Goal: Transaction & Acquisition: Purchase product/service

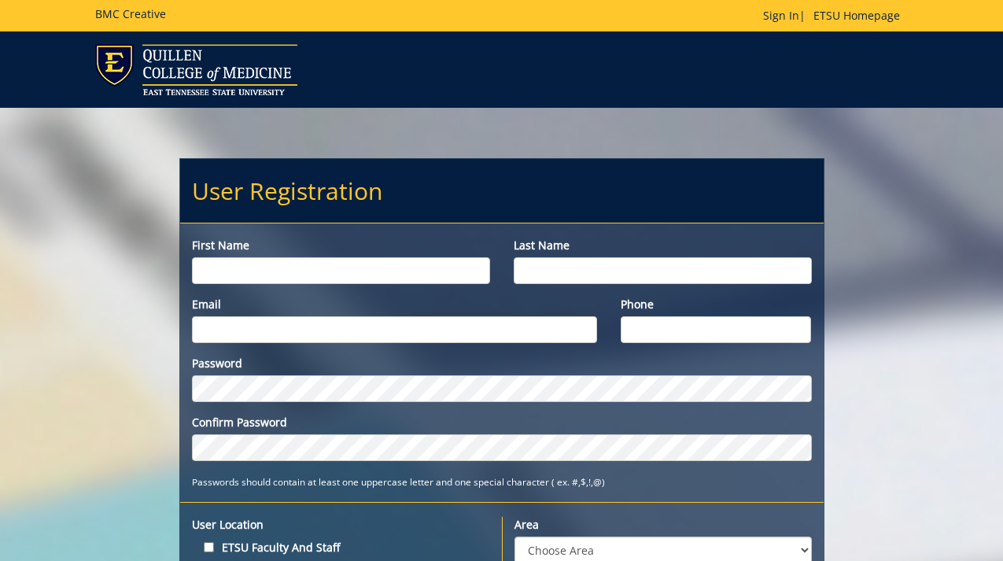
click at [293, 271] on input "First name" at bounding box center [341, 270] width 298 height 27
click at [429, 270] on input "First name" at bounding box center [341, 270] width 298 height 27
type input "[PERSON_NAME]"
click at [693, 272] on input "Last name" at bounding box center [663, 270] width 298 height 27
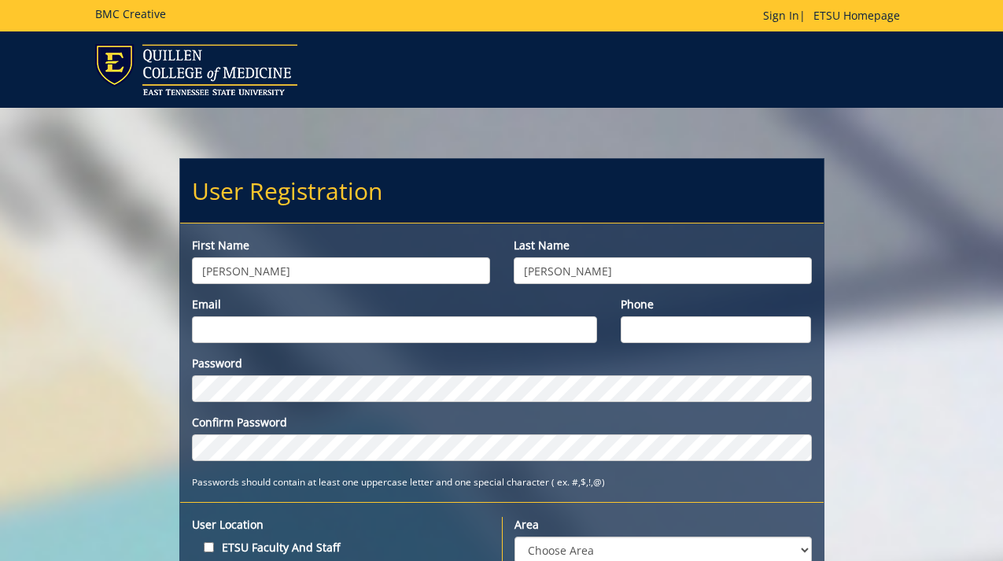
type input "Bannor"
click at [528, 336] on input "Email" at bounding box center [394, 329] width 405 height 27
type input "bannor@etsu.edu"
click at [671, 323] on input "Phone" at bounding box center [716, 329] width 191 height 27
type input "4235092147"
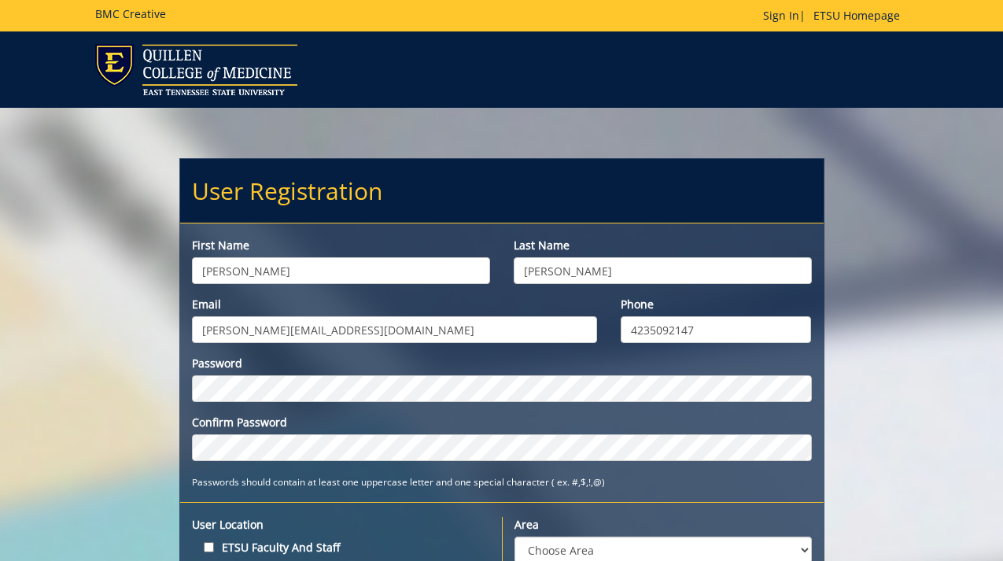
click at [397, 405] on div "Password Confirm Password" at bounding box center [502, 408] width 620 height 105
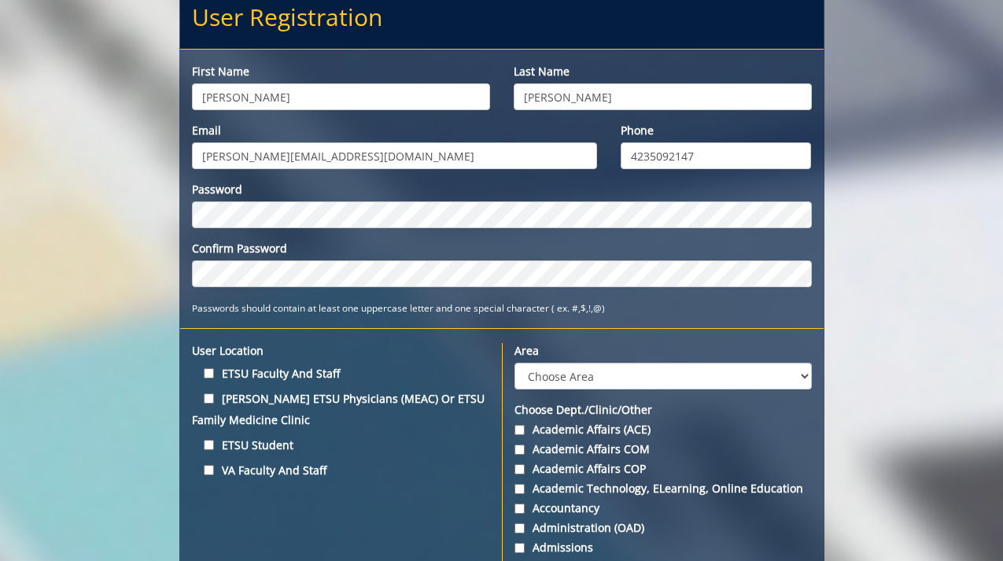
scroll to position [273, 0]
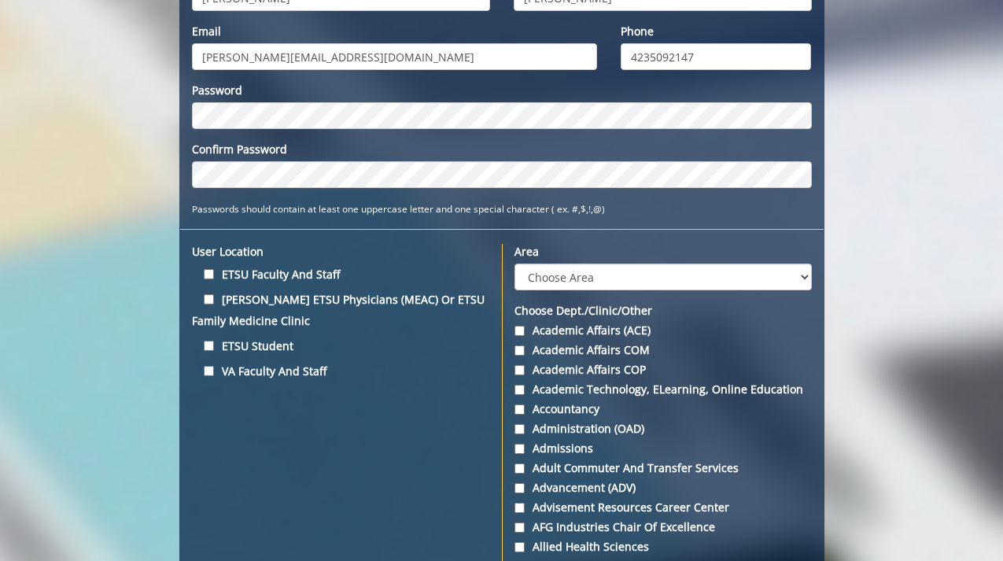
click at [273, 297] on label "Quillen ETSU Physicians (MEAC) or ETSU Family Medicine Clinic" at bounding box center [341, 310] width 298 height 42
click at [214, 297] on input "Quillen ETSU Physicians (MEAC) or ETSU Family Medicine Clinic" at bounding box center [209, 299] width 10 height 10
checkbox input "true"
click at [264, 351] on label "ETSU Student" at bounding box center [341, 345] width 298 height 21
click at [214, 351] on input "ETSU Student" at bounding box center [209, 346] width 10 height 10
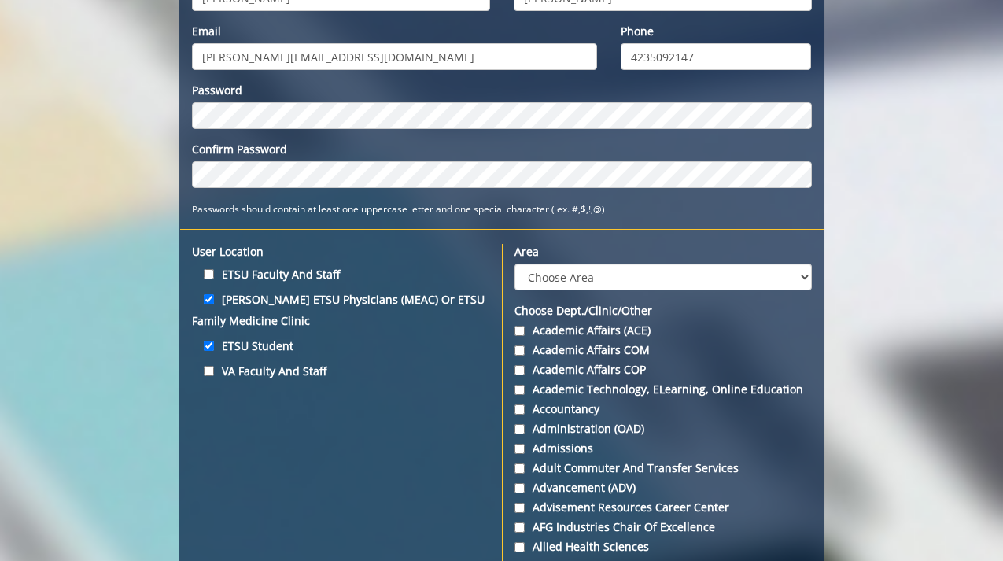
click at [261, 354] on label "ETSU Student" at bounding box center [341, 345] width 298 height 21
click at [214, 351] on input "ETSU Student" at bounding box center [209, 346] width 10 height 10
checkbox input "false"
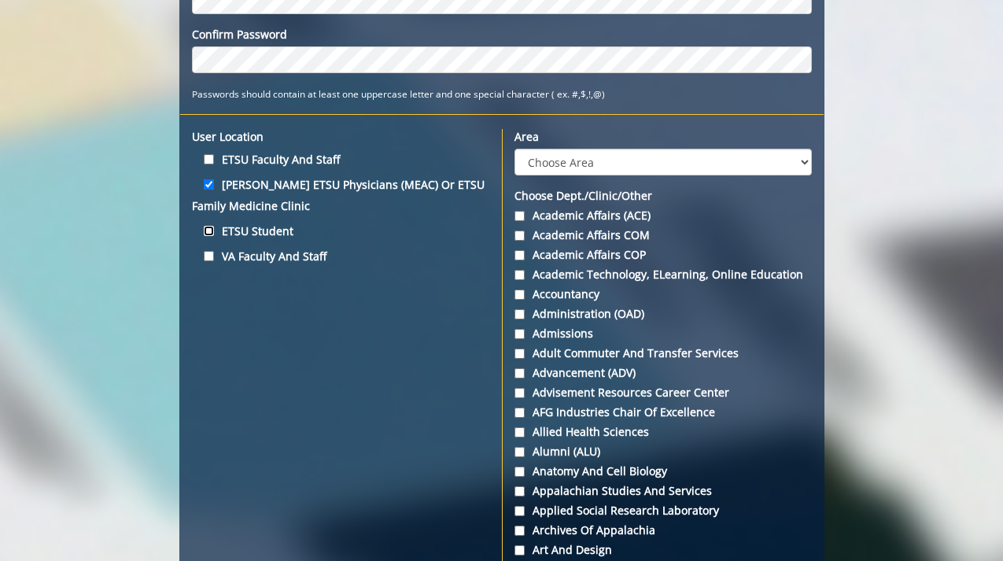
scroll to position [378, 0]
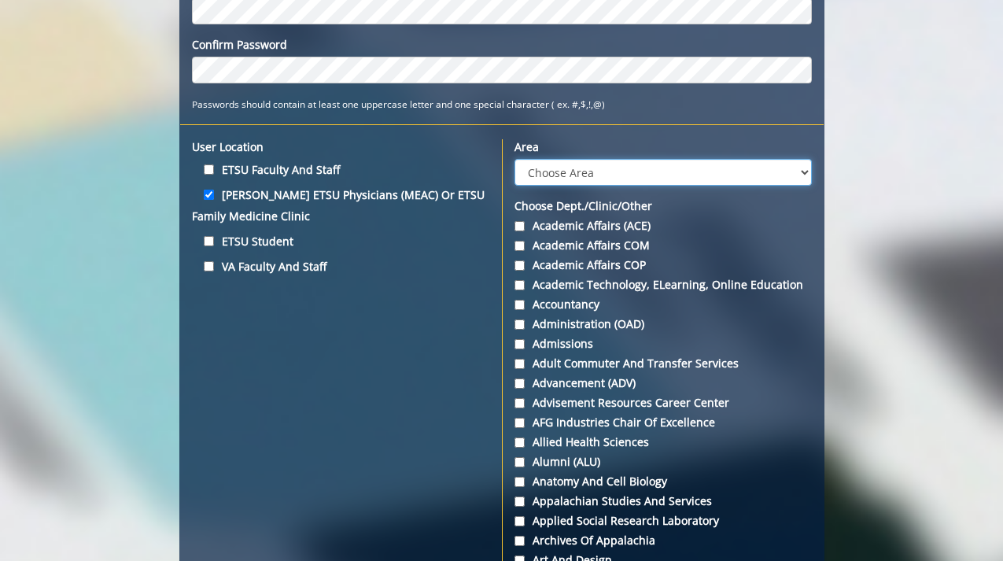
click at [557, 166] on select "Choose Area Administration Advancement (ADM) BucSports Business & Finance Clemm…" at bounding box center [663, 172] width 297 height 27
select select "30"
click at [515, 159] on select "Choose Area Administration Advancement (ADM) BucSports Business & Finance Clemm…" at bounding box center [663, 172] width 297 height 27
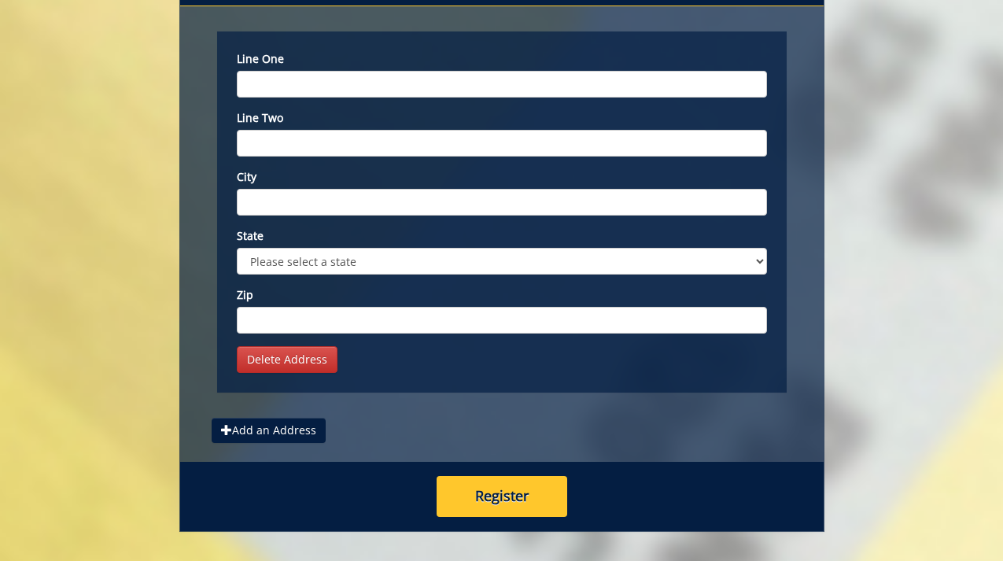
scroll to position [6063, 0]
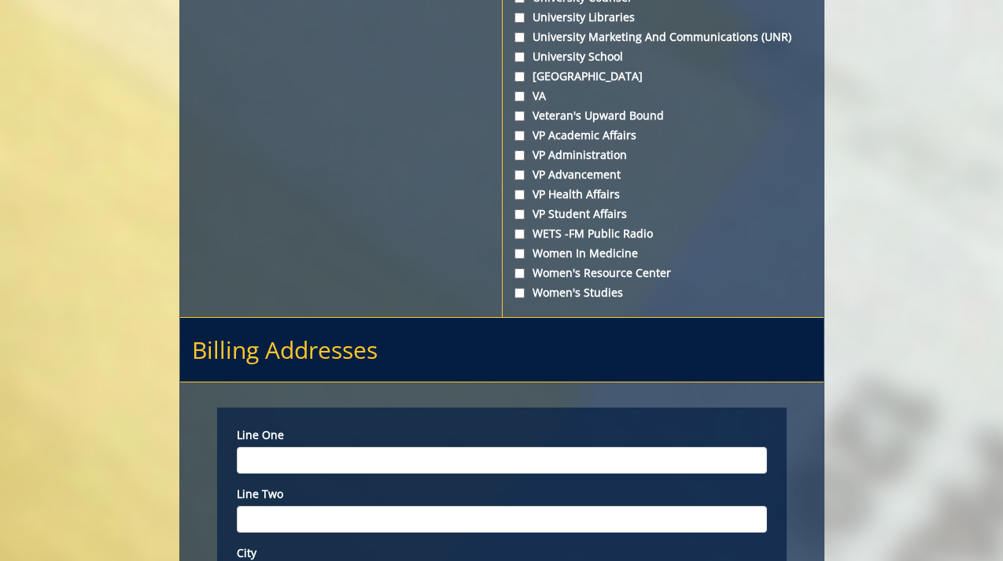
click at [337, 447] on input "Line one" at bounding box center [502, 460] width 530 height 27
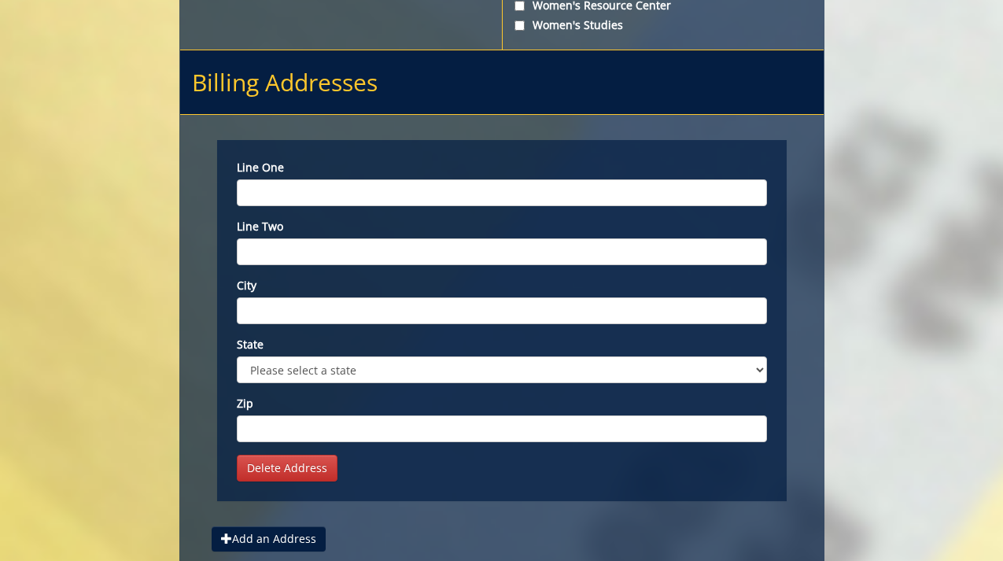
scroll to position [6232, 0]
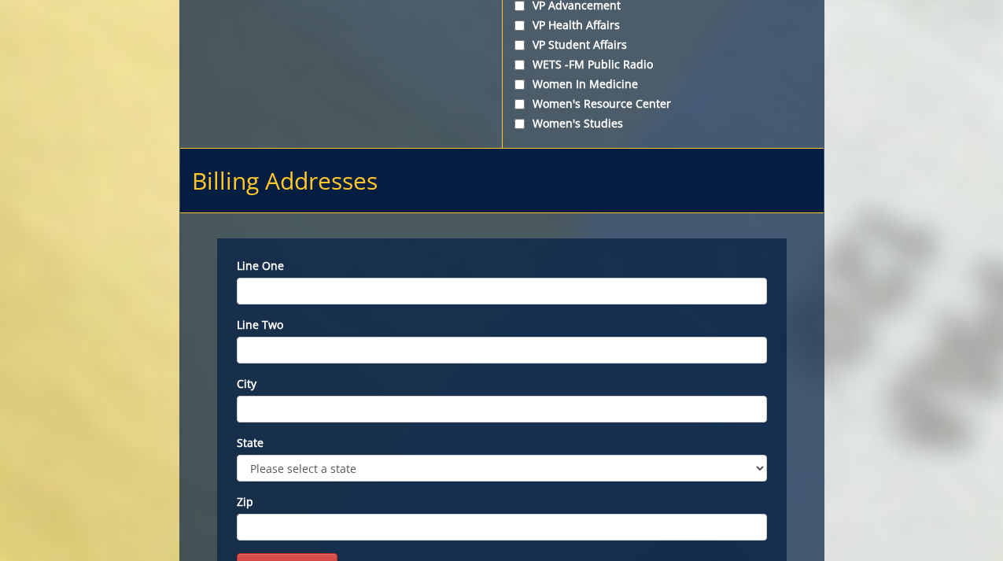
click at [295, 278] on input "Line one" at bounding box center [502, 291] width 530 height 27
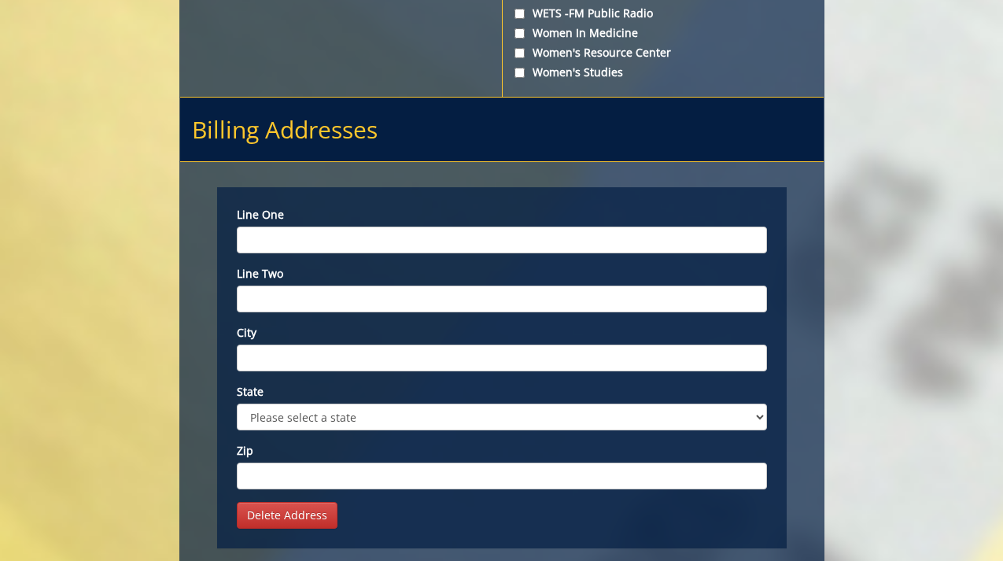
scroll to position [6253, 0]
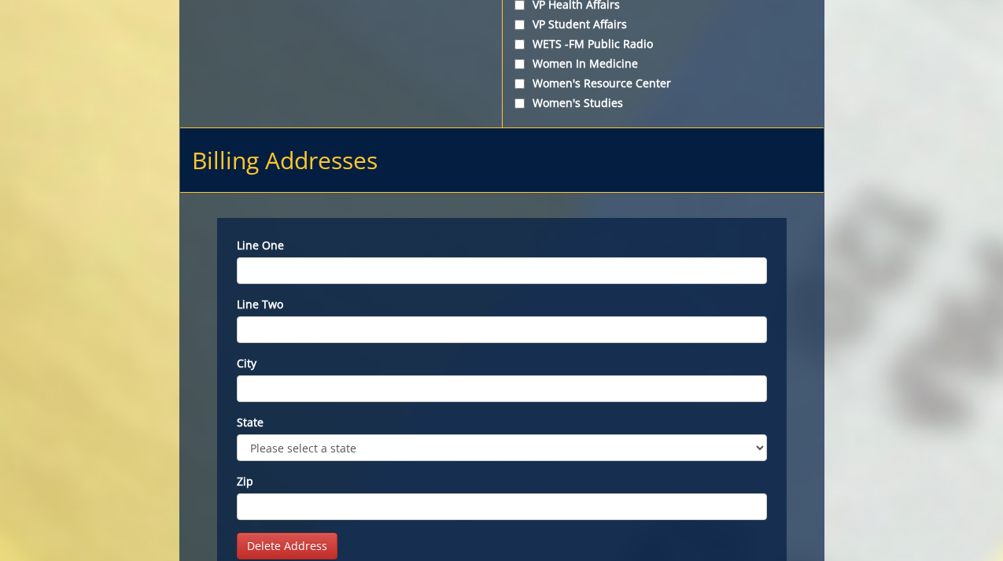
click at [289, 257] on input "Line one" at bounding box center [502, 270] width 530 height 27
click at [287, 316] on input "Line two" at bounding box center [502, 329] width 530 height 27
click at [287, 375] on input "City" at bounding box center [502, 388] width 530 height 27
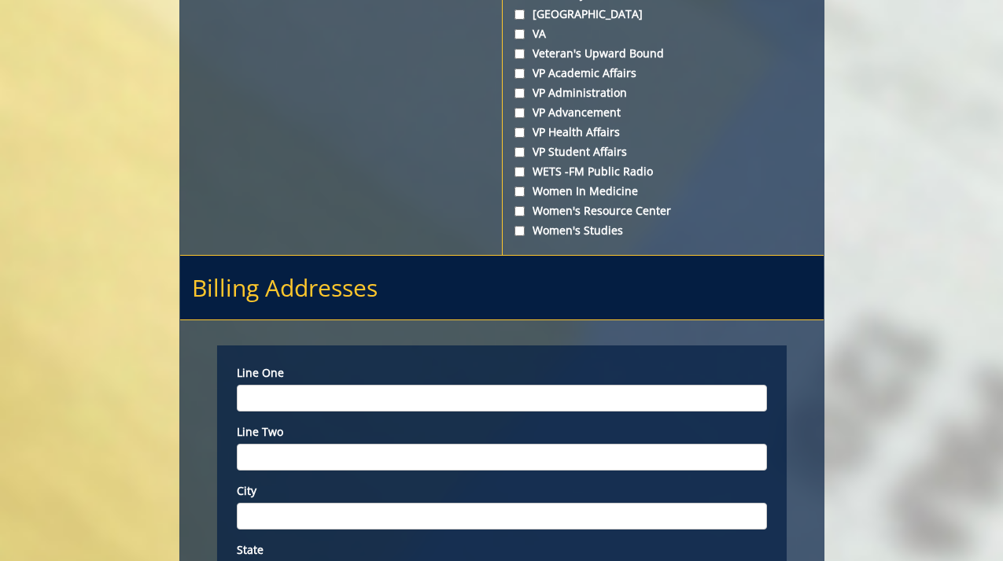
scroll to position [6100, 0]
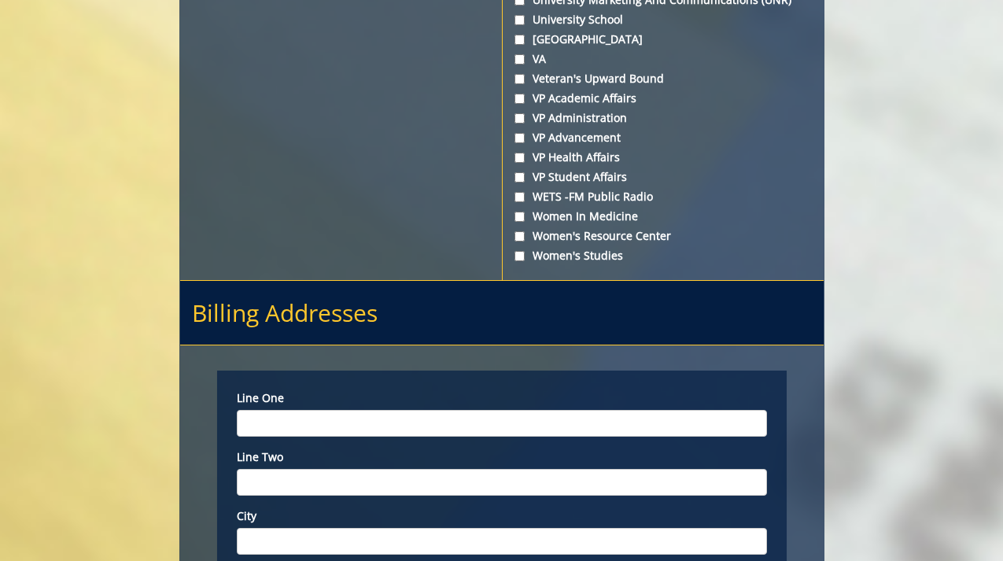
click at [286, 410] on input "Line one" at bounding box center [502, 423] width 530 height 27
click at [415, 410] on input "Line one" at bounding box center [502, 423] width 530 height 27
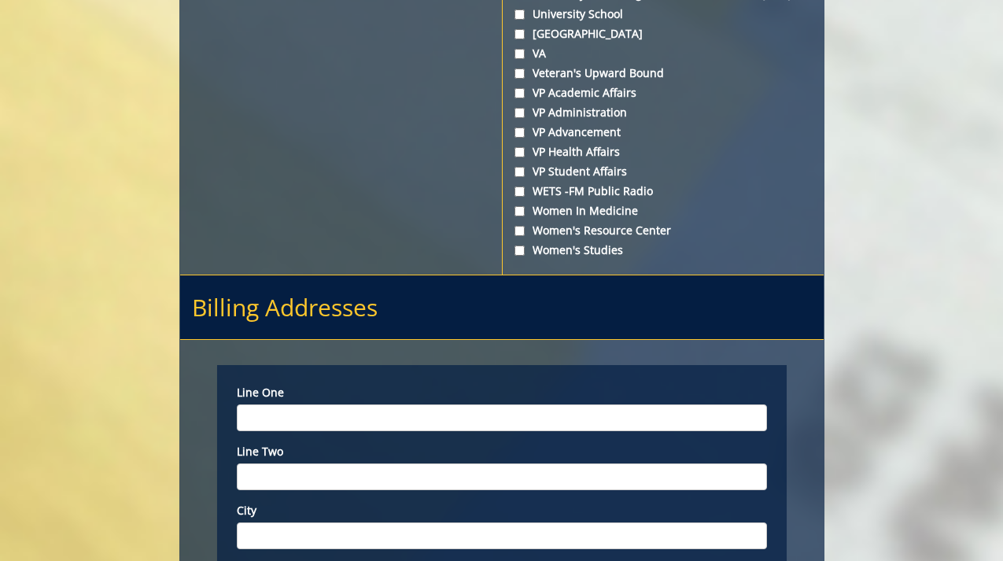
scroll to position [6266, 0]
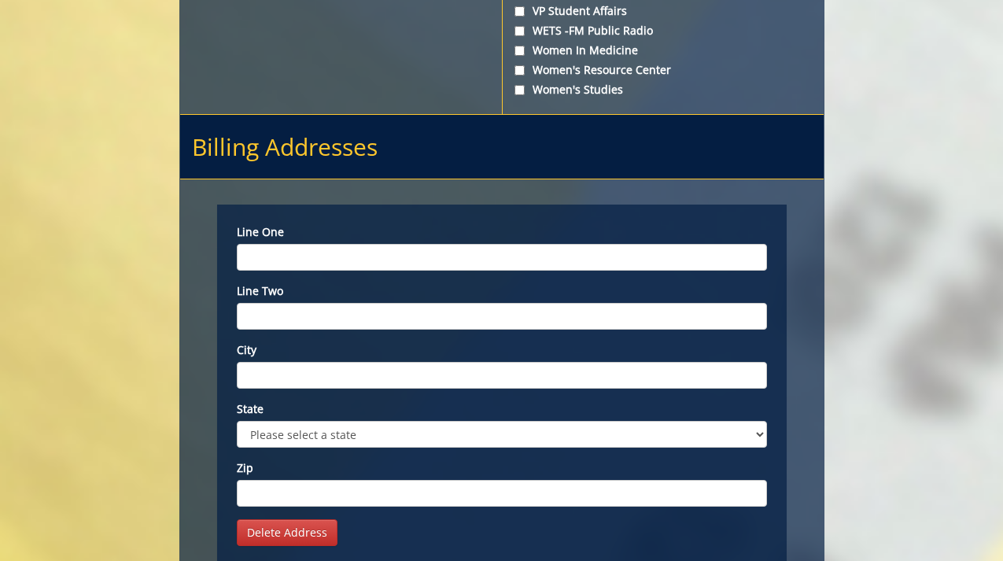
paste input "Lamont St &, Veterans Way, Johnson City, TN 37604"
drag, startPoint x: 393, startPoint y: 130, endPoint x: 841, endPoint y: 153, distance: 449.1
drag, startPoint x: 537, startPoint y: 132, endPoint x: 390, endPoint y: 135, distance: 146.4
click at [390, 244] on input "Lamont St &, Veterans Way, Johnson City, TN 37604" at bounding box center [502, 257] width 530 height 27
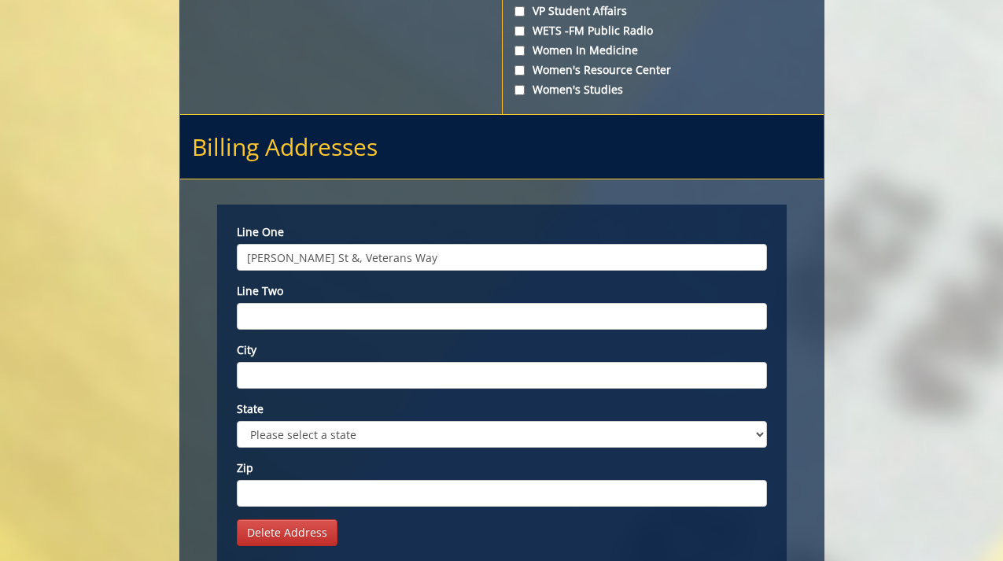
type input "Lamont St &, Veterans Way"
click at [312, 362] on input "City" at bounding box center [502, 375] width 530 height 27
paste input "Johnson City, TN 37604"
drag, startPoint x: 319, startPoint y: 250, endPoint x: 567, endPoint y: 253, distance: 248.7
click at [567, 362] on input "Johnson City, TN 37604" at bounding box center [502, 375] width 530 height 27
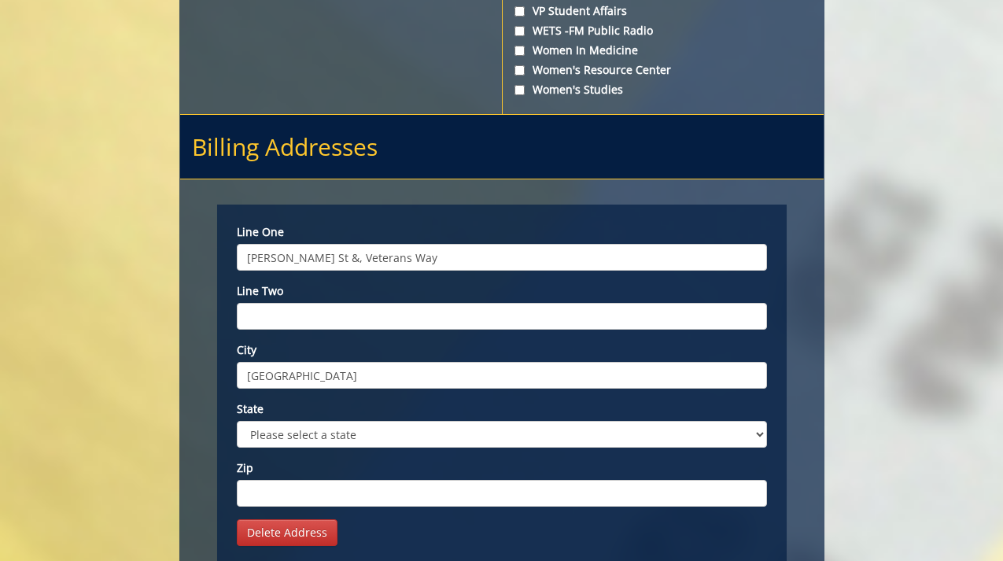
type input "Johnson City"
click at [456, 421] on select "Please select a state AK AL AR AS AZ CA CO CT DC DE FL FM GA GU HI IA ID IL IN …" at bounding box center [502, 434] width 530 height 27
select select "1"
click at [237, 421] on select "Please select a state AK AL AR AS AZ CA CO CT DC DE FL FM GA GU HI IA ID IL IN …" at bounding box center [502, 434] width 530 height 27
click at [344, 480] on input "Zip" at bounding box center [502, 493] width 530 height 27
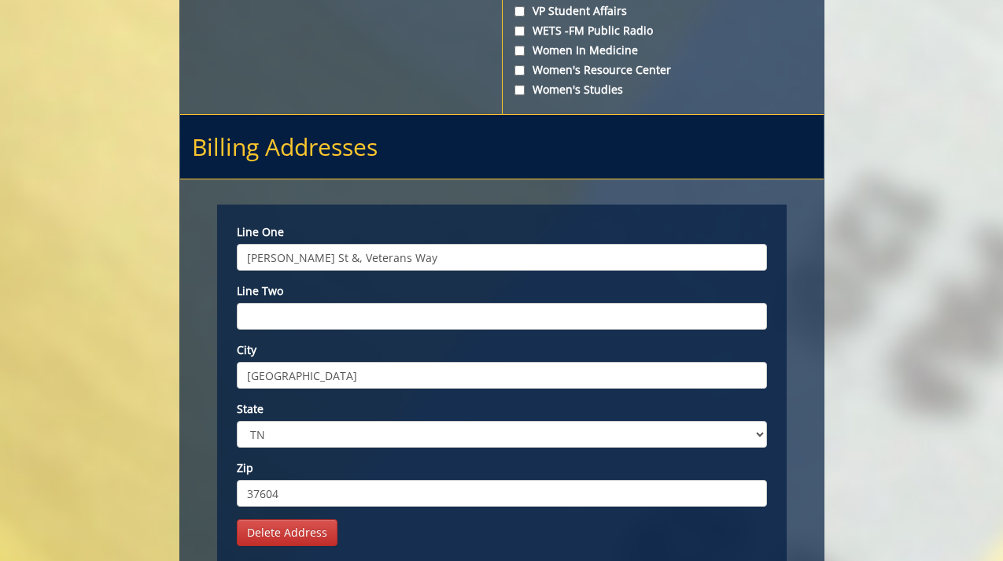
type input "37604"
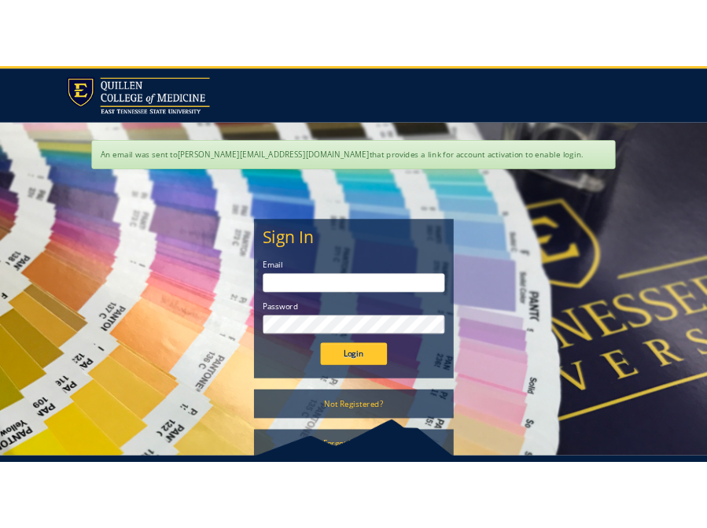
scroll to position [67, 0]
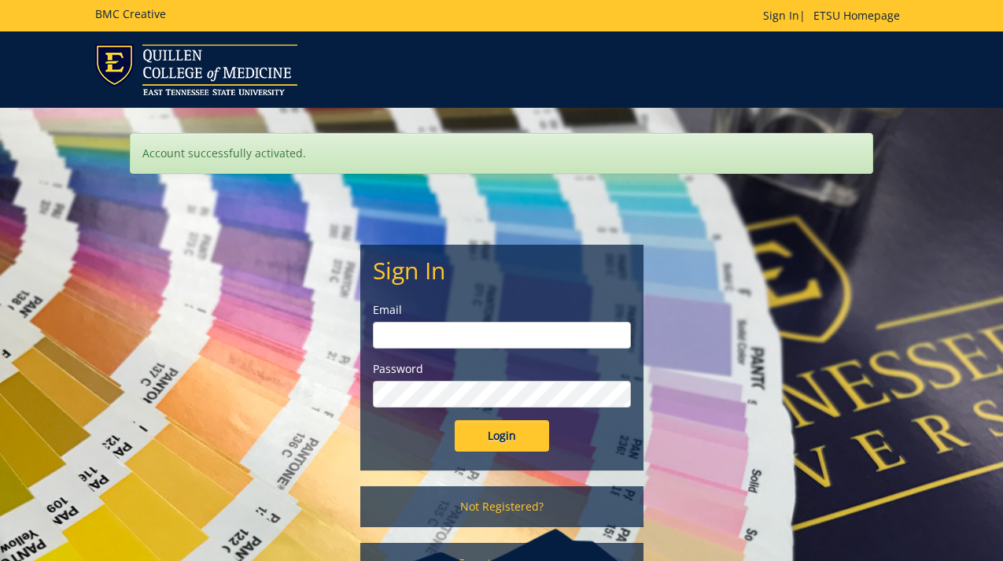
click at [403, 335] on input "email" at bounding box center [502, 335] width 258 height 27
type input "bannor@etsu.edu"
click at [455, 420] on input "Login" at bounding box center [502, 435] width 94 height 31
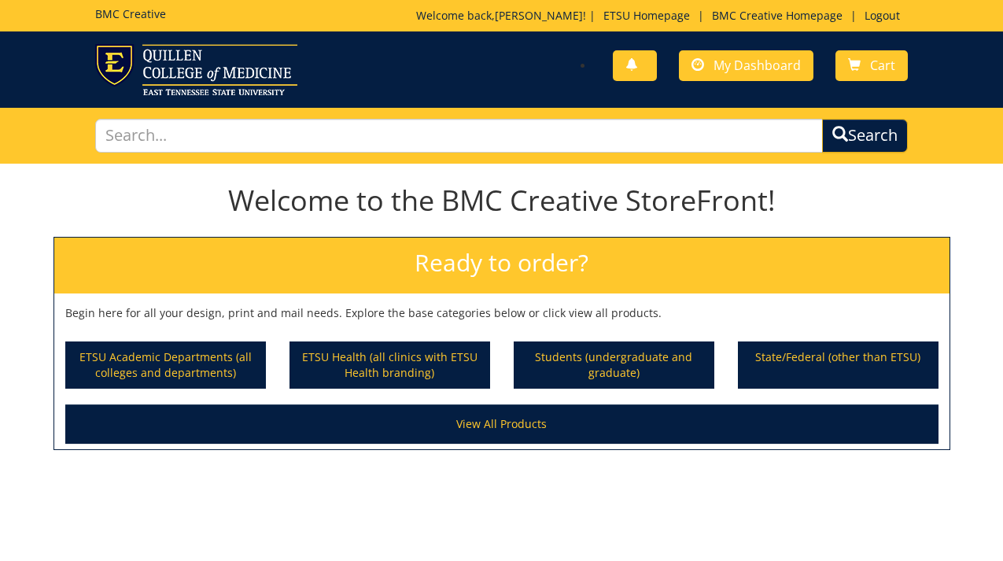
scroll to position [106, 0]
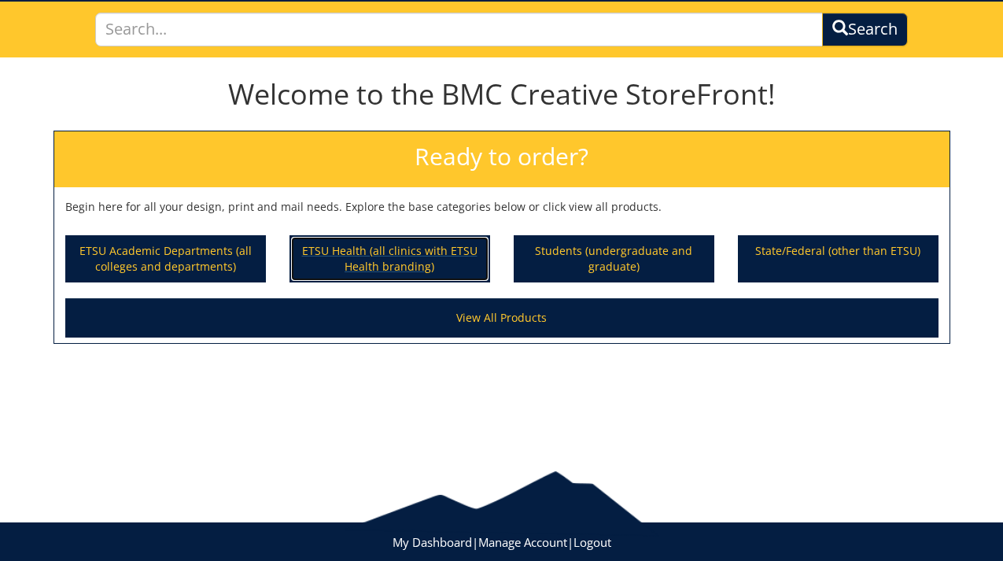
click at [334, 257] on p "ETSU Health (all clinics with ETSU Health branding)" at bounding box center [390, 259] width 198 height 44
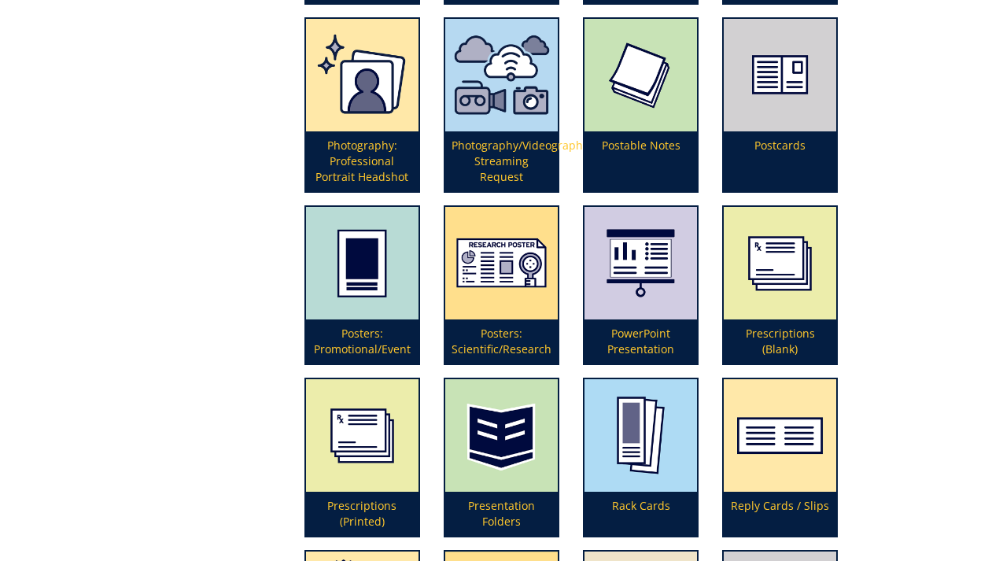
scroll to position [3348, 0]
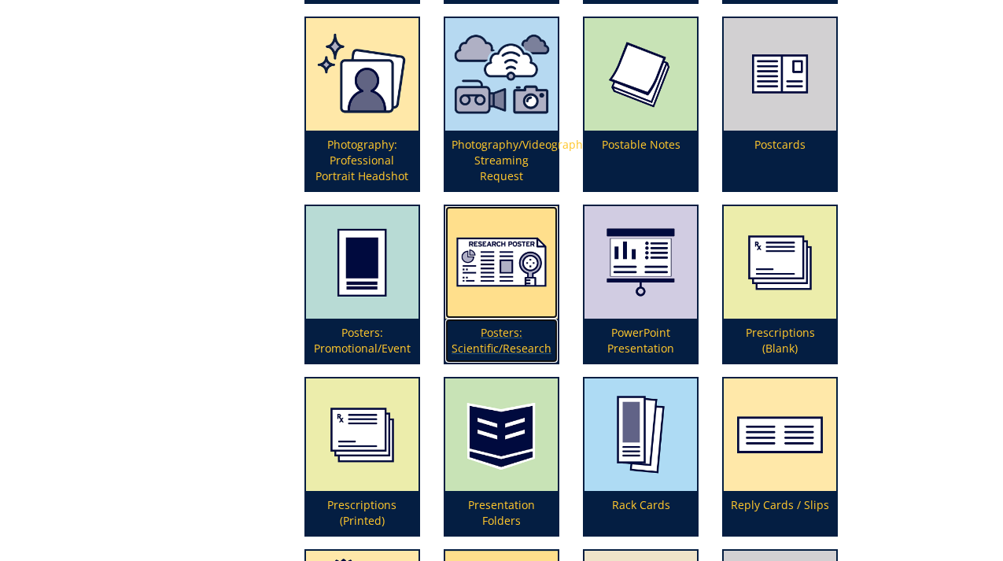
click at [500, 340] on p "Posters: Scientific/Research" at bounding box center [501, 341] width 113 height 44
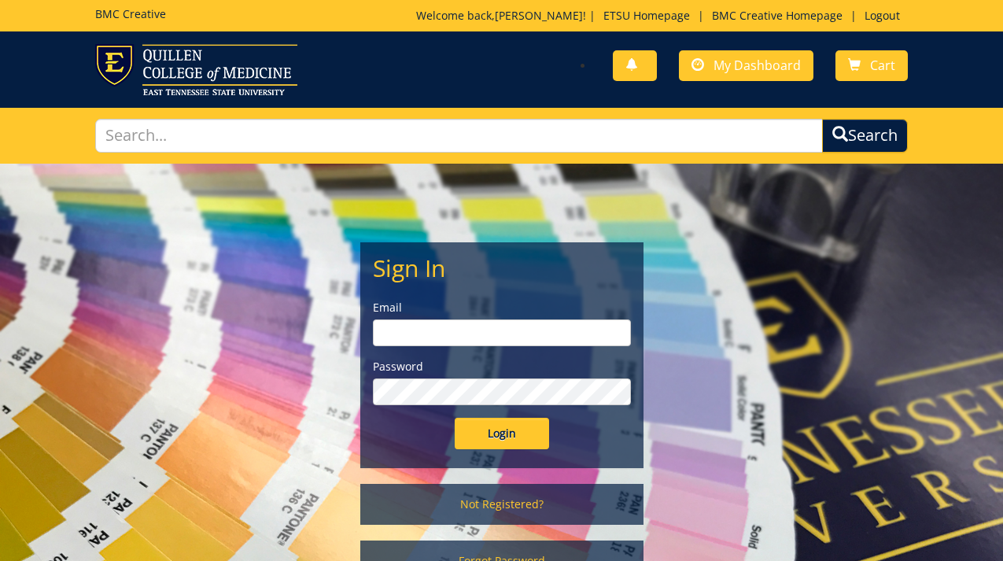
type input "bannor@etsu.edu"
click at [500, 443] on input "Login" at bounding box center [502, 433] width 94 height 31
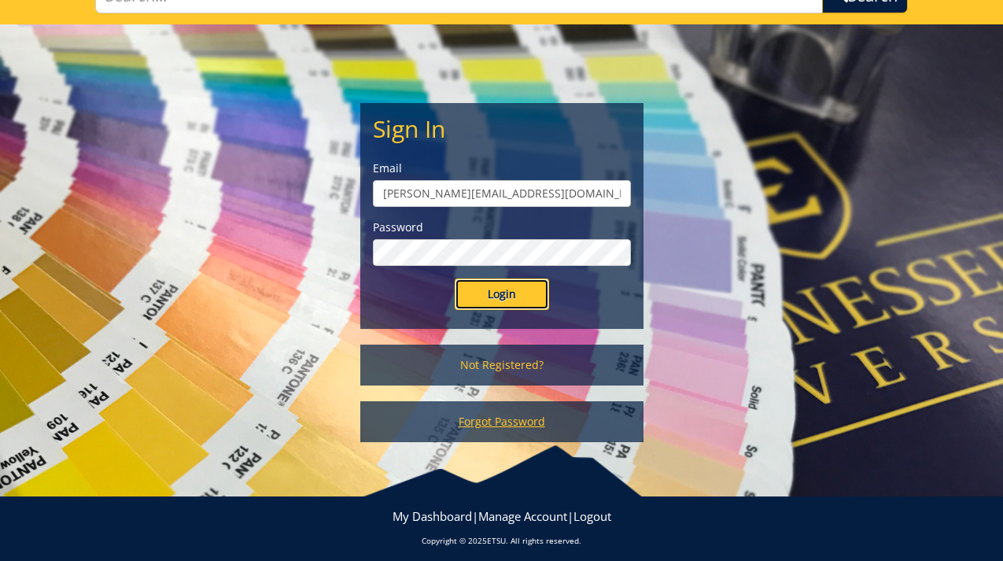
scroll to position [148, 0]
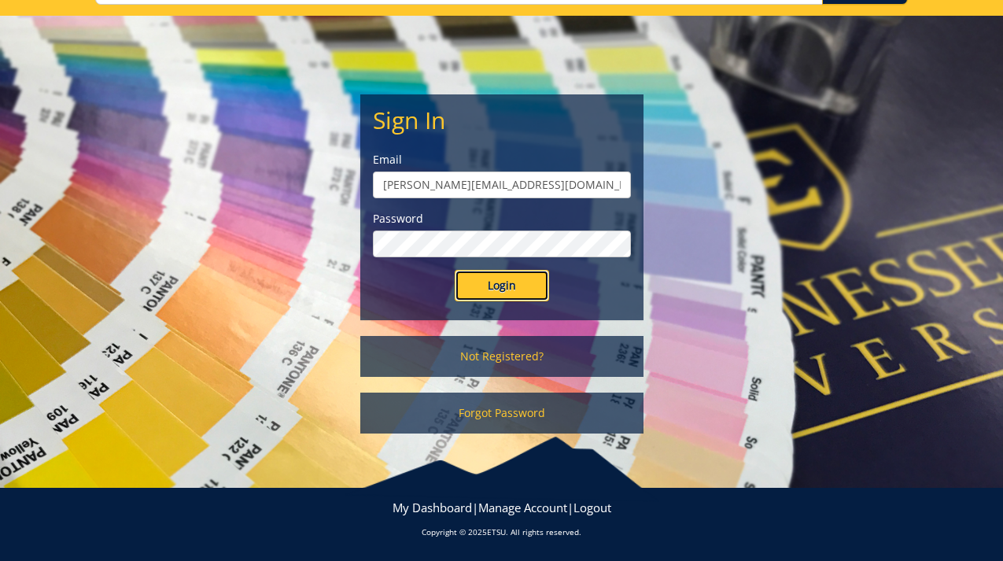
click at [484, 285] on input "Login" at bounding box center [502, 285] width 94 height 31
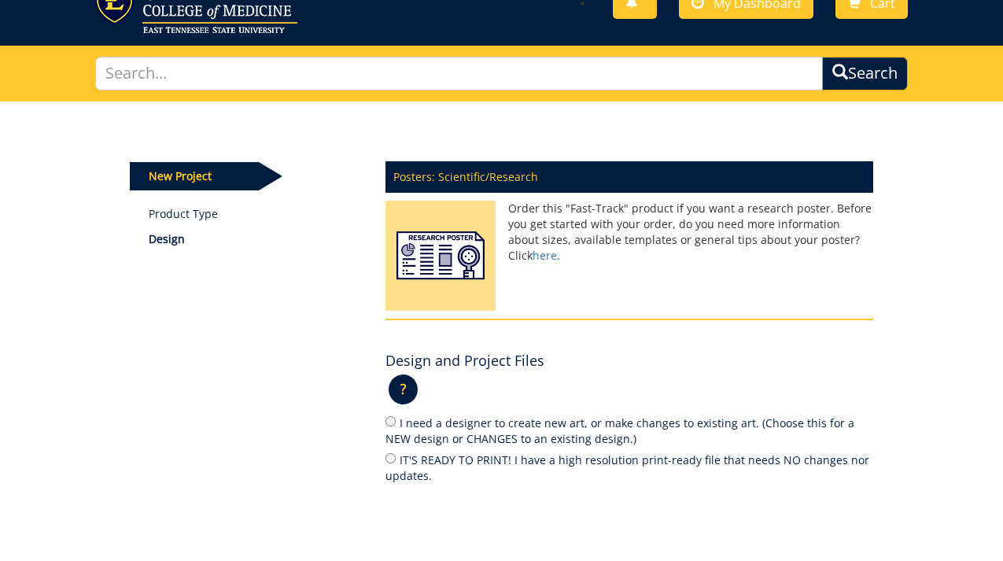
scroll to position [176, 0]
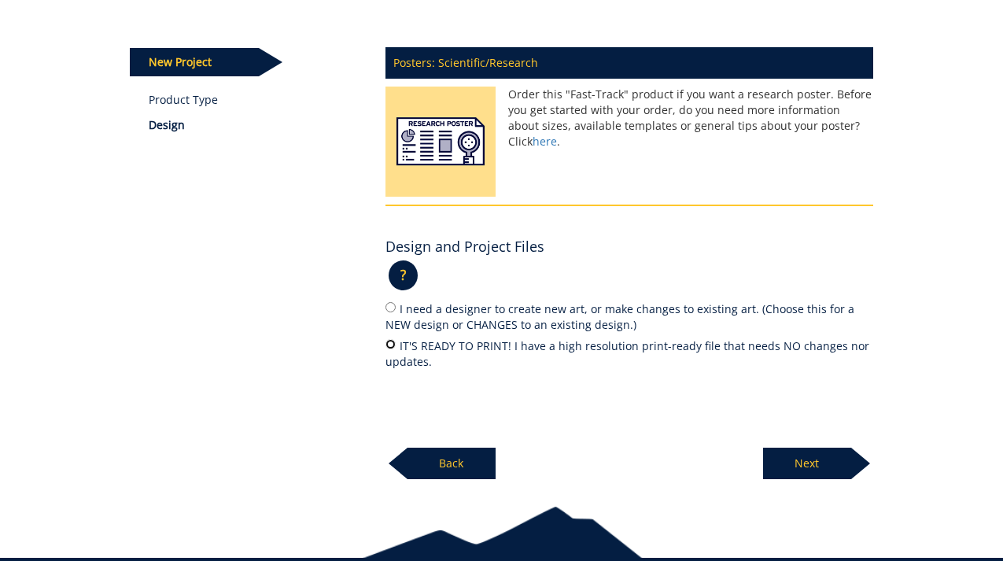
click at [390, 343] on input "IT'S READY TO PRINT! I have a high resolution print-ready file that needs NO ch…" at bounding box center [391, 344] width 10 height 10
radio input "true"
click at [789, 460] on p "Next" at bounding box center [807, 463] width 88 height 31
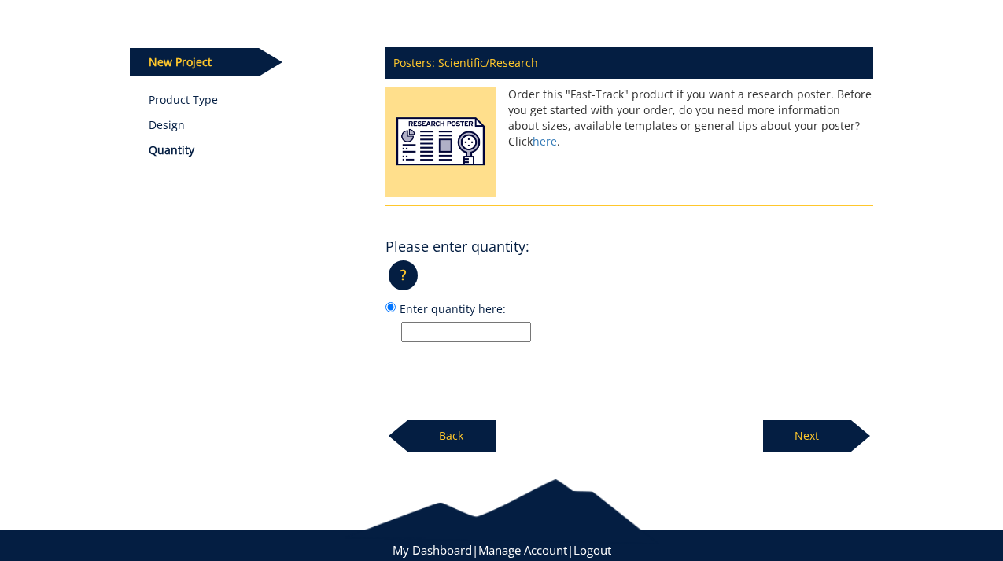
click at [461, 319] on label "Enter quantity here:" at bounding box center [630, 321] width 488 height 42
click at [396, 312] on input "Enter quantity here:" at bounding box center [391, 307] width 10 height 10
click at [462, 328] on input "Enter quantity here:" at bounding box center [466, 332] width 130 height 20
type input "1"
click at [784, 435] on p "Next" at bounding box center [807, 435] width 88 height 31
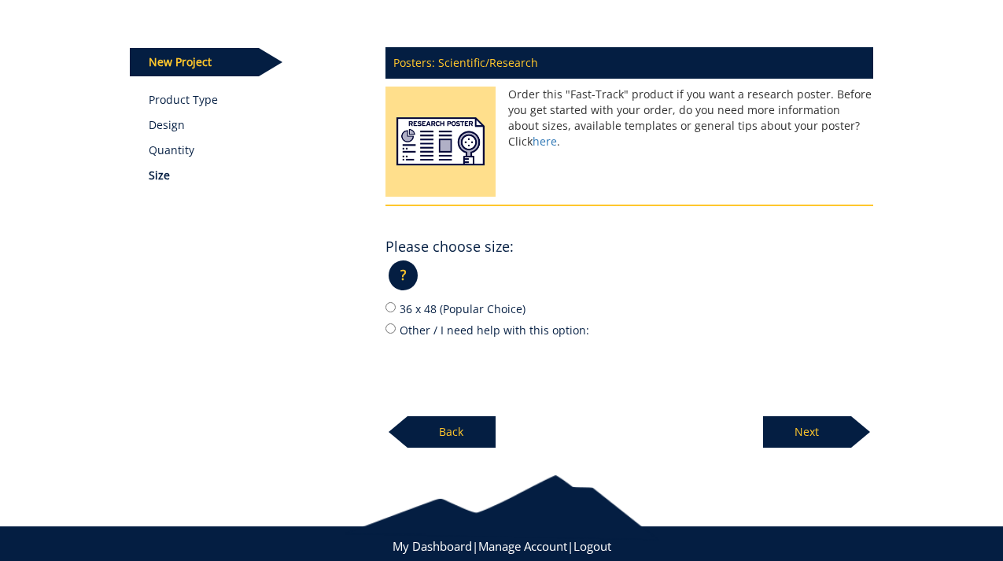
click at [469, 327] on label "Other / I need help with this option:" at bounding box center [630, 329] width 488 height 17
click at [396, 327] on input "Other / I need help with this option:" at bounding box center [391, 328] width 10 height 10
radio input "true"
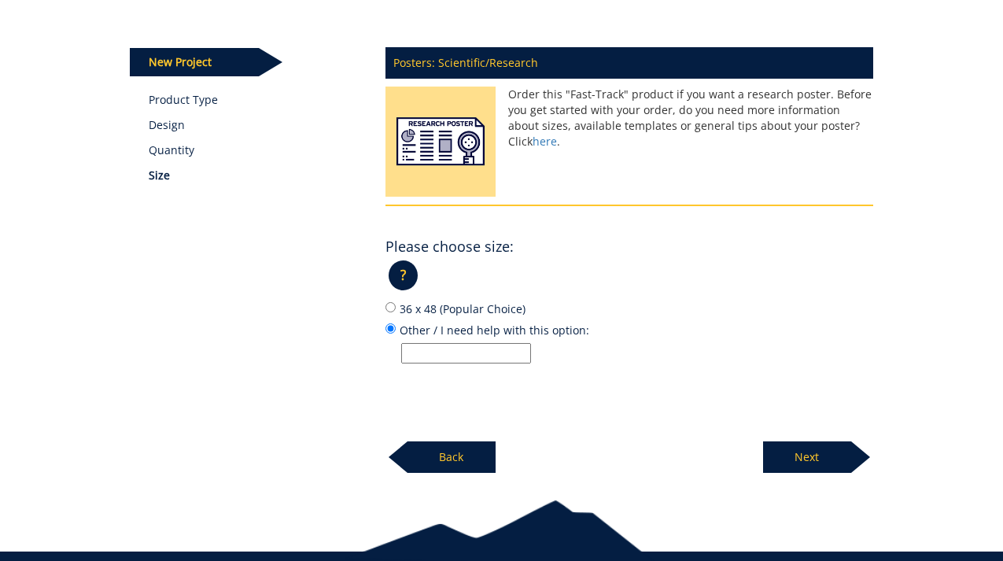
click at [460, 347] on input "Other / I need help with this option:" at bounding box center [466, 353] width 130 height 20
type input "40 x 60"
click at [819, 447] on p "Next" at bounding box center [807, 456] width 88 height 31
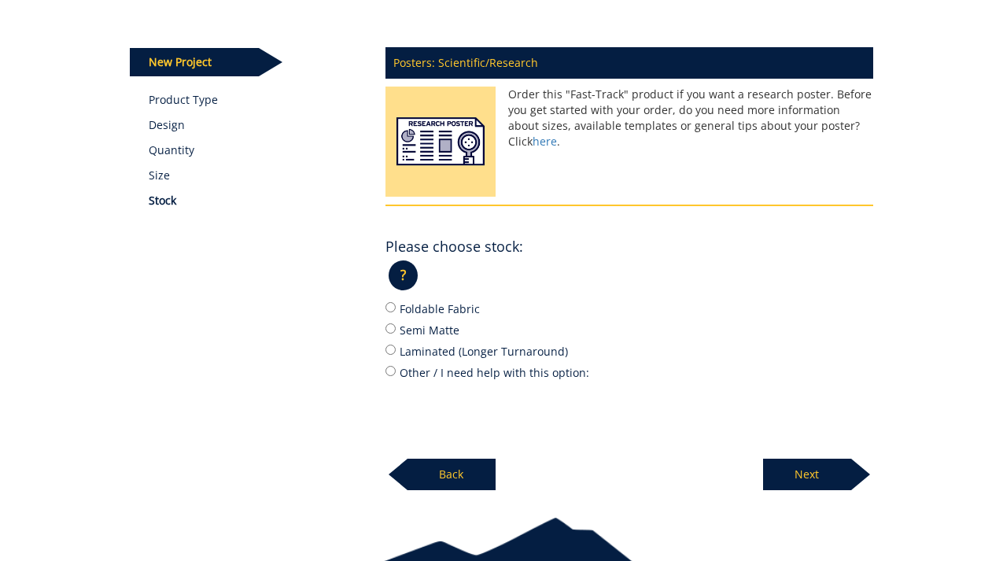
click at [447, 306] on label "Foldable Fabric" at bounding box center [630, 308] width 488 height 17
click at [396, 306] on input "Foldable Fabric" at bounding box center [391, 307] width 10 height 10
radio input "true"
click at [800, 468] on p "Next" at bounding box center [807, 474] width 88 height 31
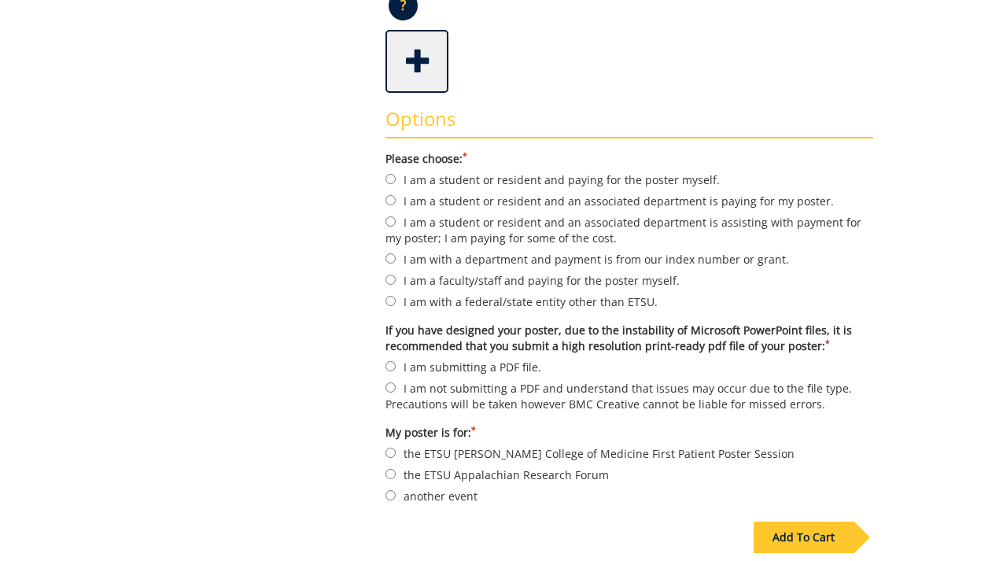
scroll to position [416, 0]
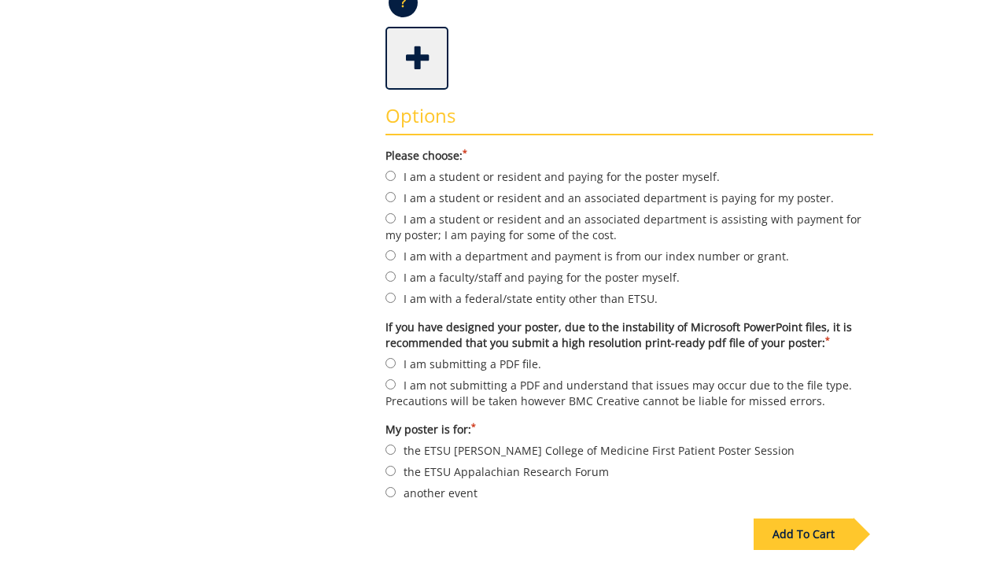
click at [457, 233] on label "I am a student or resident and an associated department is assisting with payme…" at bounding box center [630, 226] width 488 height 33
click at [396, 223] on input "I am a student or resident and an associated department is assisting with payme…" at bounding box center [391, 218] width 10 height 10
radio input "true"
click at [449, 197] on label "I am a student or resident and an associated department is paying for my poster." at bounding box center [630, 197] width 488 height 17
click at [396, 197] on input "I am a student or resident and an associated department is paying for my poster." at bounding box center [391, 197] width 10 height 10
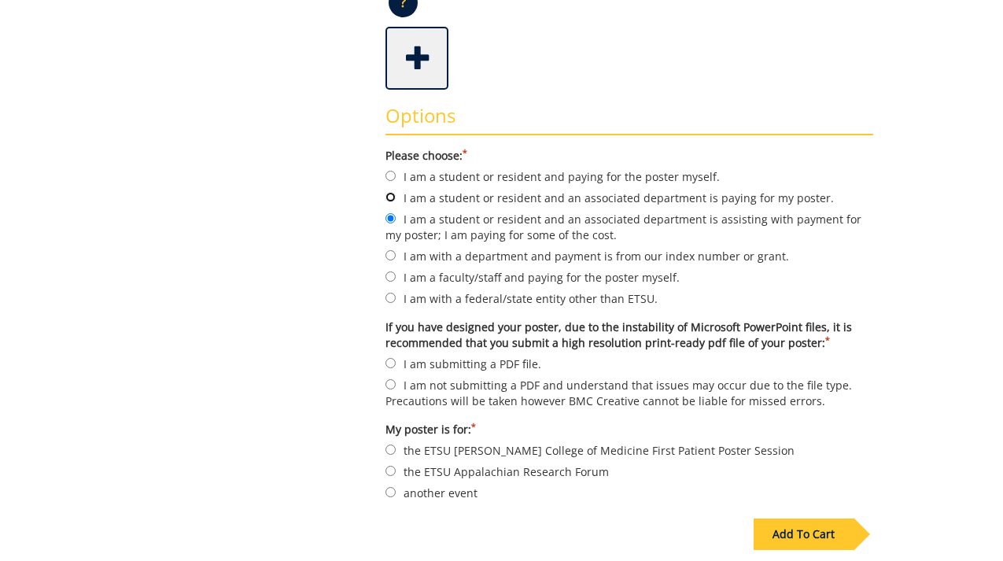
radio input "true"
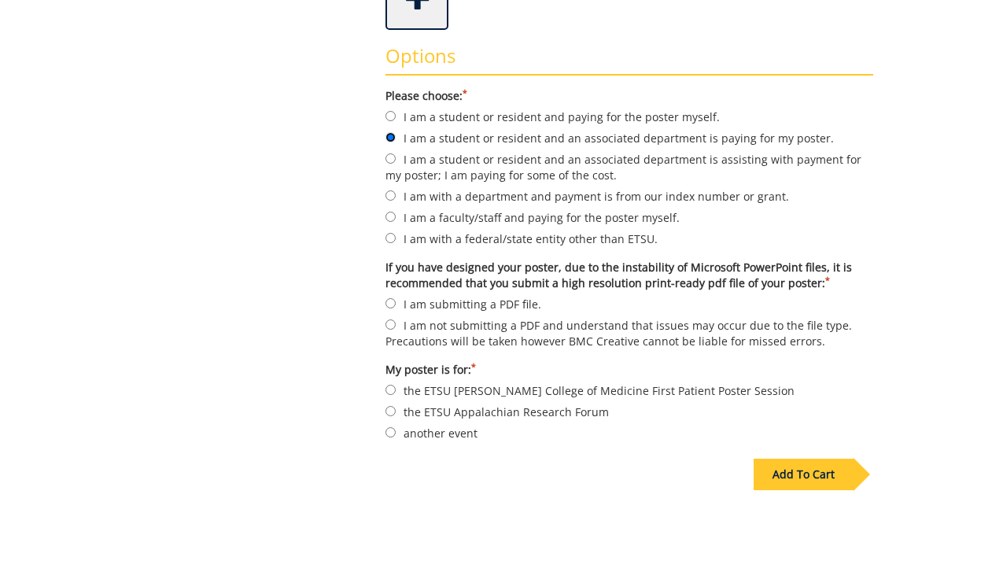
scroll to position [481, 0]
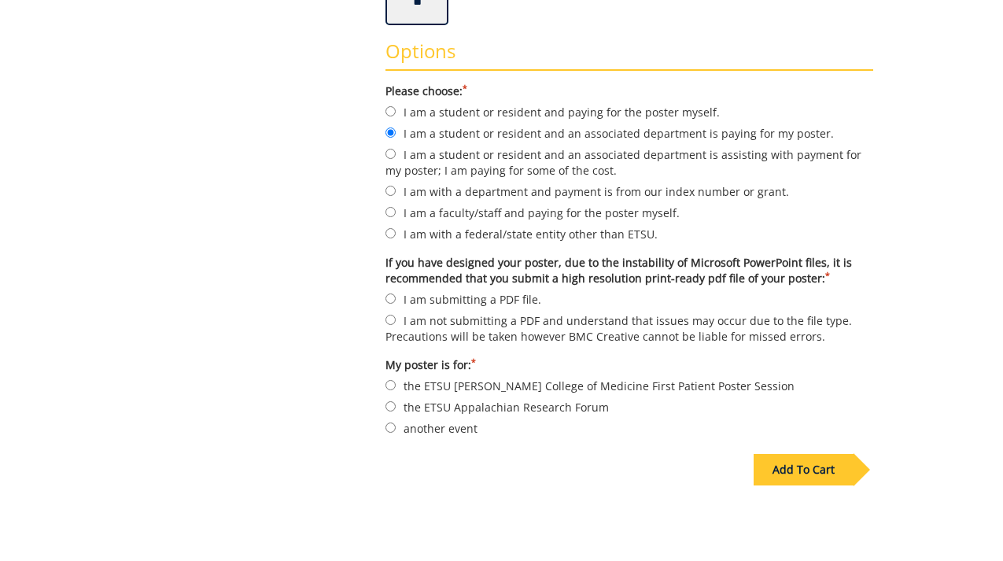
click at [502, 383] on label "the ETSU Quillen College of Medicine First Patient Poster Session" at bounding box center [630, 385] width 488 height 17
click at [396, 383] on input "the ETSU Quillen College of Medicine First Patient Poster Session" at bounding box center [391, 385] width 10 height 10
radio input "true"
click at [502, 404] on label "the ETSU Appalachian Research Forum" at bounding box center [630, 406] width 488 height 17
click at [396, 404] on input "the ETSU Appalachian Research Forum" at bounding box center [391, 406] width 10 height 10
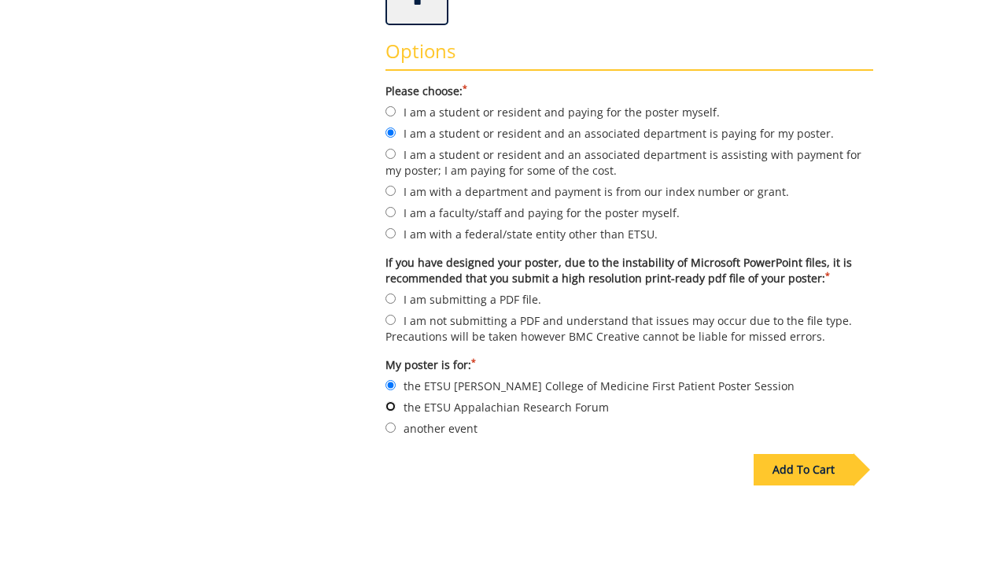
radio input "true"
click at [501, 388] on label "the ETSU Quillen College of Medicine First Patient Poster Session" at bounding box center [630, 385] width 488 height 17
click at [396, 388] on input "the ETSU Quillen College of Medicine First Patient Poster Session" at bounding box center [391, 385] width 10 height 10
radio input "true"
click at [443, 291] on label "I am submitting a PDF file." at bounding box center [630, 298] width 488 height 17
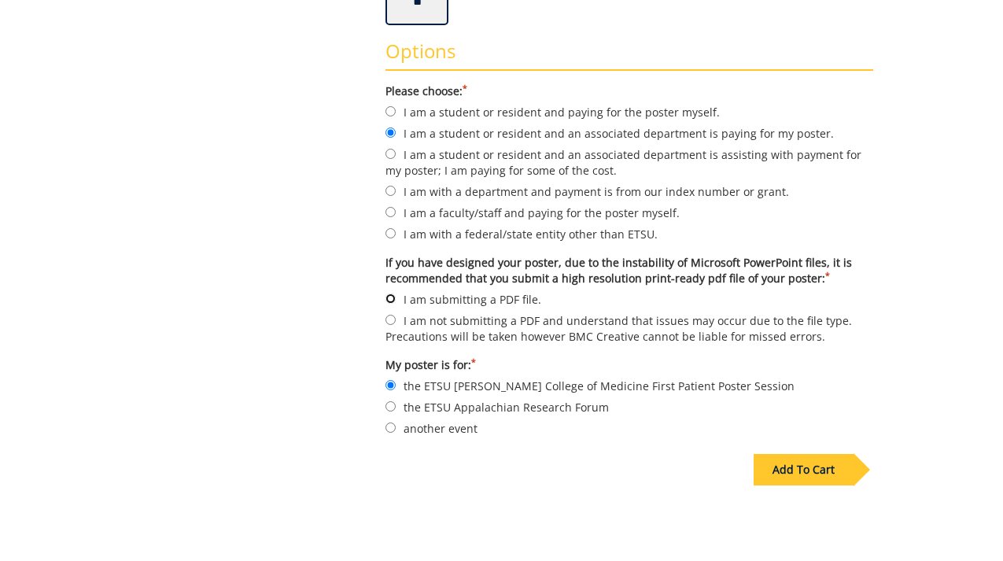
click at [396, 294] on input "I am submitting a PDF file." at bounding box center [391, 299] width 10 height 10
radio input "true"
click at [464, 426] on label "another event" at bounding box center [630, 427] width 488 height 17
click at [396, 426] on input "another event" at bounding box center [391, 428] width 10 height 10
radio input "true"
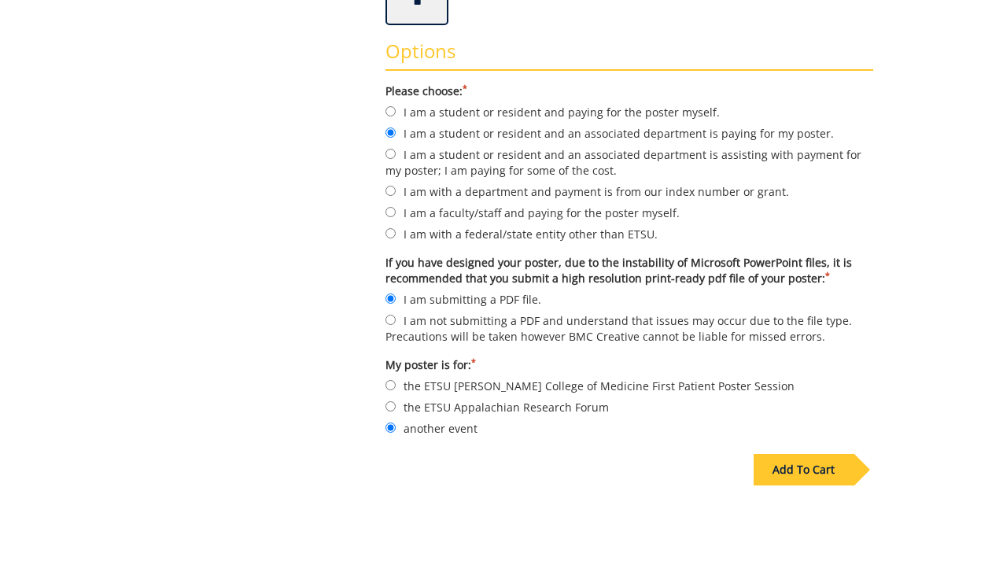
click at [775, 455] on div "Add To Cart" at bounding box center [804, 469] width 100 height 31
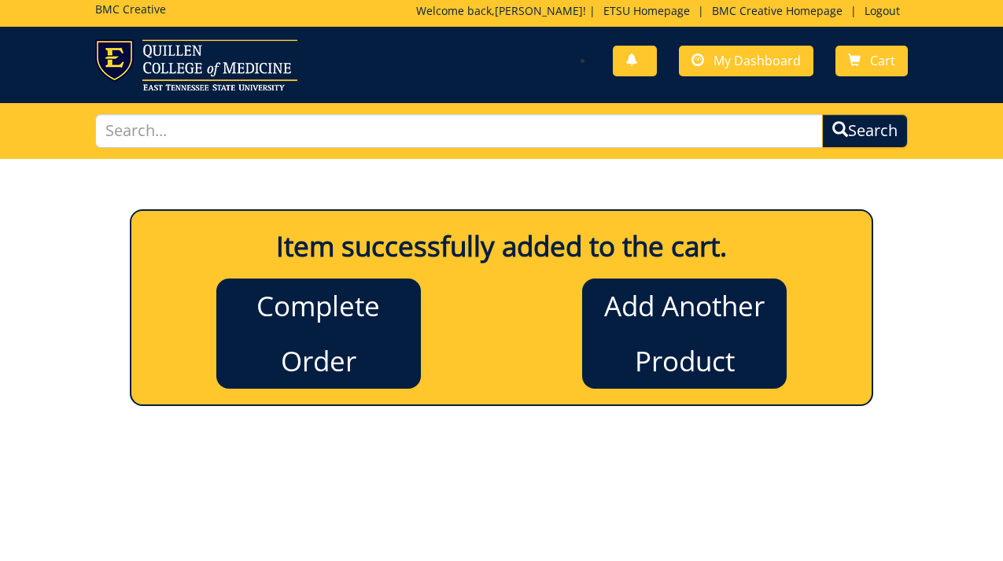
scroll to position [0, 0]
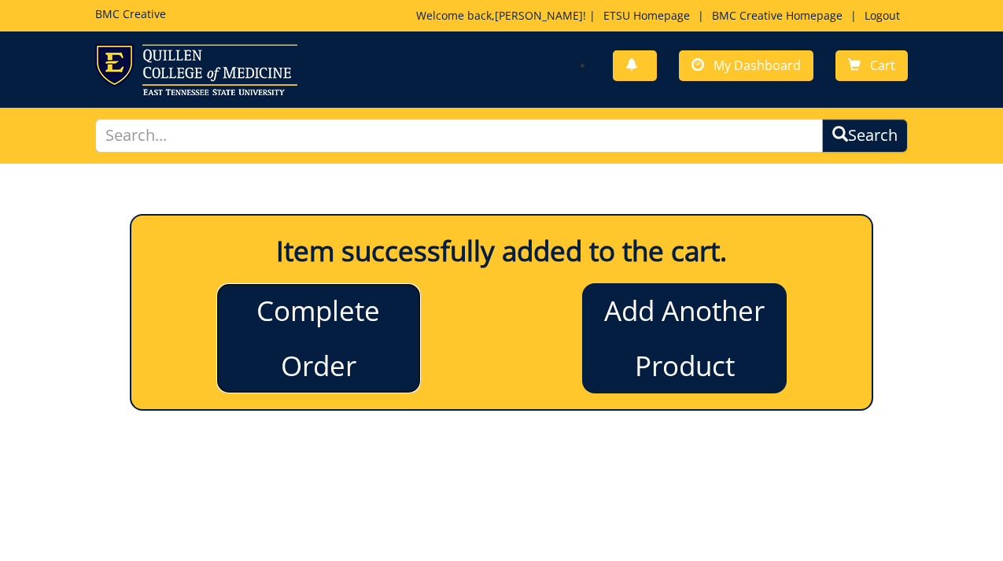
click at [412, 336] on link "Complete Order" at bounding box center [318, 338] width 205 height 110
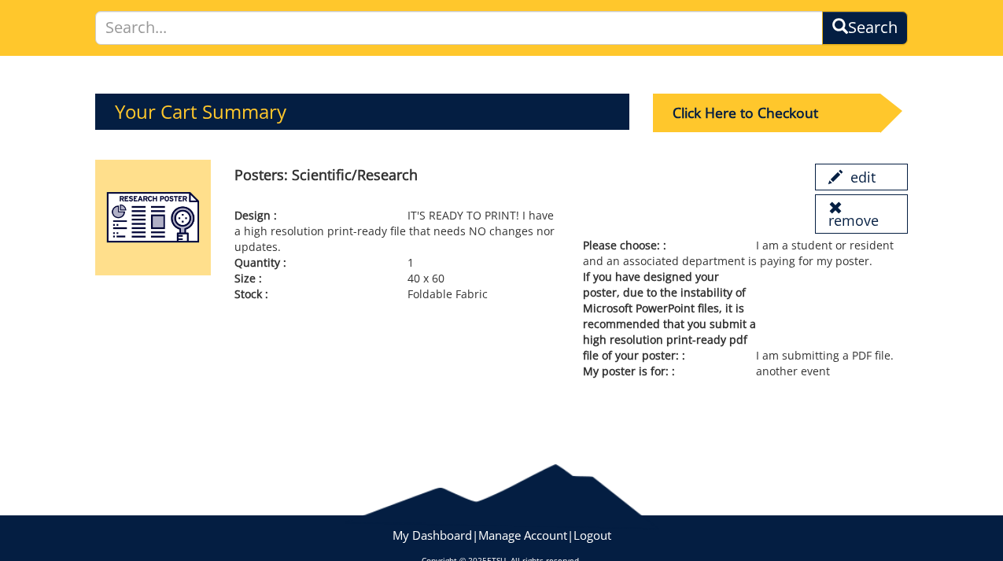
scroll to position [136, 0]
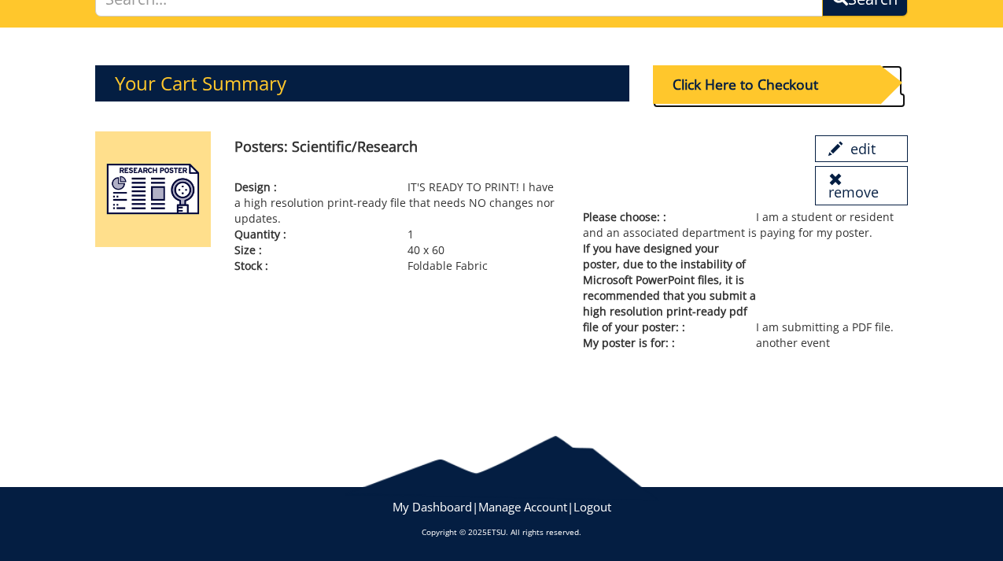
click at [797, 90] on div "Click Here to Checkout" at bounding box center [766, 84] width 227 height 39
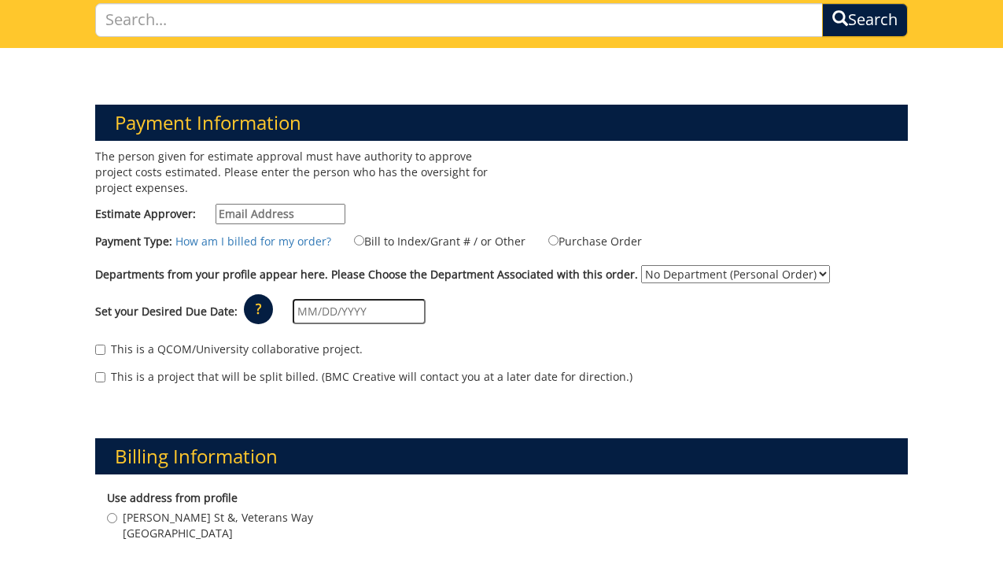
scroll to position [203, 0]
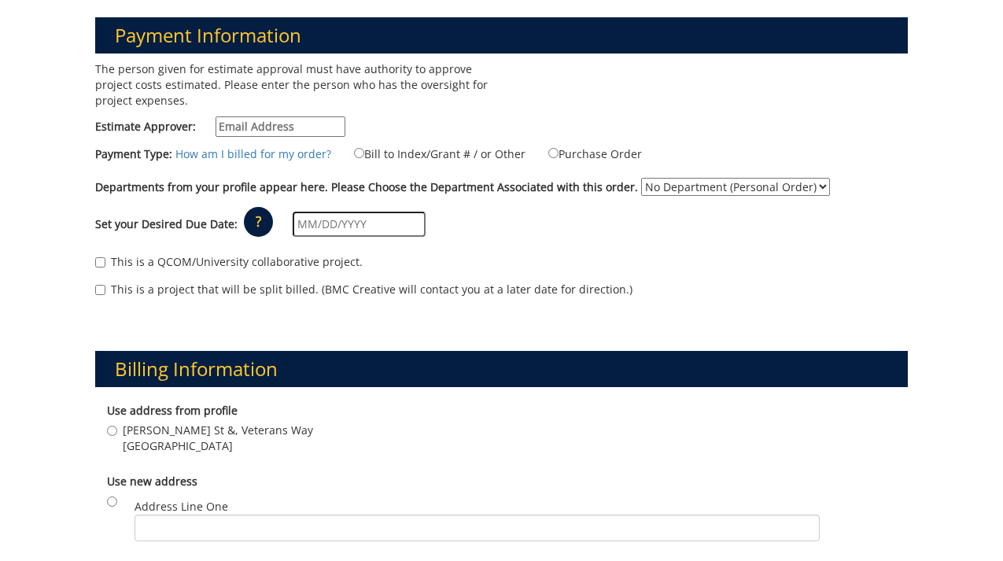
click at [269, 124] on input "Estimate Approver:" at bounding box center [281, 126] width 130 height 20
type input "bannor@etsu.edu"
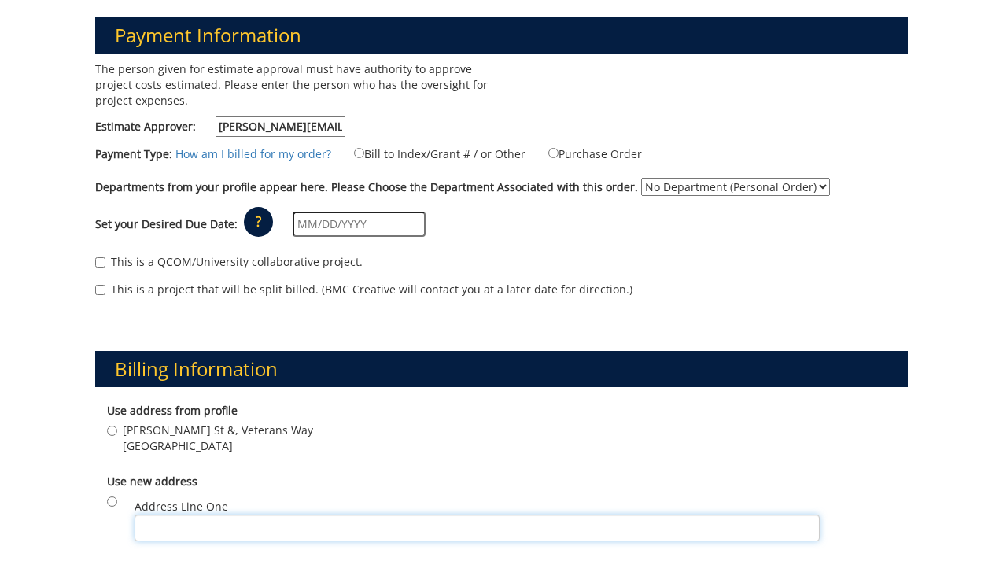
type input "701 W Locust St"
type input "Apt 28"
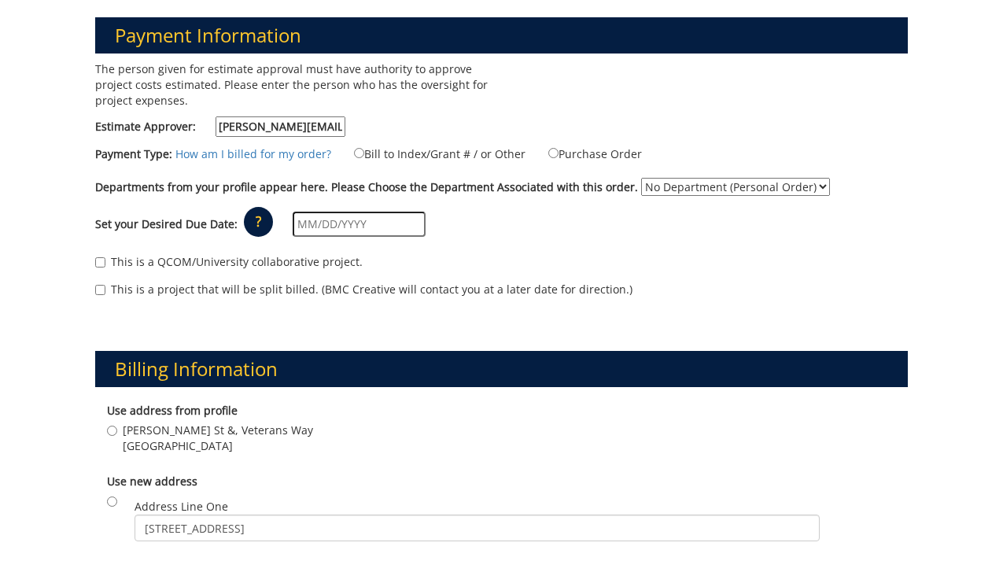
type input "Johnson City"
type input "37604"
click at [354, 151] on input "Bill to Index/Grant # / or Other" at bounding box center [359, 153] width 10 height 10
radio input "true"
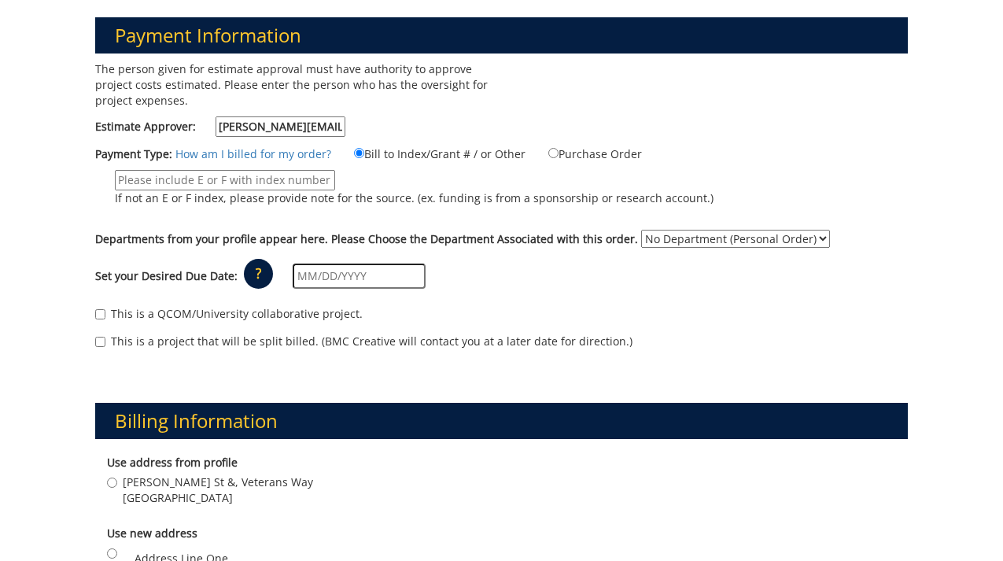
click at [213, 183] on input "If not an E or F index, please provide note for the source. (ex. funding is fro…" at bounding box center [225, 180] width 220 height 20
paste input "F684100"
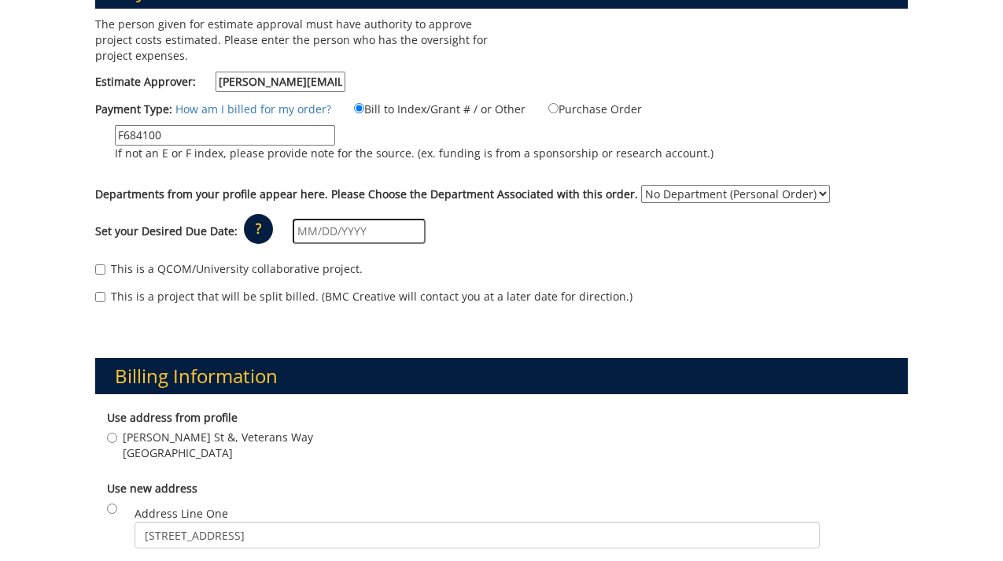
scroll to position [249, 0]
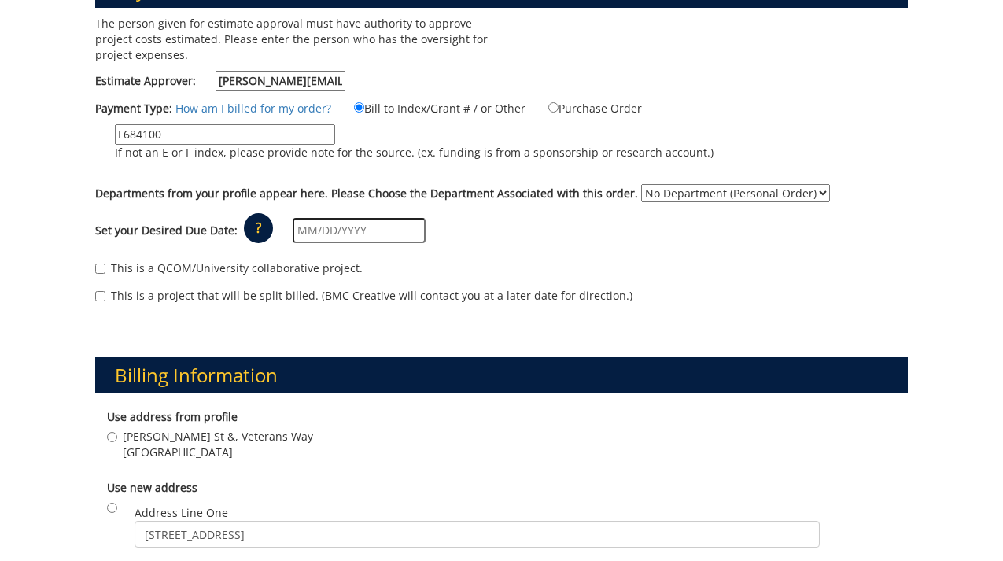
type input "F684100"
click at [681, 196] on select "No Department (Personal Order)" at bounding box center [735, 193] width 189 height 18
click at [658, 190] on select "No Department (Personal Order)" at bounding box center [735, 193] width 189 height 18
click at [641, 184] on select "No Department (Personal Order)" at bounding box center [735, 193] width 189 height 18
click at [681, 192] on select "No Department (Personal Order)" at bounding box center [735, 193] width 189 height 18
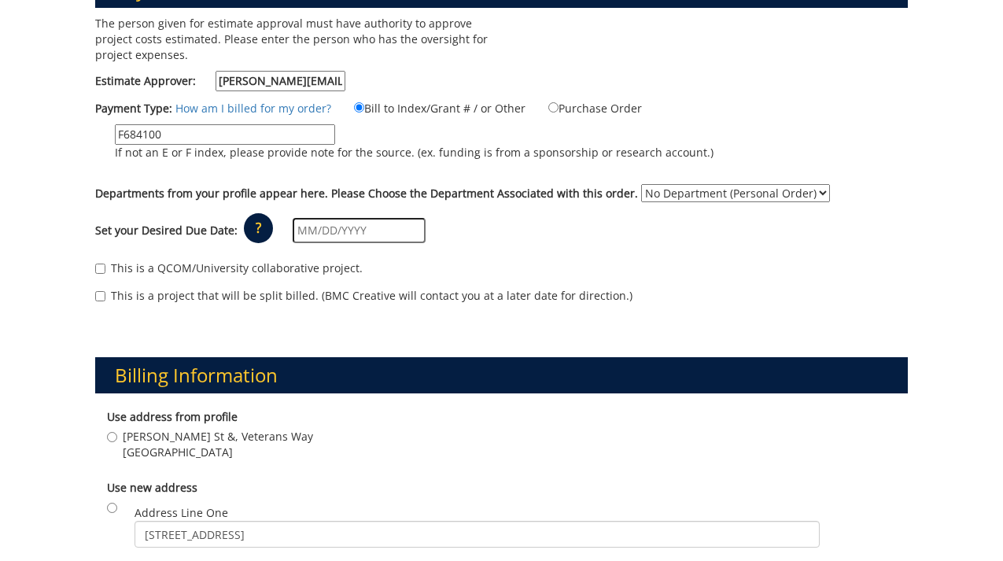
click at [353, 224] on input "text" at bounding box center [359, 230] width 133 height 25
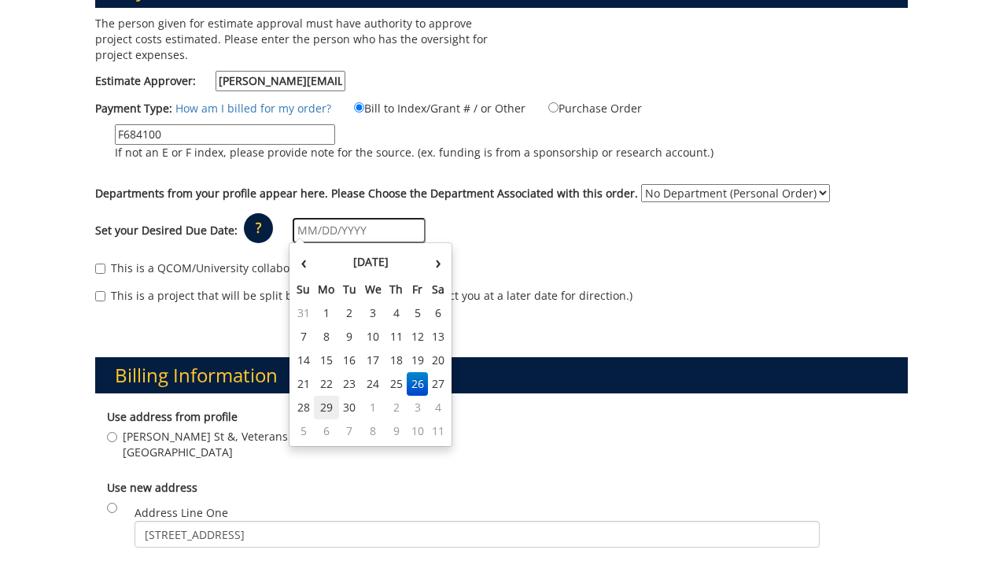
click at [316, 404] on td "29" at bounding box center [326, 408] width 25 height 24
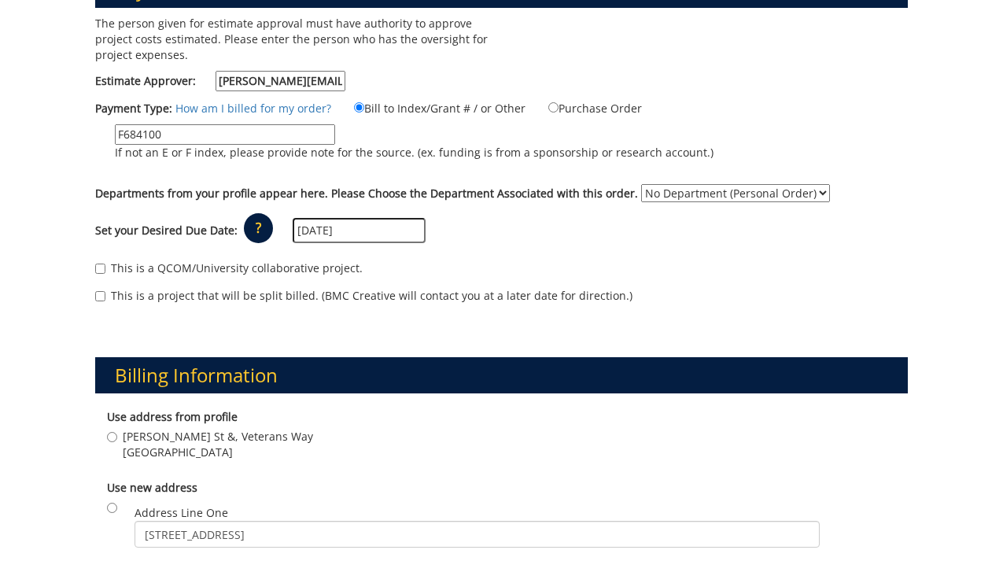
click at [293, 231] on input "09/29/2025" at bounding box center [359, 230] width 133 height 25
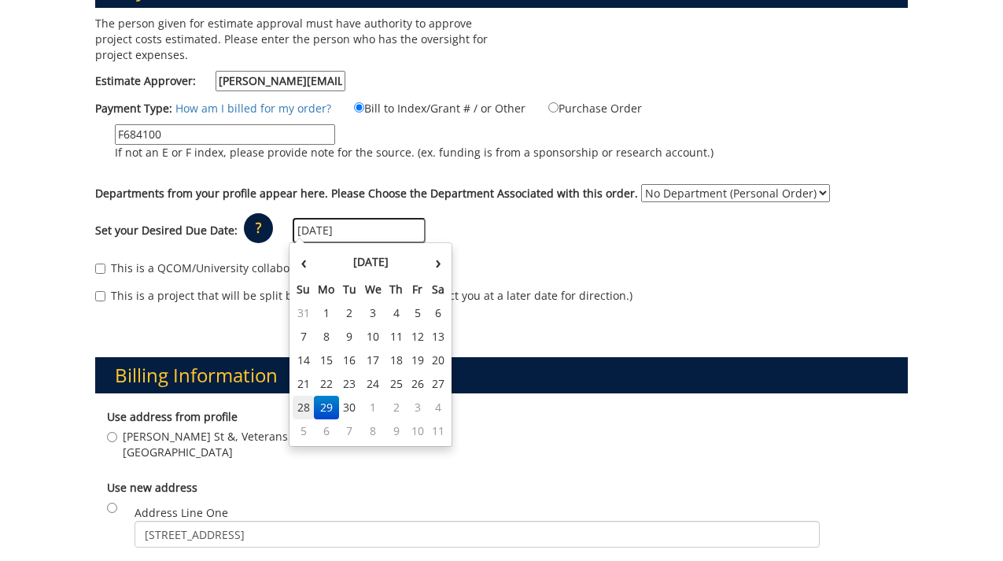
click at [309, 408] on td "28" at bounding box center [303, 408] width 21 height 24
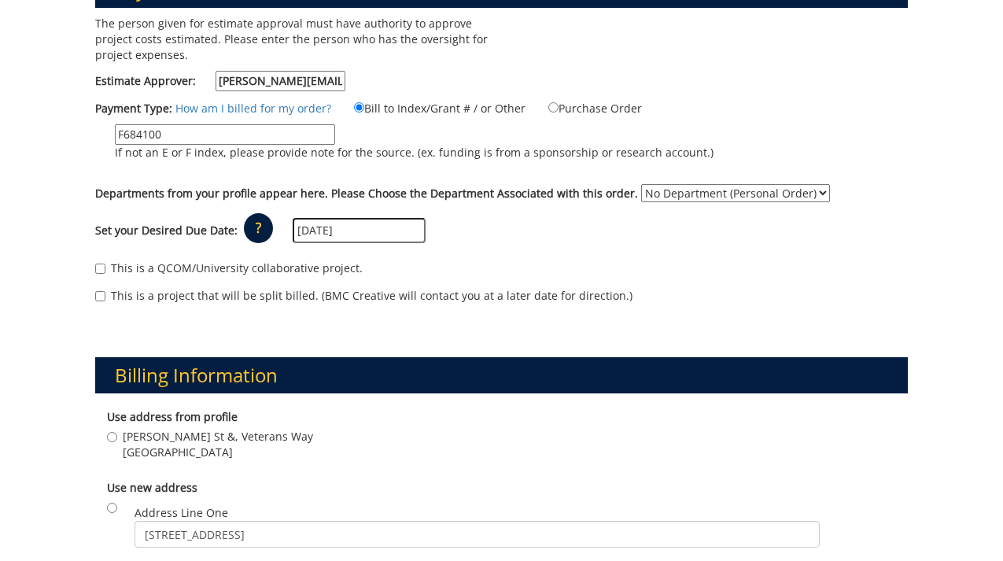
click at [310, 232] on input "09/28/2025" at bounding box center [359, 230] width 133 height 25
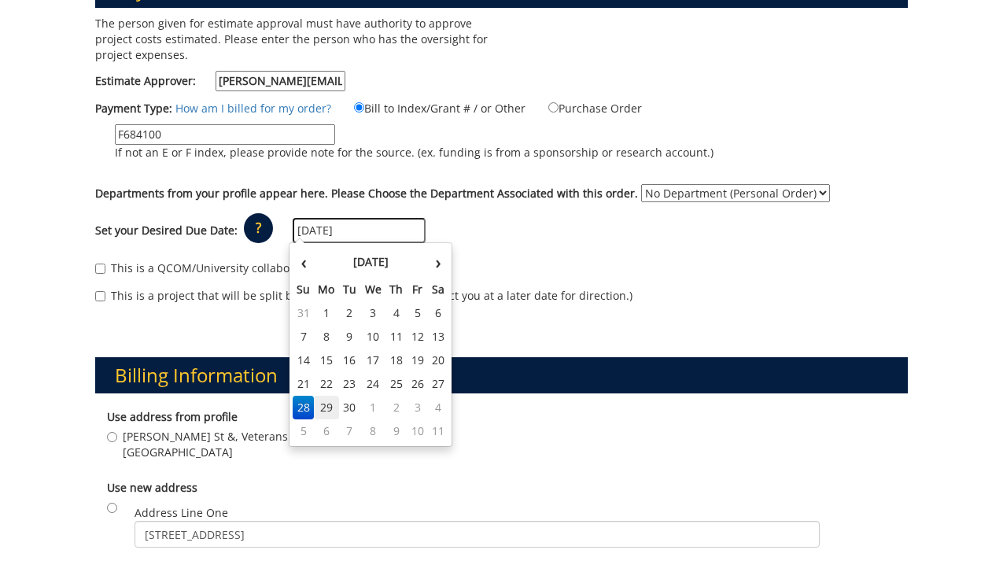
click at [325, 405] on td "29" at bounding box center [326, 408] width 25 height 24
type input "[DATE]"
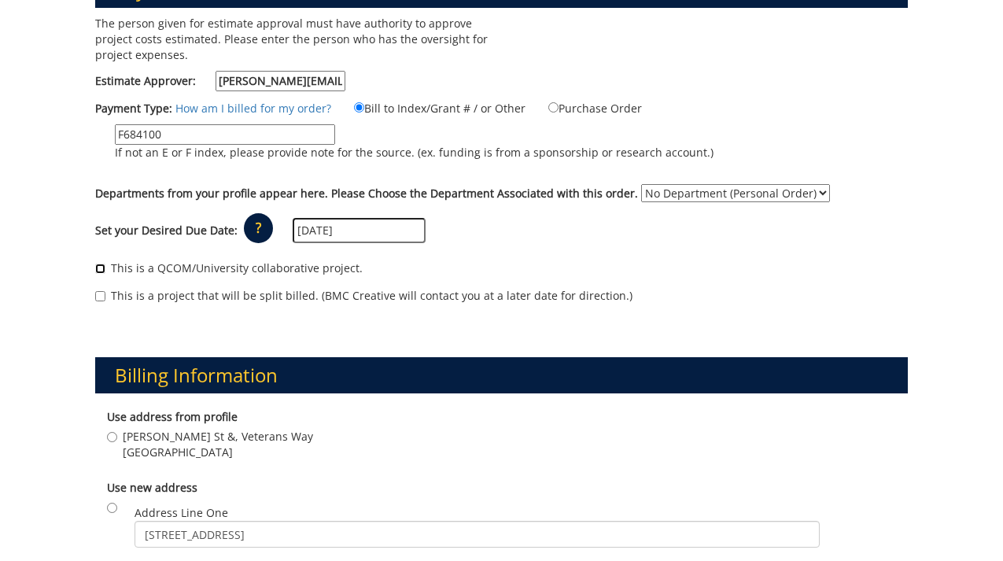
click at [105, 270] on input "This is a QCOM/University collaborative project." at bounding box center [100, 269] width 10 height 10
checkbox input "true"
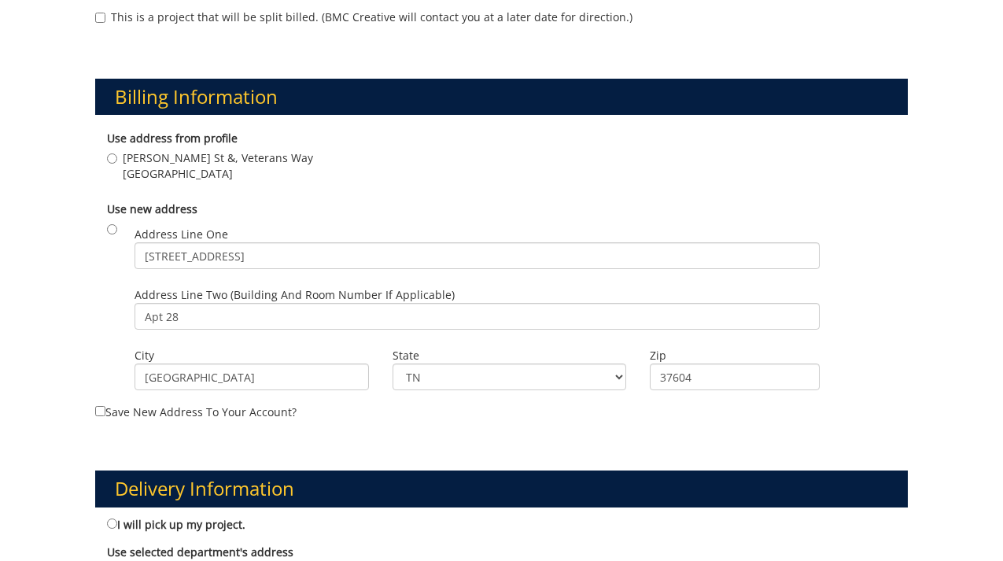
scroll to position [0, 0]
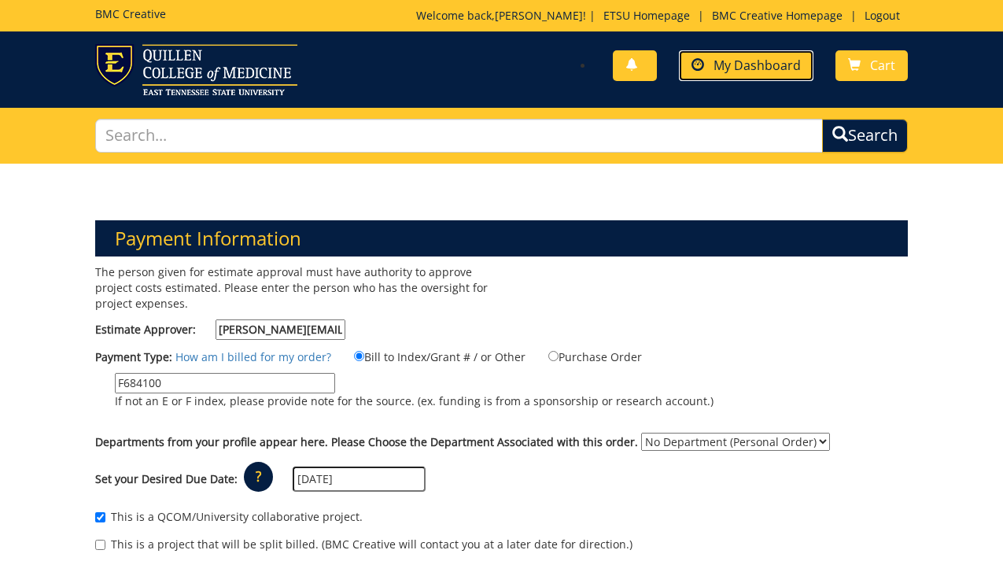
click at [753, 61] on span "My Dashboard" at bounding box center [757, 65] width 87 height 17
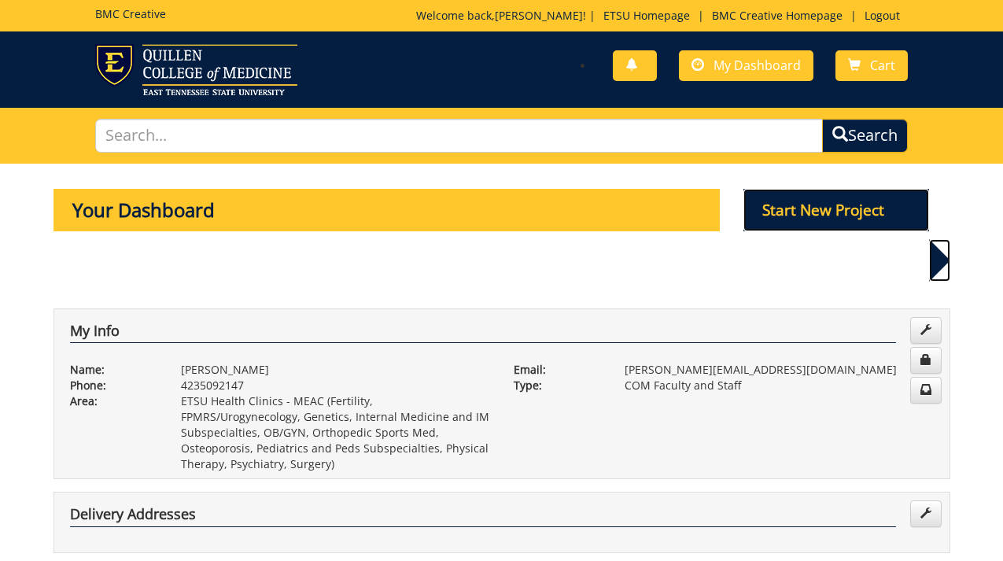
click at [832, 215] on p "Start New Project" at bounding box center [837, 210] width 186 height 42
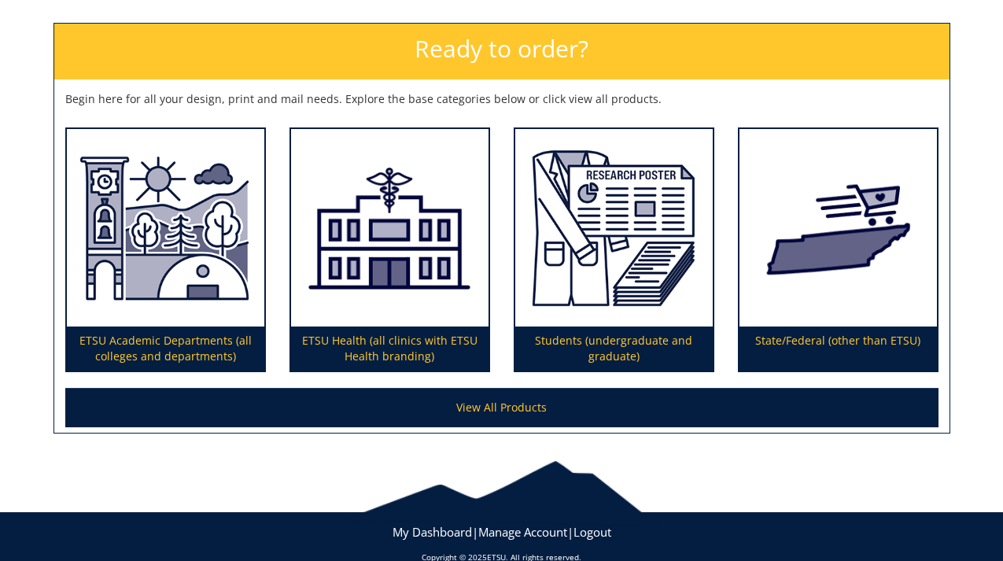
scroll to position [239, 0]
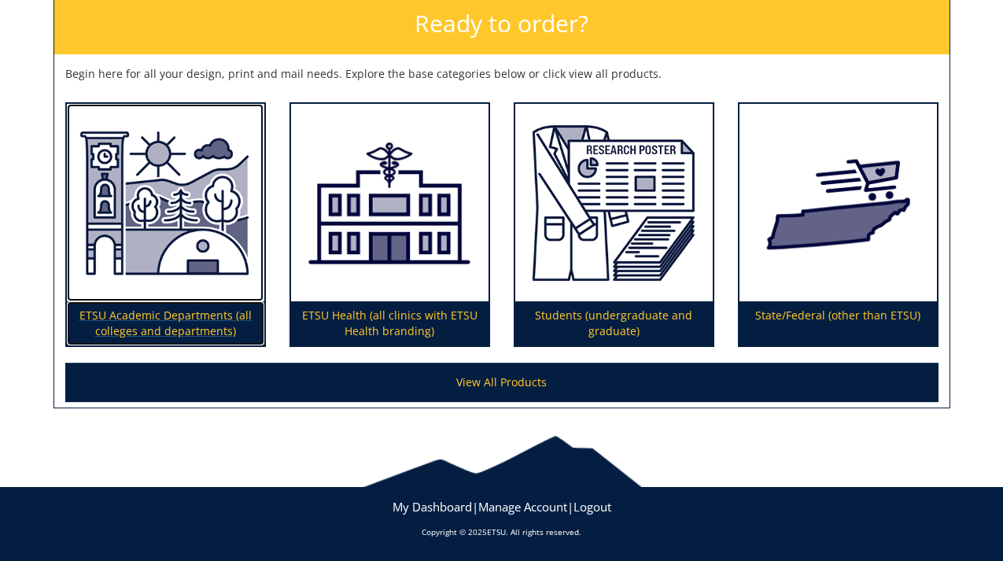
click at [120, 250] on img at bounding box center [166, 203] width 198 height 198
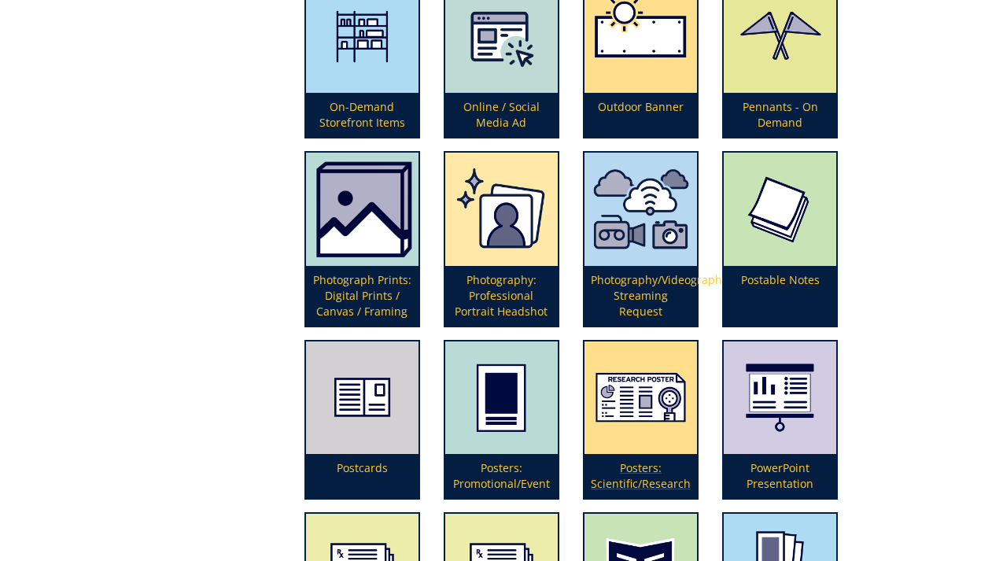
scroll to position [3303, 0]
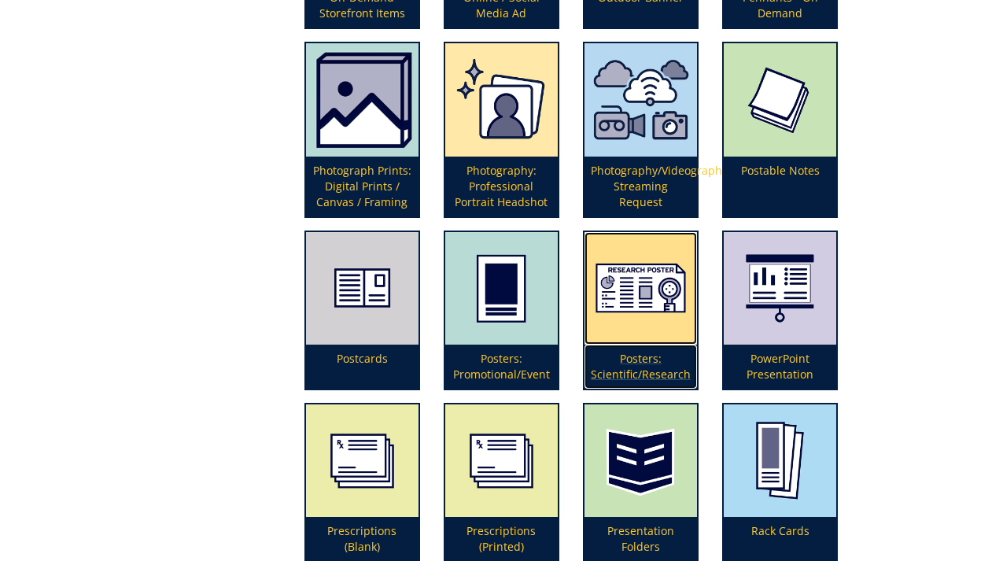
click at [639, 329] on img at bounding box center [641, 288] width 113 height 113
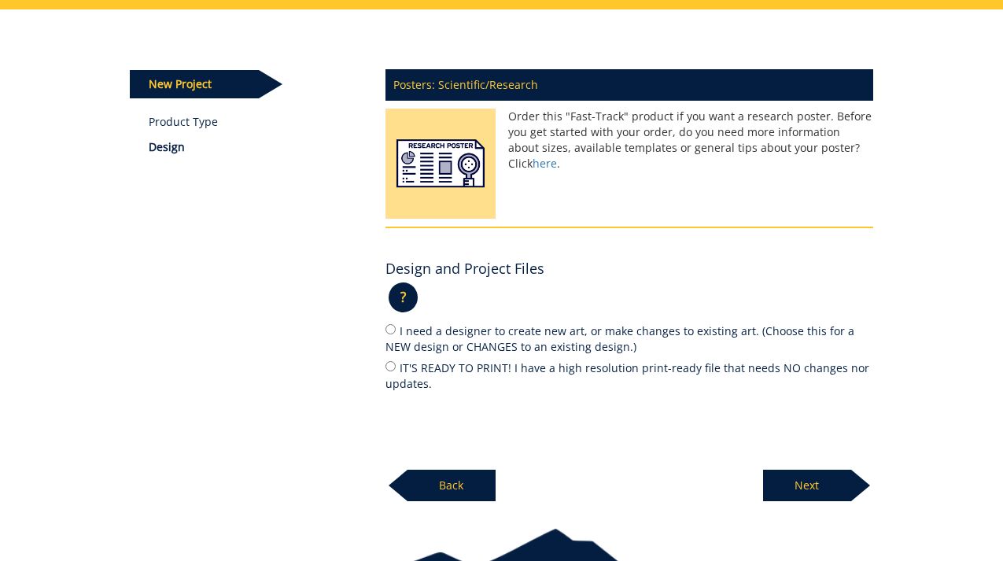
scroll to position [156, 0]
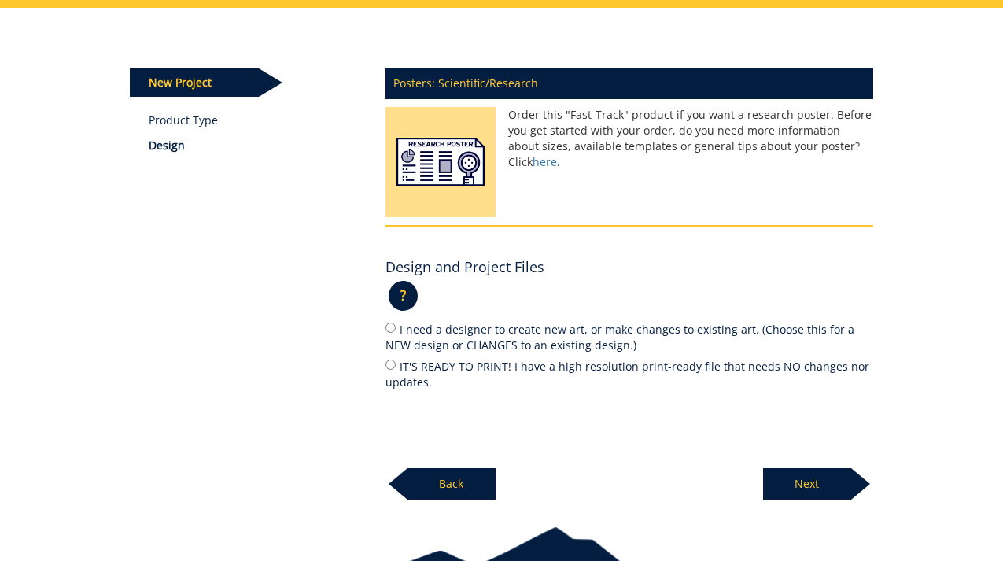
click at [433, 364] on label "IT'S READY TO PRINT! I have a high resolution print-ready file that needs NO ch…" at bounding box center [630, 373] width 488 height 33
click at [396, 364] on input "IT'S READY TO PRINT! I have a high resolution print-ready file that needs NO ch…" at bounding box center [391, 365] width 10 height 10
radio input "true"
click at [810, 479] on p "Next" at bounding box center [807, 483] width 88 height 31
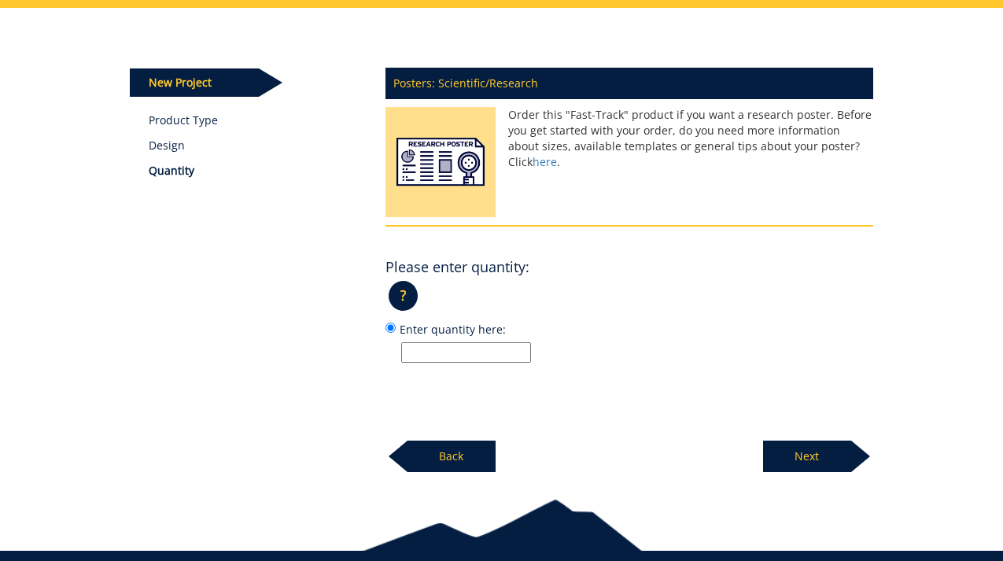
scroll to position [164, 0]
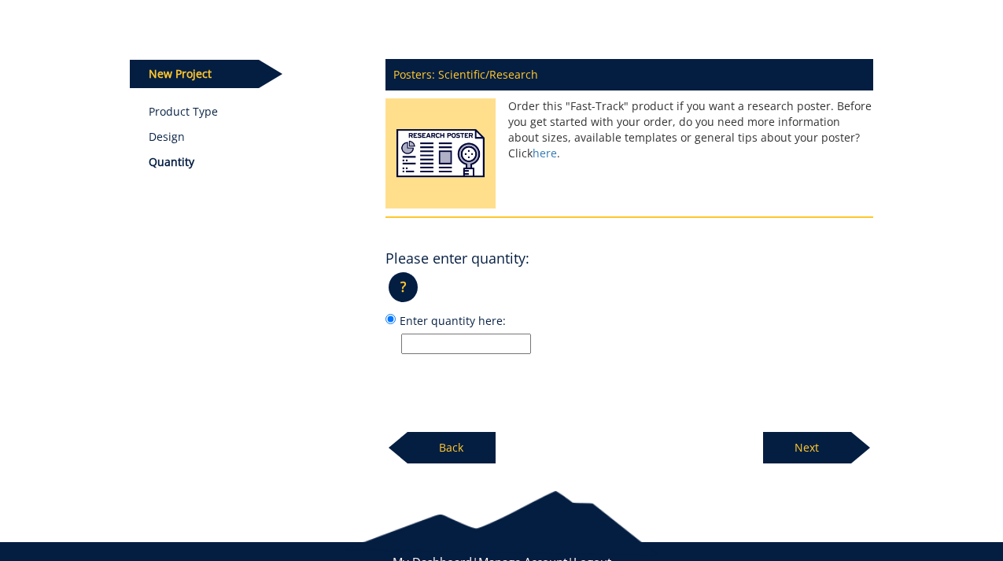
click at [434, 347] on input "Enter quantity here:" at bounding box center [466, 344] width 130 height 20
type input "1"
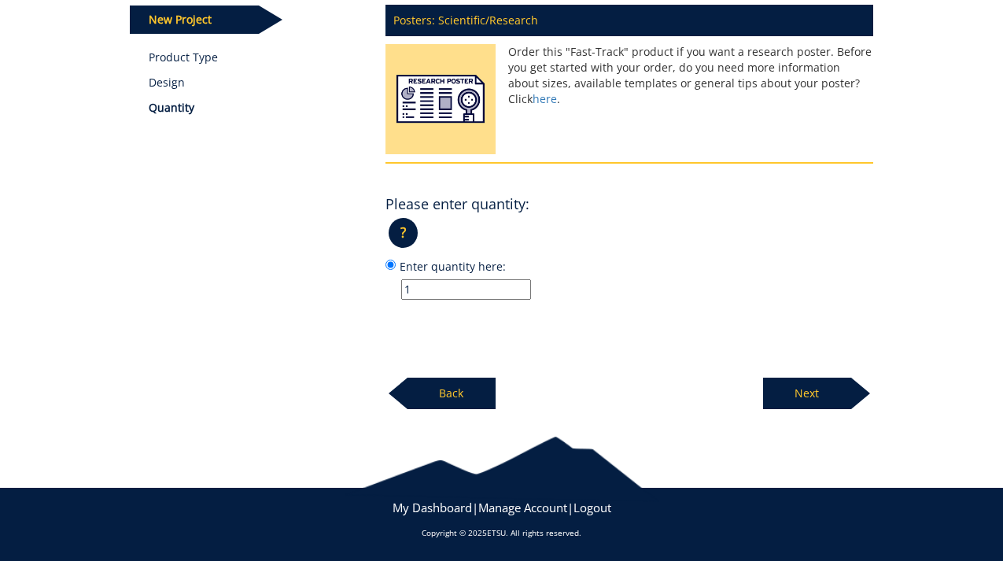
scroll to position [93, 0]
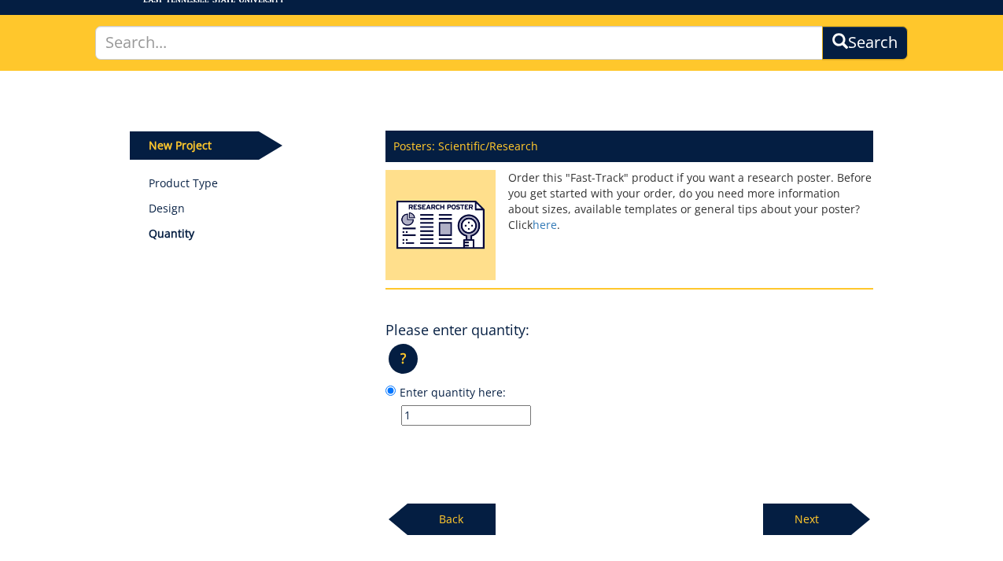
click at [452, 524] on p "Back" at bounding box center [452, 519] width 88 height 31
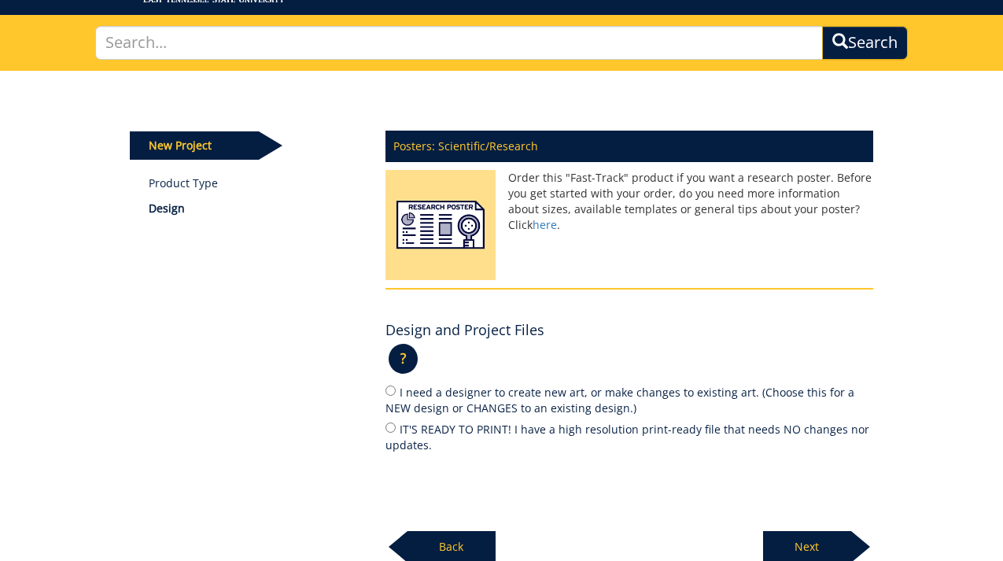
click at [470, 399] on label "I need a designer to create new art, or make changes to existing art. (Choose t…" at bounding box center [630, 399] width 488 height 33
click at [396, 396] on input "I need a designer to create new art, or make changes to existing art. (Choose t…" at bounding box center [391, 391] width 10 height 10
radio input "true"
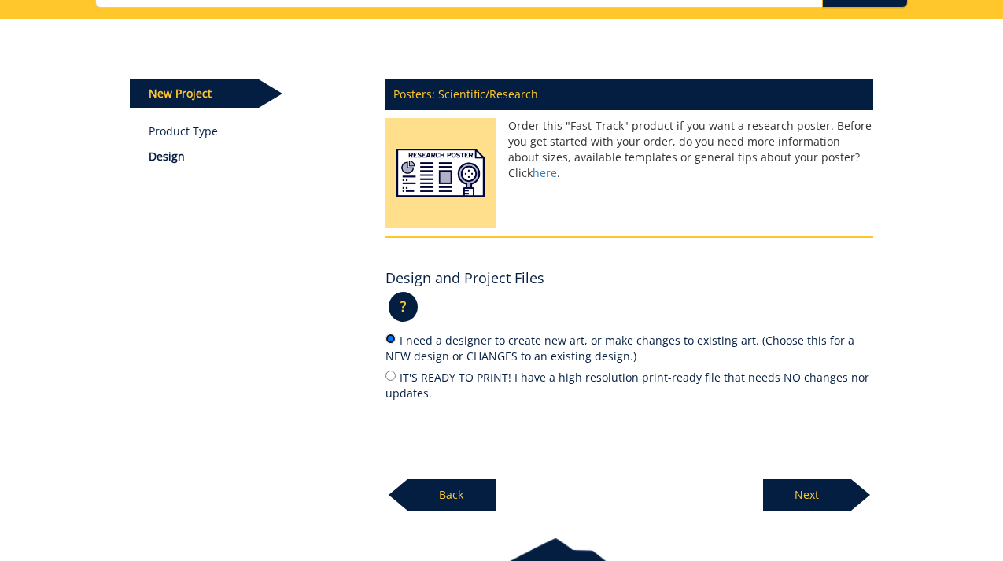
scroll to position [195, 0]
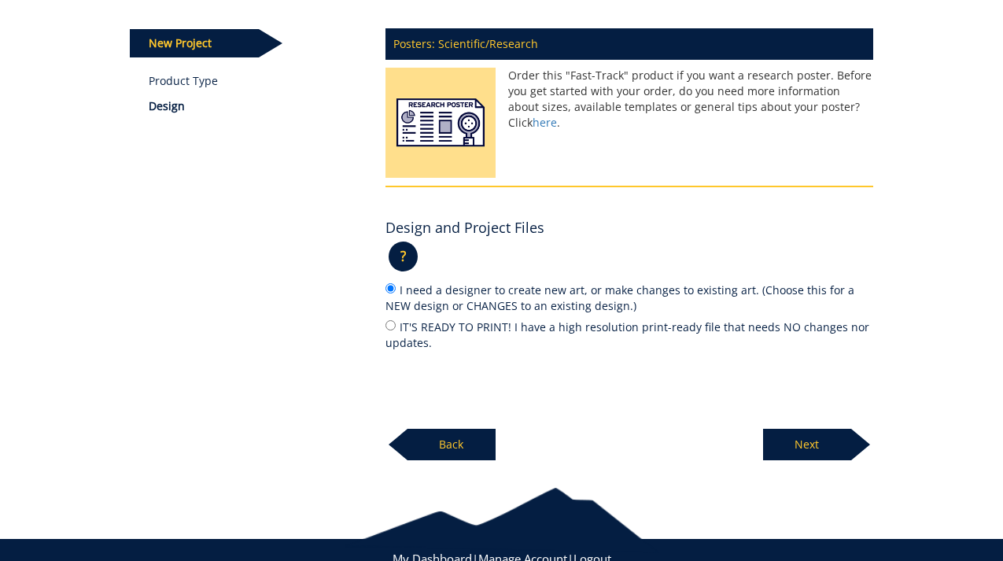
click at [800, 442] on p "Next" at bounding box center [807, 444] width 88 height 31
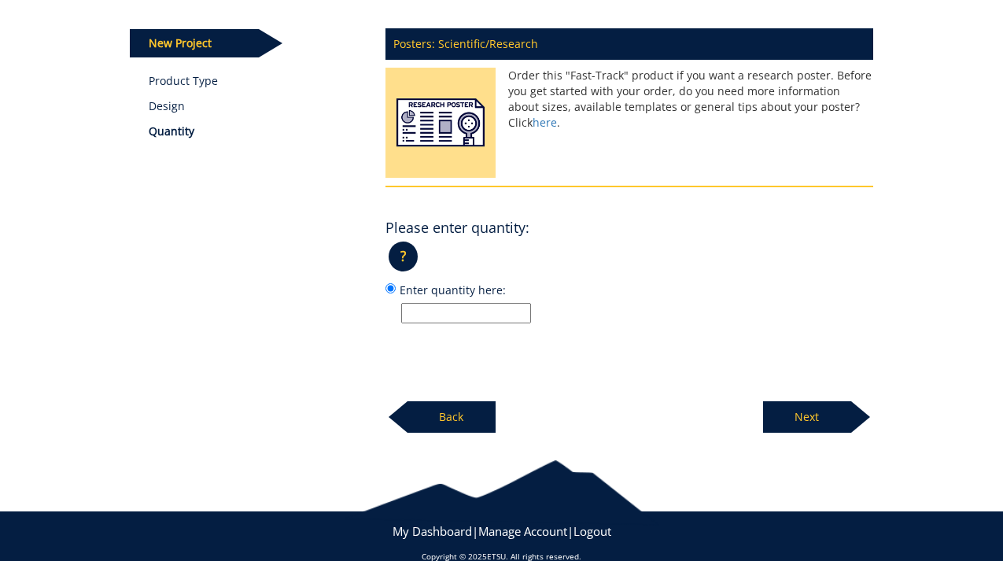
click at [428, 319] on input "Enter quantity here:" at bounding box center [466, 313] width 130 height 20
type input "1"
click at [788, 422] on p "Next" at bounding box center [807, 416] width 88 height 31
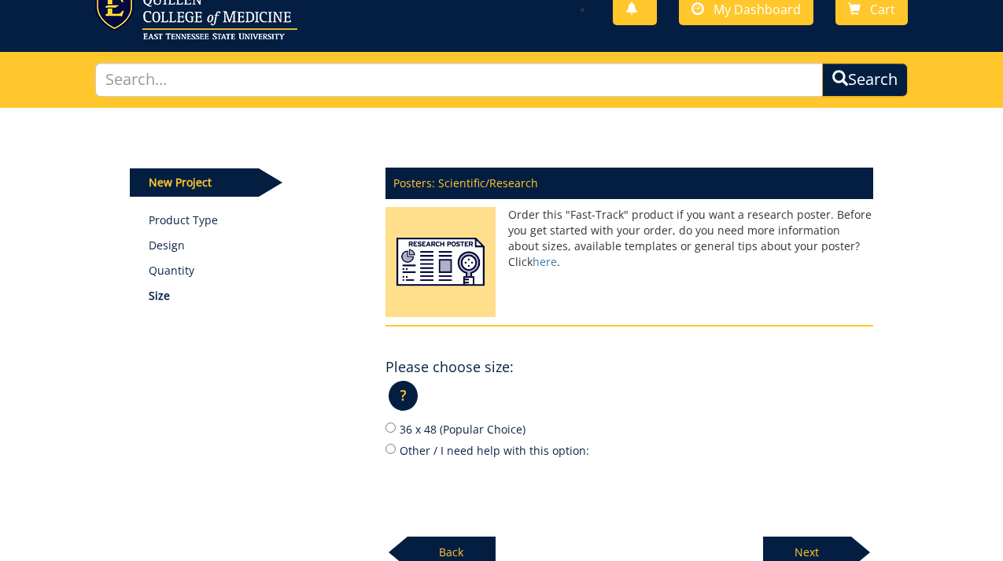
scroll to position [159, 0]
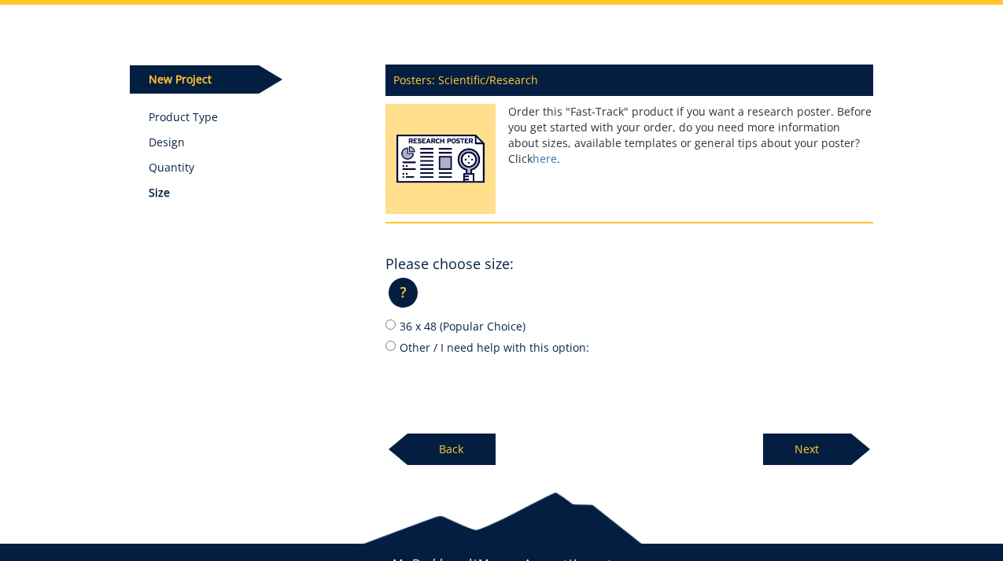
click at [434, 450] on p "Back" at bounding box center [452, 449] width 88 height 31
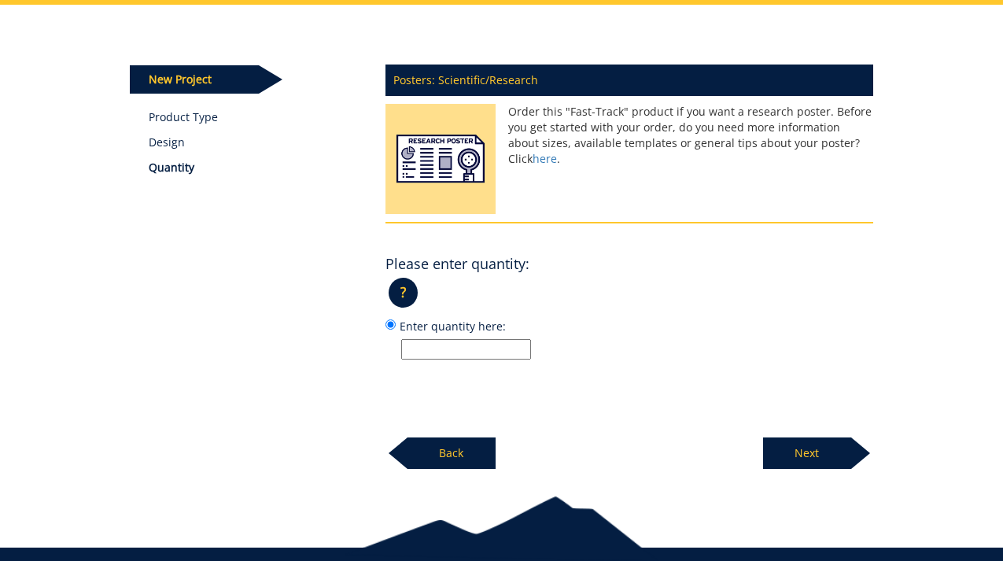
click at [434, 450] on p "Back" at bounding box center [452, 453] width 88 height 31
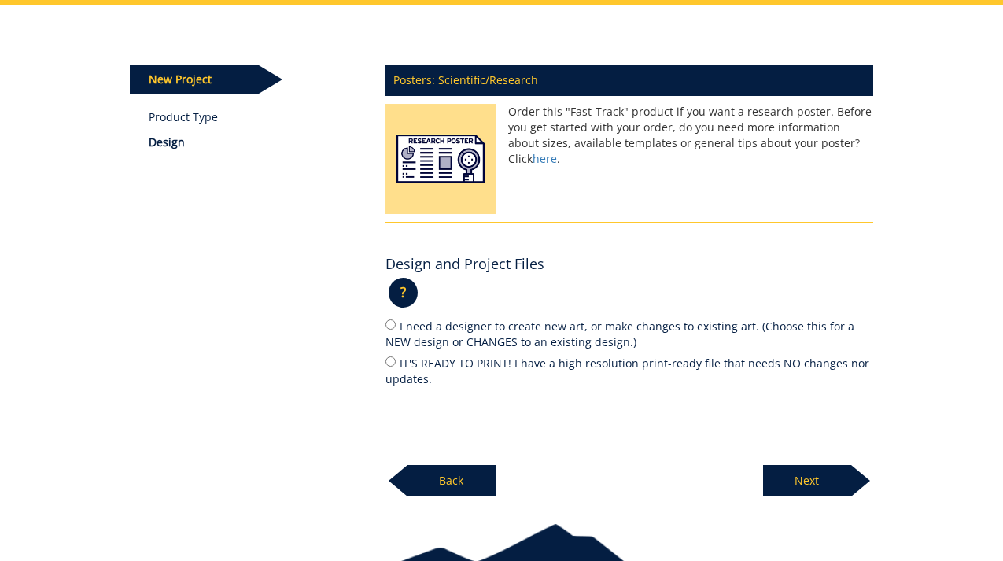
click at [434, 367] on label "IT'S READY TO PRINT! I have a high resolution print-ready file that needs NO ch…" at bounding box center [630, 370] width 488 height 33
click at [396, 367] on input "IT'S READY TO PRINT! I have a high resolution print-ready file that needs NO ch…" at bounding box center [391, 361] width 10 height 10
radio input "true"
click at [814, 472] on p "Next" at bounding box center [807, 480] width 88 height 31
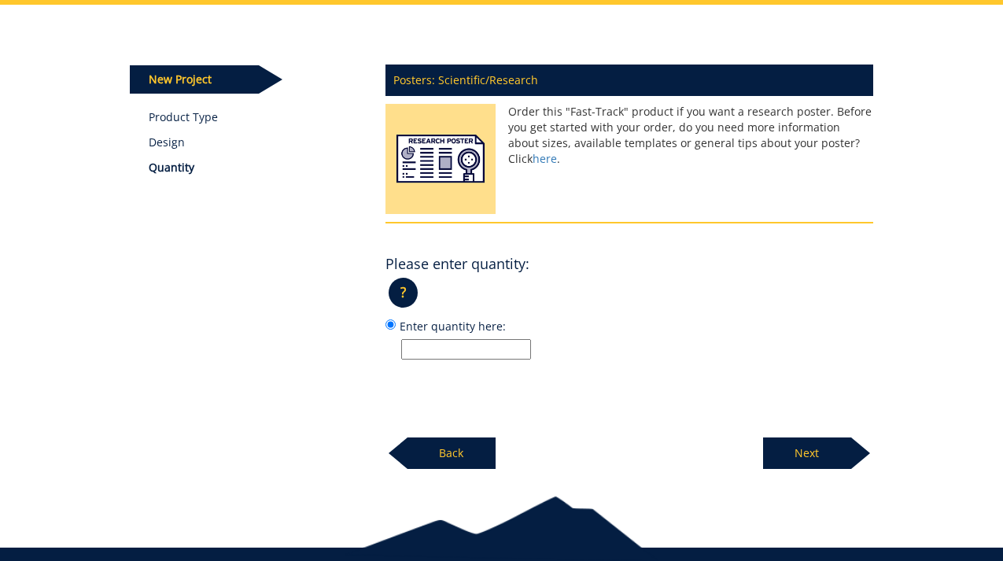
click at [480, 340] on input "Enter quantity here:" at bounding box center [466, 349] width 130 height 20
type input "1"
click at [790, 448] on p "Next" at bounding box center [807, 453] width 88 height 31
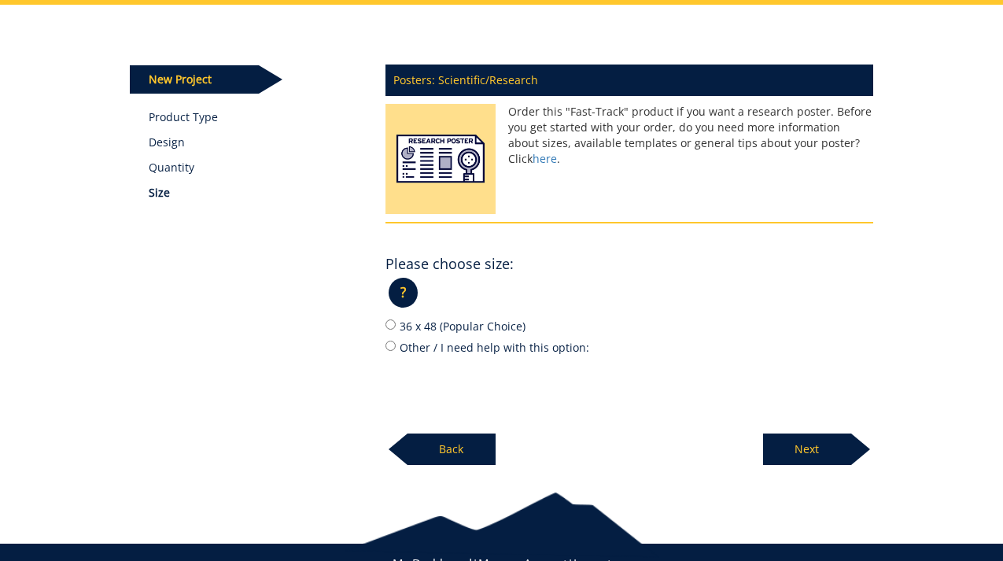
click at [478, 353] on label "Other / I need help with this option:" at bounding box center [630, 346] width 488 height 17
click at [396, 351] on input "Other / I need help with this option:" at bounding box center [391, 346] width 10 height 10
radio input "true"
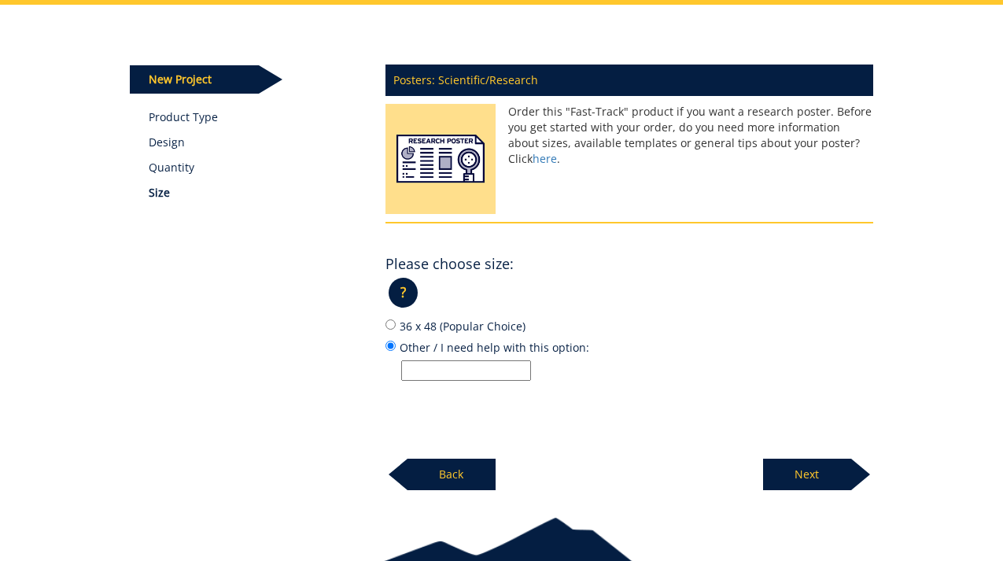
click at [474, 384] on div "Posters: Scientific/Research Order this "Fast-Track" product if you want a rese…" at bounding box center [629, 273] width 511 height 436
click at [468, 377] on input "Other / I need help with this option:" at bounding box center [466, 370] width 130 height 20
type input "40 x 60"
click at [796, 475] on p "Next" at bounding box center [807, 474] width 88 height 31
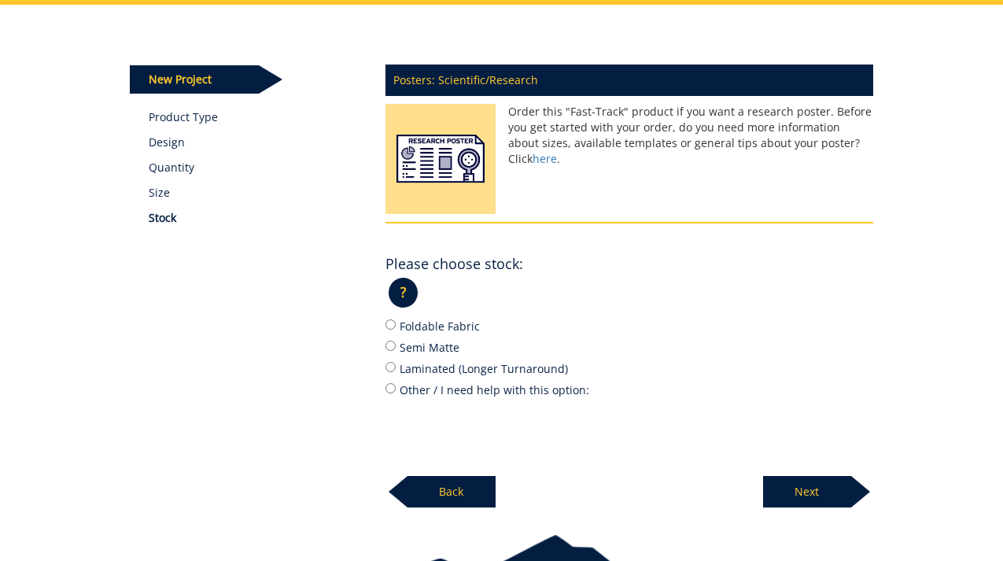
click at [413, 331] on label "Foldable Fabric" at bounding box center [630, 325] width 488 height 17
click at [396, 330] on input "Foldable Fabric" at bounding box center [391, 324] width 10 height 10
radio input "true"
click at [829, 493] on p "Next" at bounding box center [807, 491] width 88 height 31
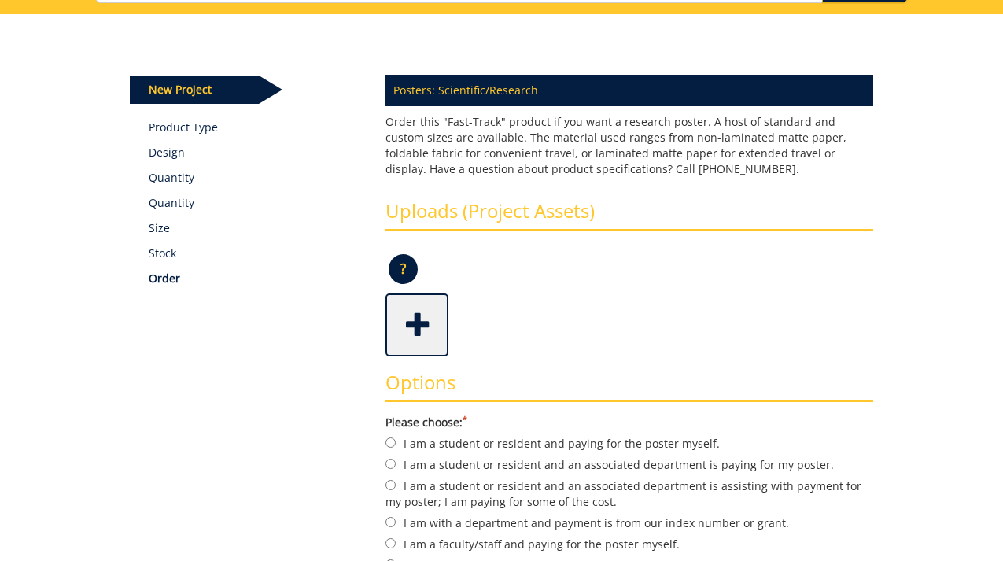
scroll to position [106, 0]
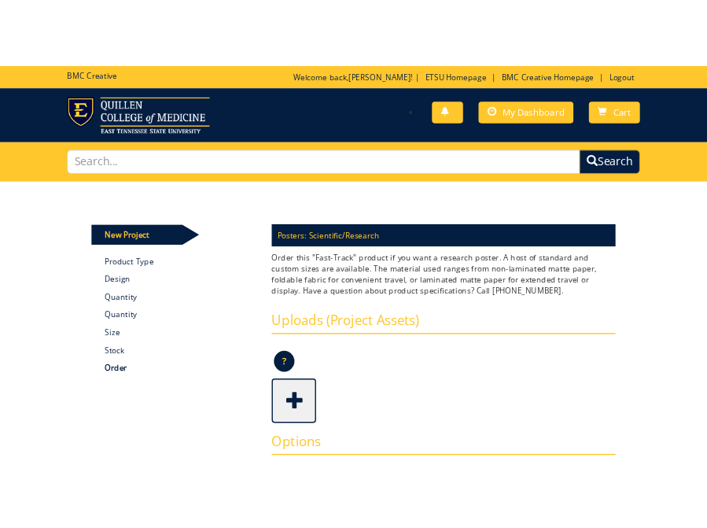
scroll to position [106, 0]
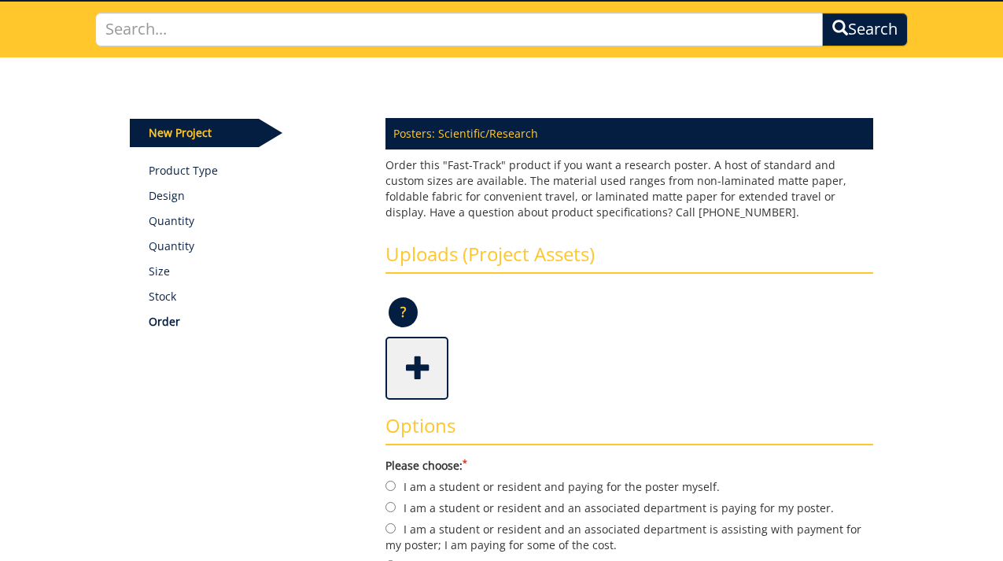
click at [274, 82] on div "Some kind of message here. New Project Product Type Design Quantity Quantity Si…" at bounding box center [501, 498] width 767 height 882
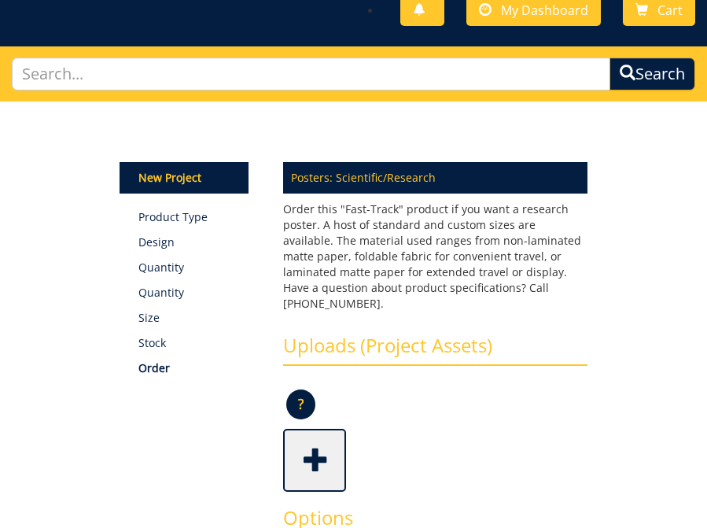
click at [317, 434] on span at bounding box center [316, 458] width 63 height 55
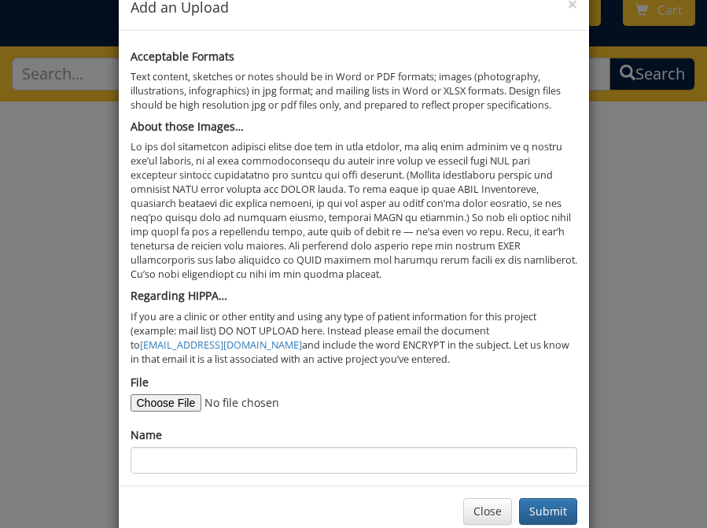
scroll to position [72, 0]
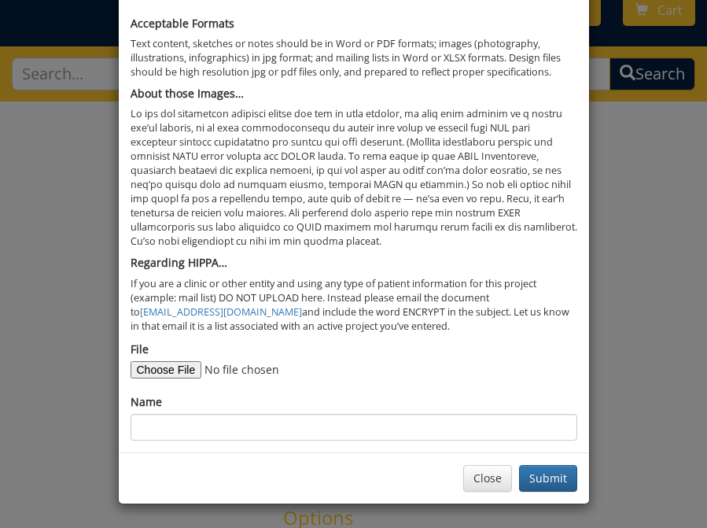
type input "C:\fakepath\[PERSON_NAME] SRP Poster (2).pdf"
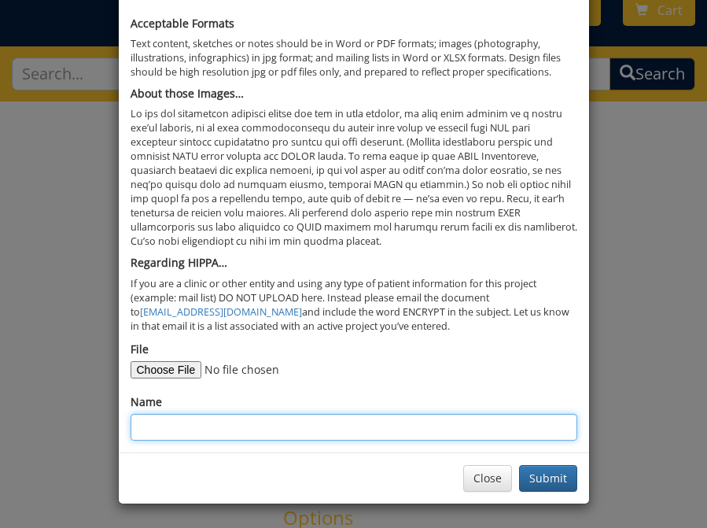
click at [184, 429] on input "Name" at bounding box center [354, 427] width 447 height 27
click at [316, 432] on input "[PERSON_NAME] QCOM Research Symposium Poster" at bounding box center [354, 427] width 447 height 27
type input "[PERSON_NAME] QCOM Research Symposium Poster"
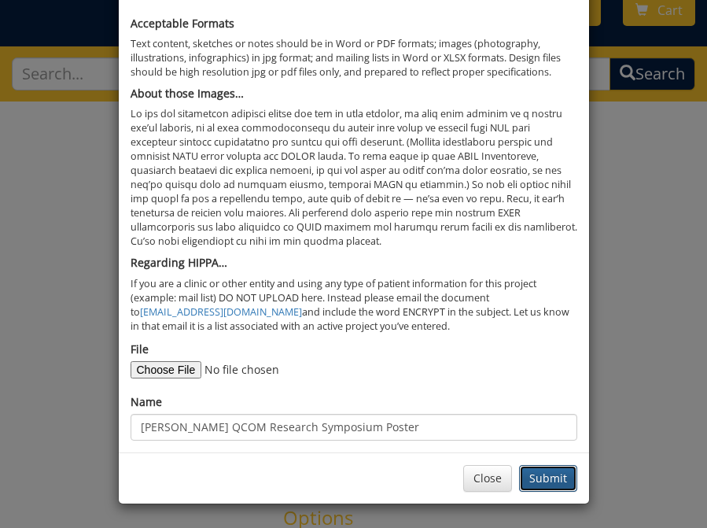
click at [546, 479] on button "Submit" at bounding box center [548, 478] width 58 height 27
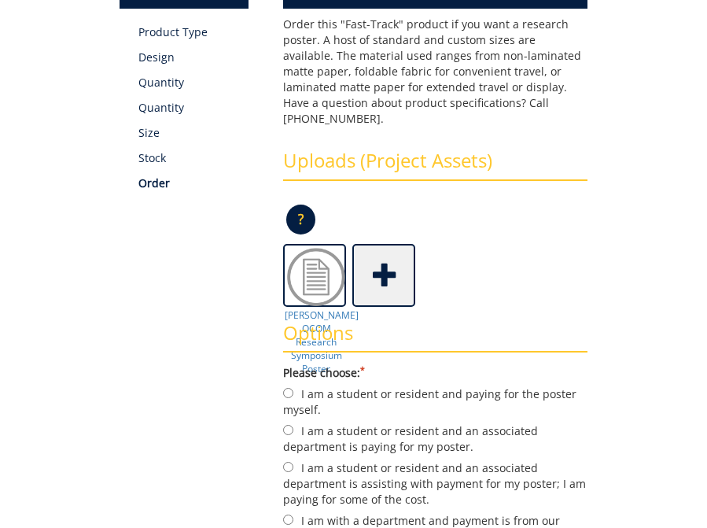
scroll to position [449, 0]
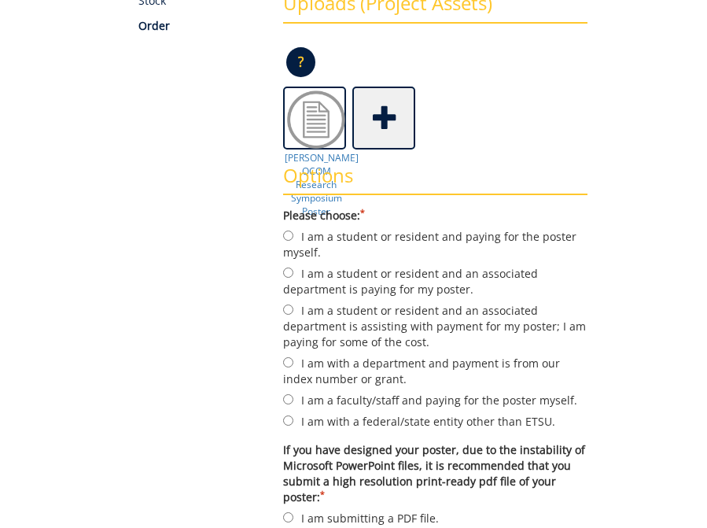
click at [366, 227] on label "I am a student or resident and paying for the poster myself." at bounding box center [435, 243] width 305 height 33
click at [294, 231] on input "I am a student or resident and paying for the poster myself." at bounding box center [288, 236] width 10 height 10
radio input "true"
click at [366, 227] on label "I am a student or resident and paying for the poster myself." at bounding box center [435, 243] width 305 height 33
click at [294, 231] on input "I am a student or resident and paying for the poster myself." at bounding box center [288, 236] width 10 height 10
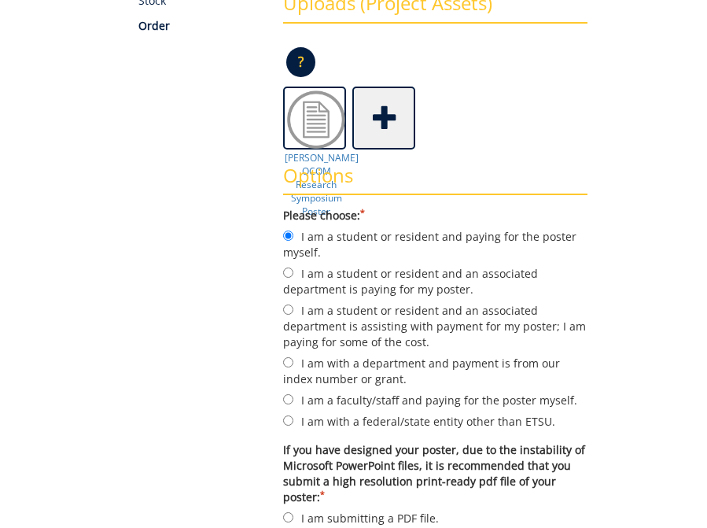
click at [373, 264] on label "I am a student or resident and an associated department is paying for my poster." at bounding box center [435, 280] width 305 height 33
click at [294, 268] on input "I am a student or resident and an associated department is paying for my poster." at bounding box center [288, 273] width 10 height 10
radio input "true"
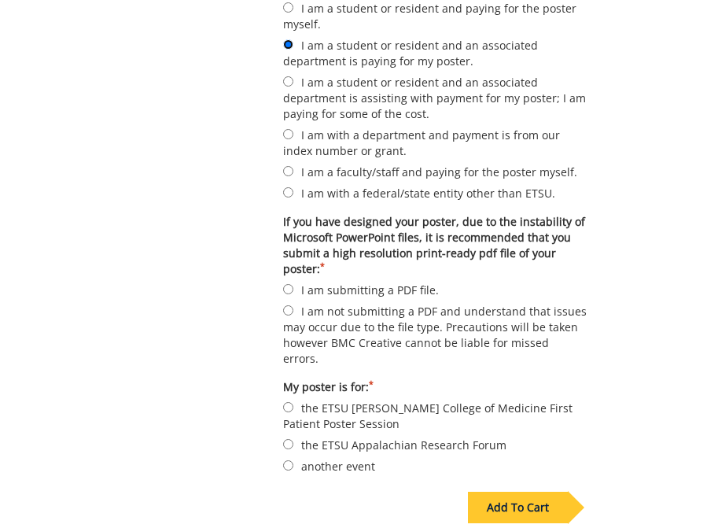
scroll to position [696, 0]
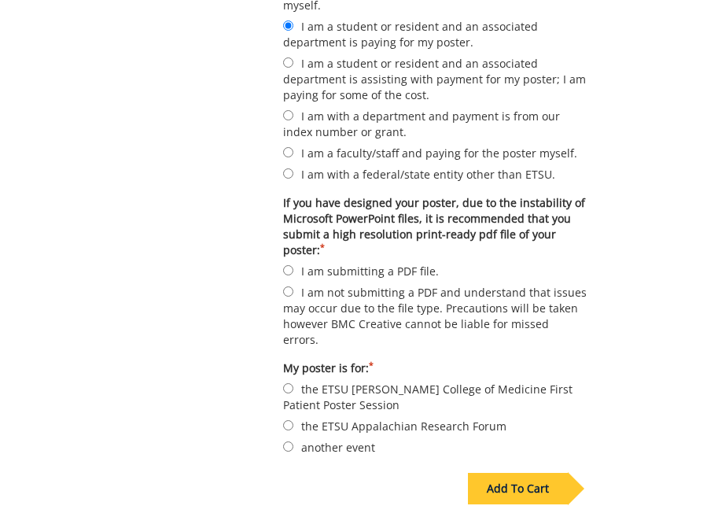
click at [334, 262] on label "I am submitting a PDF file." at bounding box center [435, 270] width 305 height 17
click at [294, 265] on input "I am submitting a PDF file." at bounding box center [288, 270] width 10 height 10
radio input "true"
click at [342, 438] on label "another event" at bounding box center [435, 446] width 305 height 17
click at [294, 441] on input "another event" at bounding box center [288, 446] width 10 height 10
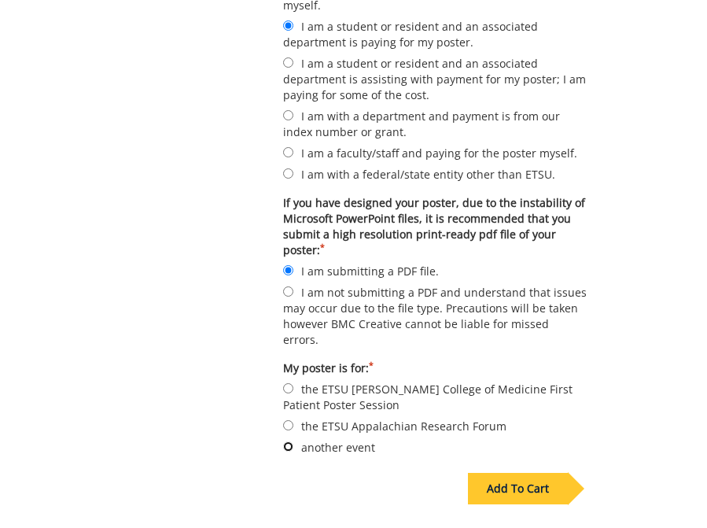
radio input "true"
click at [553, 473] on div "Add To Cart" at bounding box center [518, 488] width 100 height 31
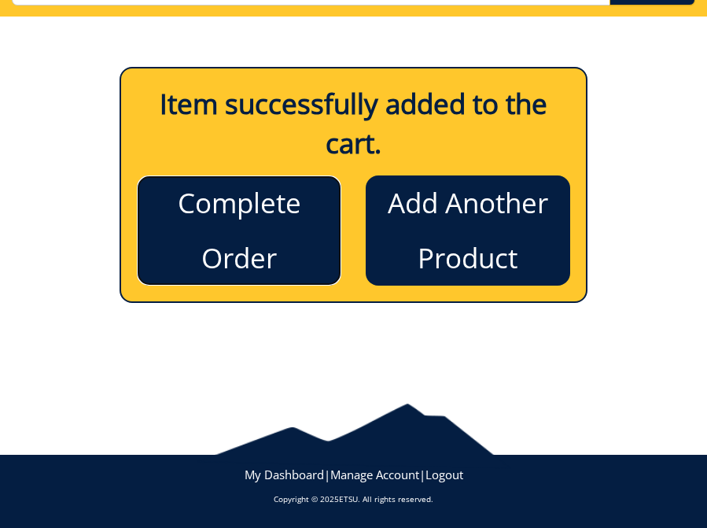
click at [296, 224] on link "Complete Order" at bounding box center [239, 230] width 205 height 110
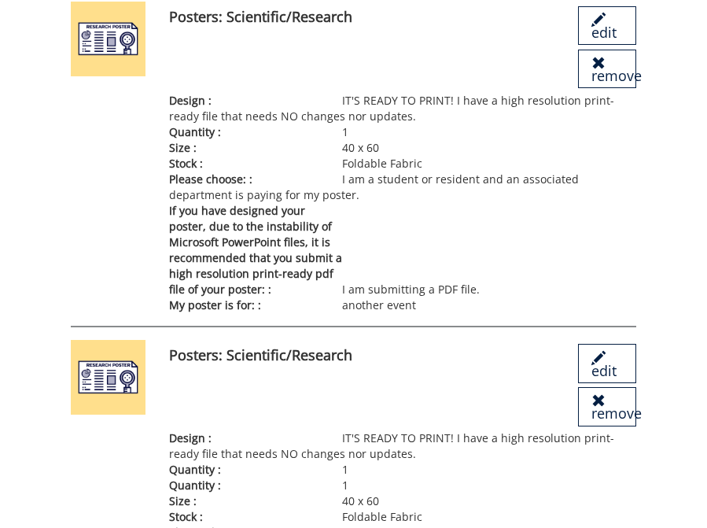
scroll to position [172, 0]
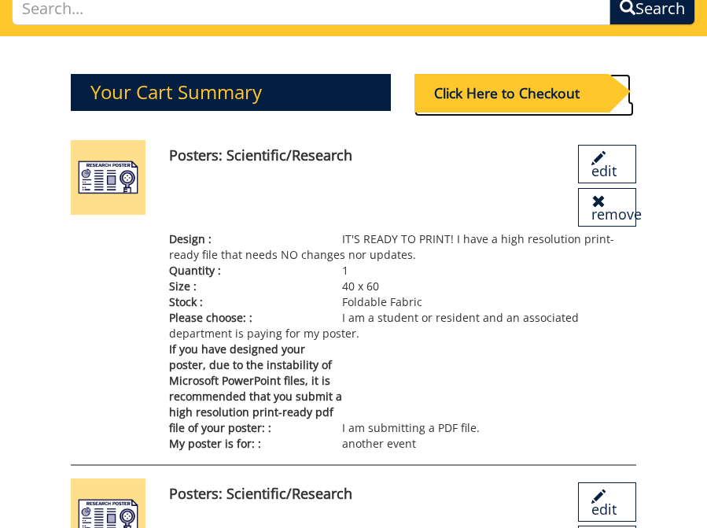
click at [497, 92] on div "Click Here to Checkout" at bounding box center [512, 93] width 194 height 39
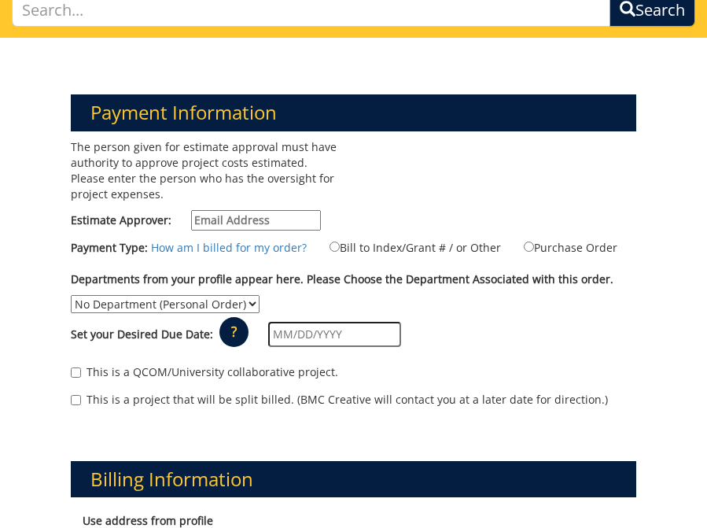
scroll to position [256, 0]
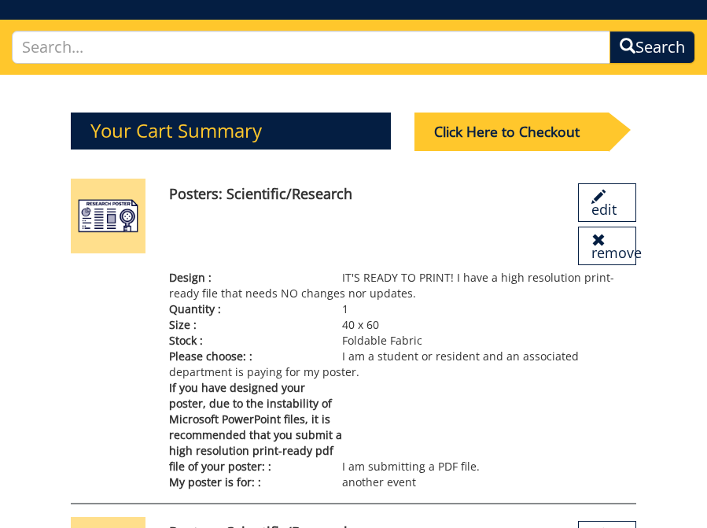
scroll to position [158, 0]
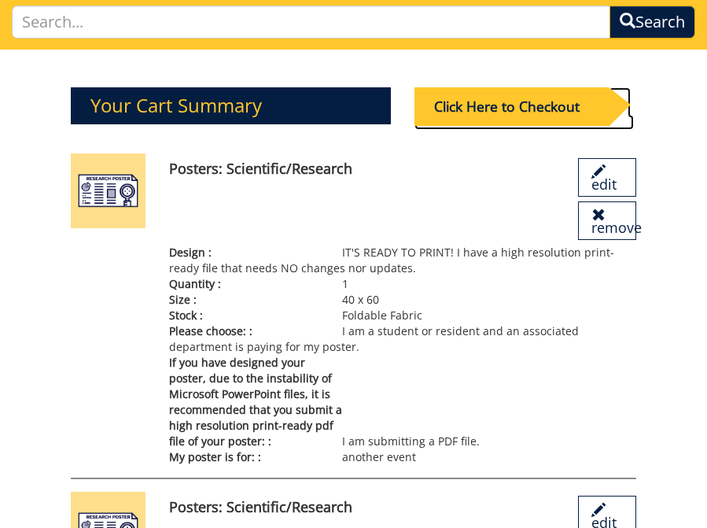
click at [545, 108] on div "Click Here to Checkout" at bounding box center [512, 106] width 194 height 39
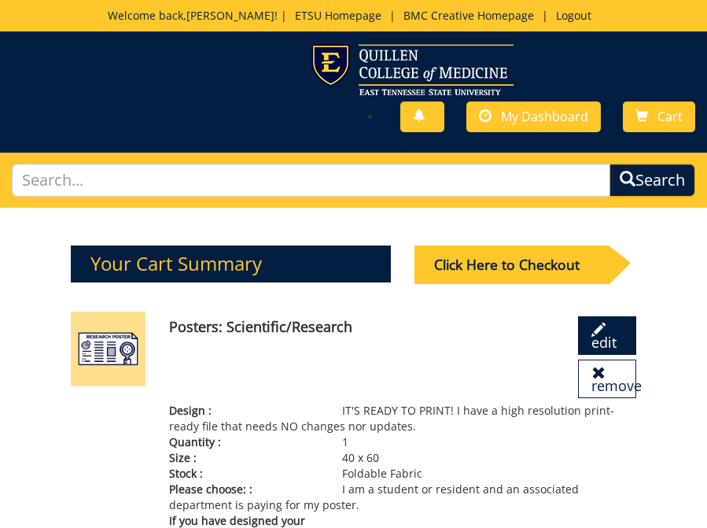
scroll to position [158, 0]
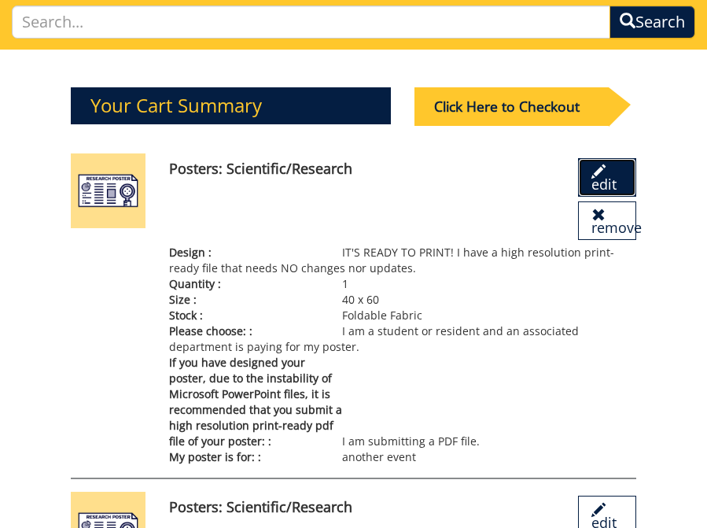
click at [618, 190] on link "edit" at bounding box center [607, 177] width 58 height 39
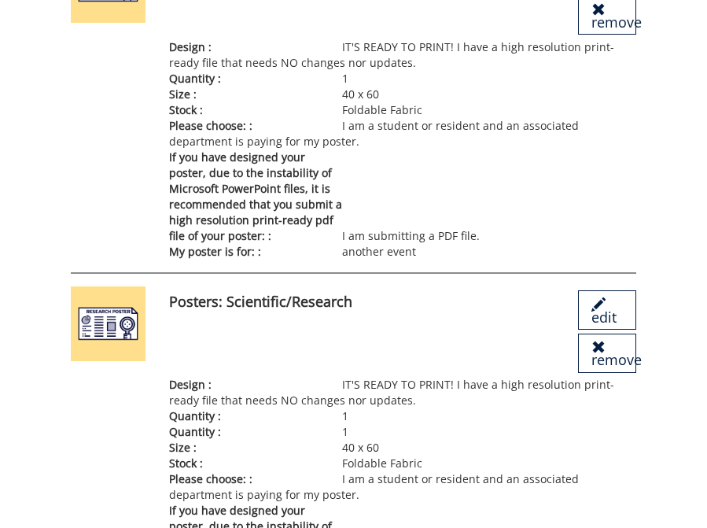
scroll to position [513, 0]
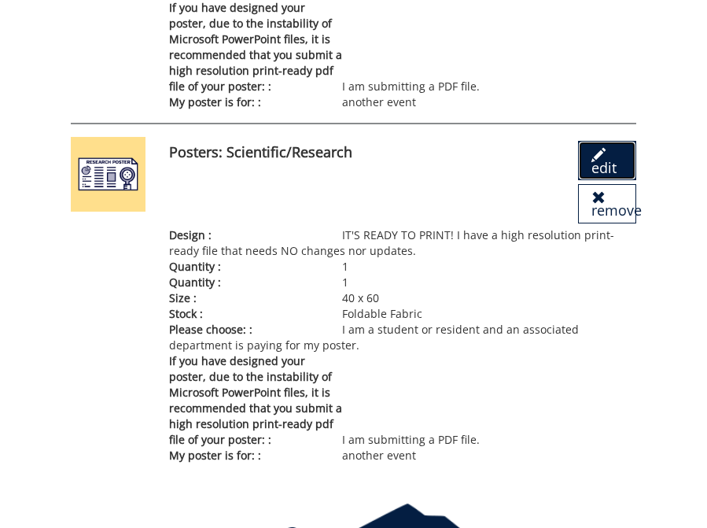
click at [603, 163] on link "edit" at bounding box center [607, 160] width 58 height 39
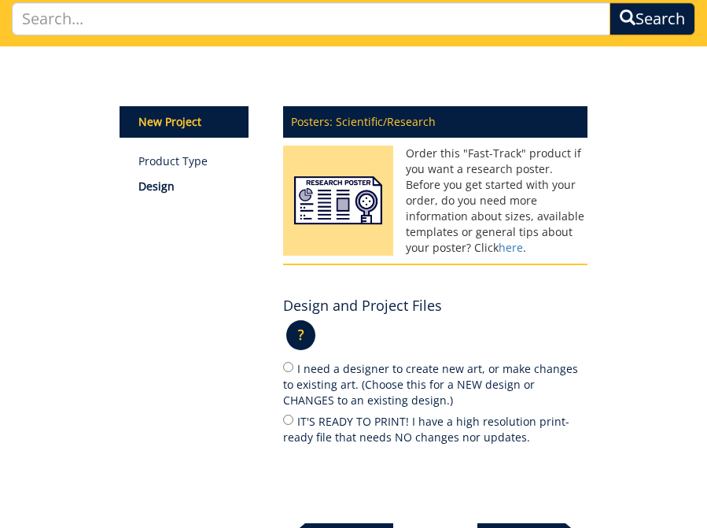
scroll to position [315, 0]
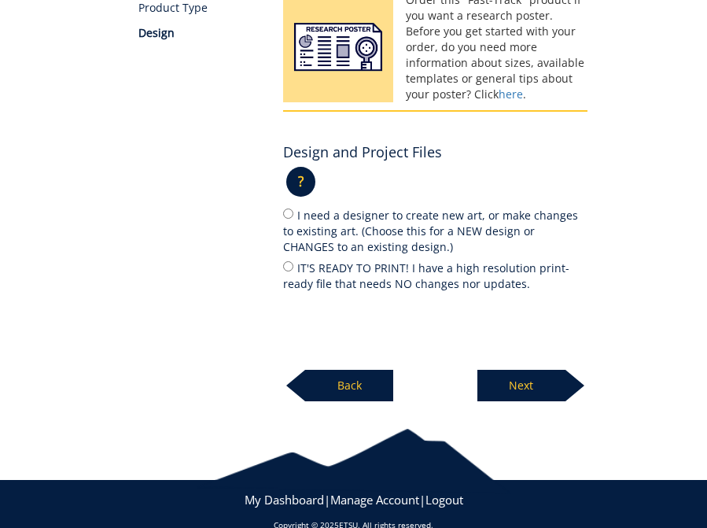
click at [334, 393] on p "Back" at bounding box center [349, 385] width 88 height 31
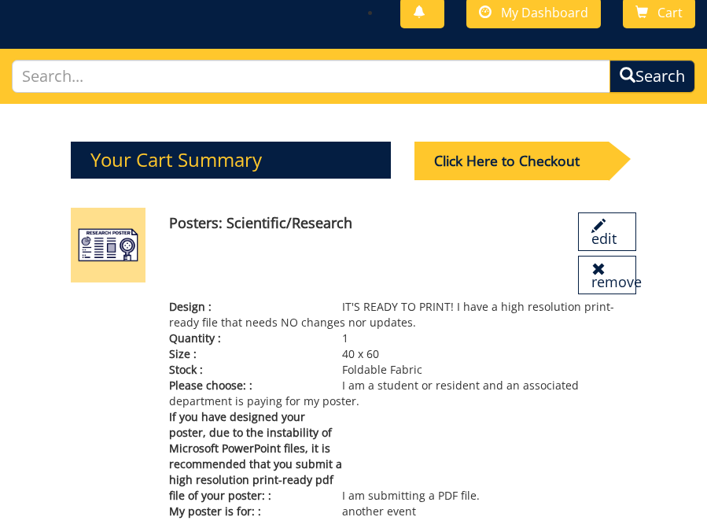
scroll to position [449, 0]
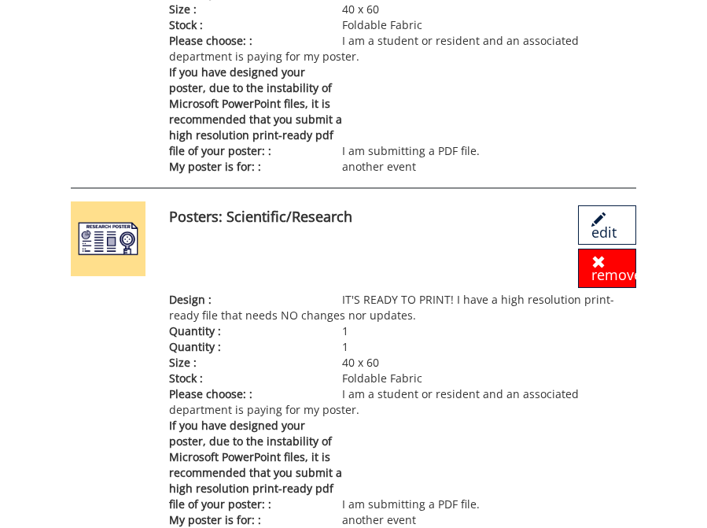
click at [600, 265] on span at bounding box center [599, 262] width 14 height 14
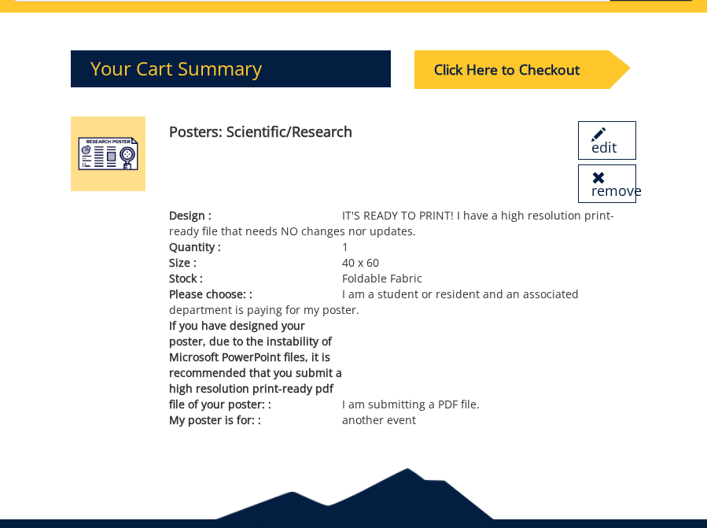
scroll to position [197, 0]
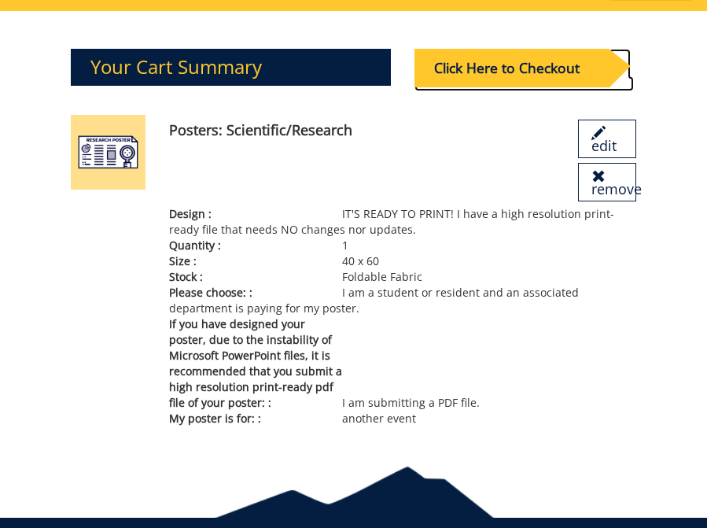
click at [537, 61] on div "Click Here to Checkout" at bounding box center [512, 68] width 194 height 39
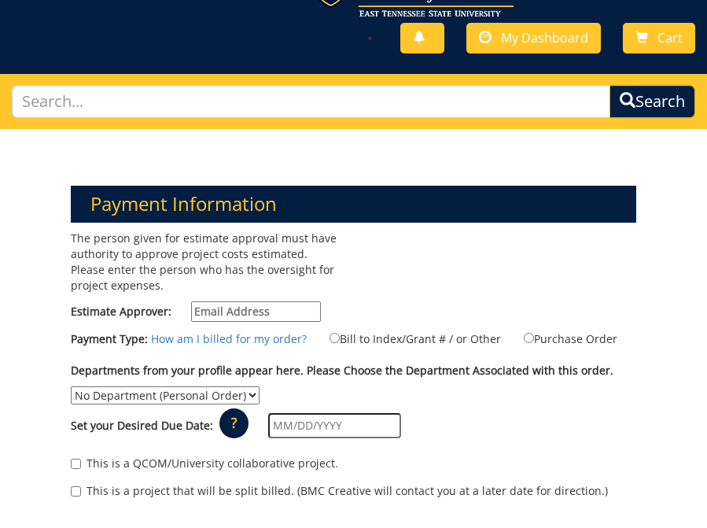
scroll to position [151, 0]
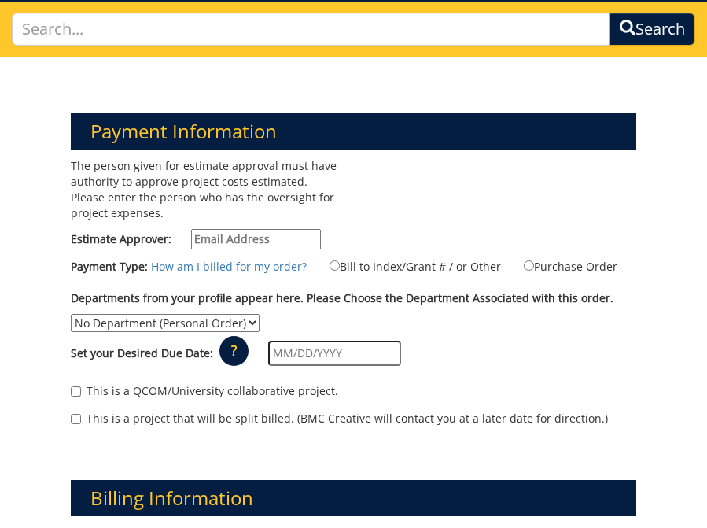
click at [234, 245] on input "Estimate Approver:" at bounding box center [256, 239] width 130 height 20
type input "[PERSON_NAME][EMAIL_ADDRESS][DOMAIN_NAME]"
type input "[STREET_ADDRESS]"
type input "Apt 28"
type input "[GEOGRAPHIC_DATA]"
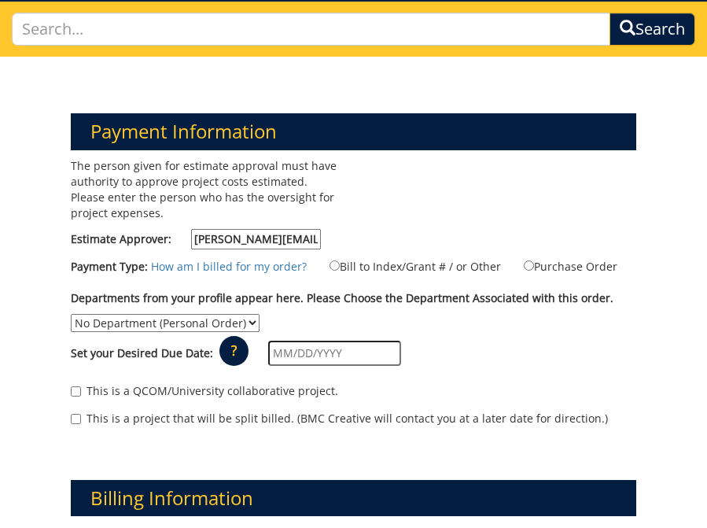
type input "37604"
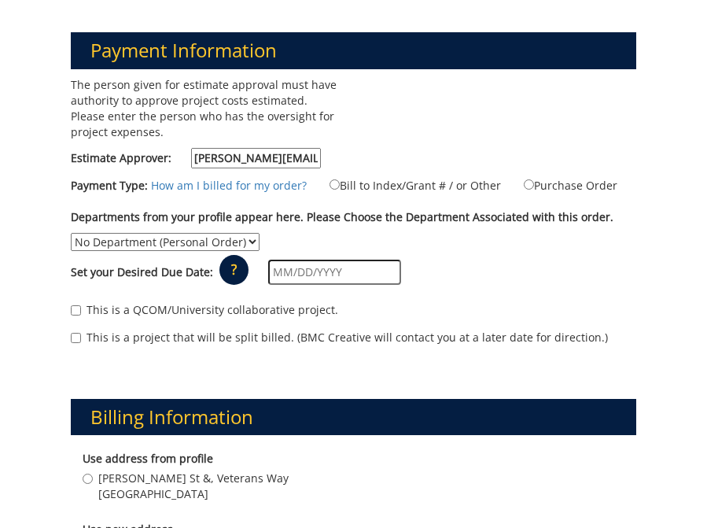
scroll to position [239, 0]
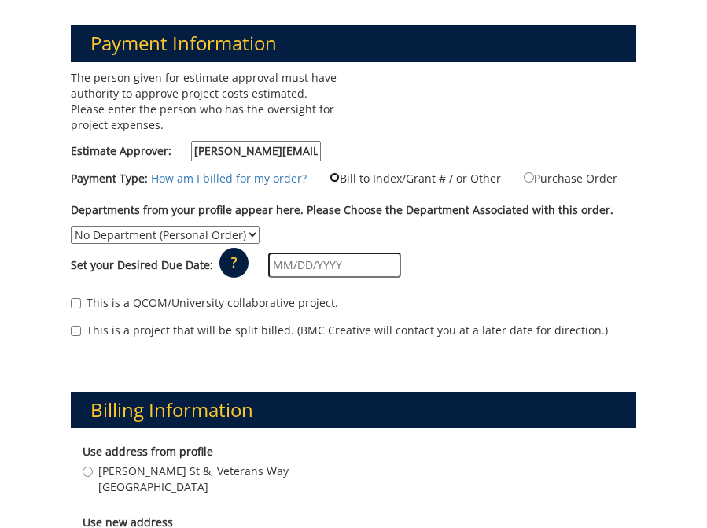
click at [330, 174] on input "Bill to Index/Grant # / or Other" at bounding box center [335, 177] width 10 height 10
radio input "true"
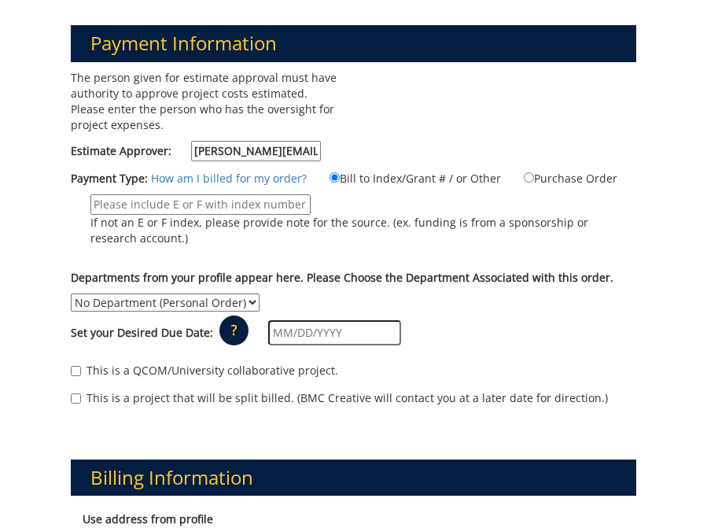
click at [227, 217] on p "If not an E or F index, please provide note for the source. (ex. funding is fro…" at bounding box center [363, 230] width 546 height 31
click at [227, 215] on input "If not an E or F index, please provide note for the source. (ex. funding is fro…" at bounding box center [200, 204] width 220 height 20
paste input "F684100"
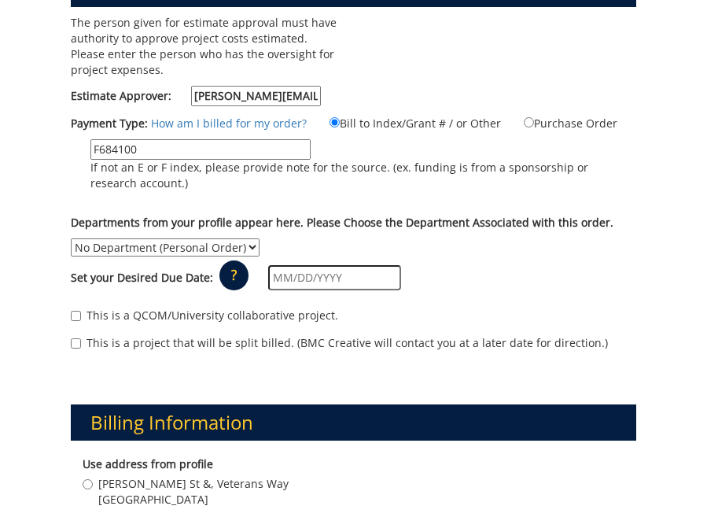
scroll to position [297, 0]
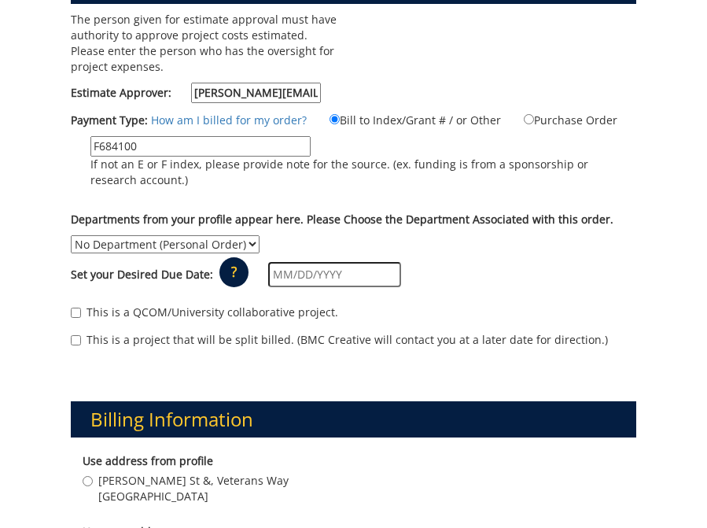
type input "F684100"
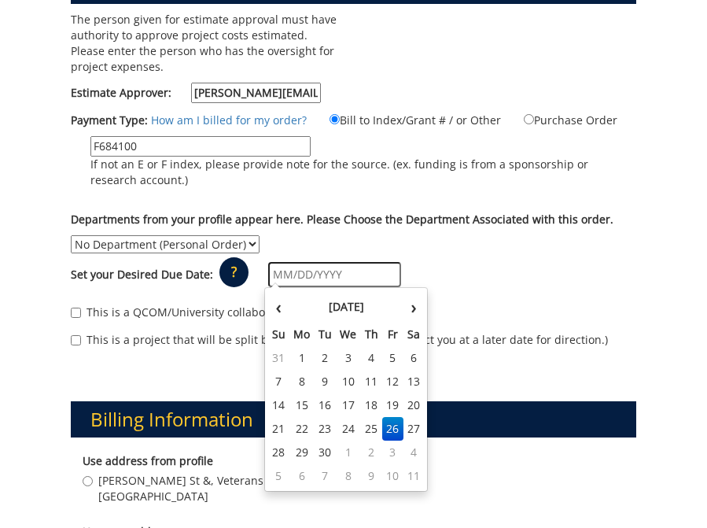
click at [305, 276] on input "text" at bounding box center [334, 274] width 133 height 25
click at [297, 451] on td "29" at bounding box center [302, 453] width 25 height 24
type input "09/29/2025"
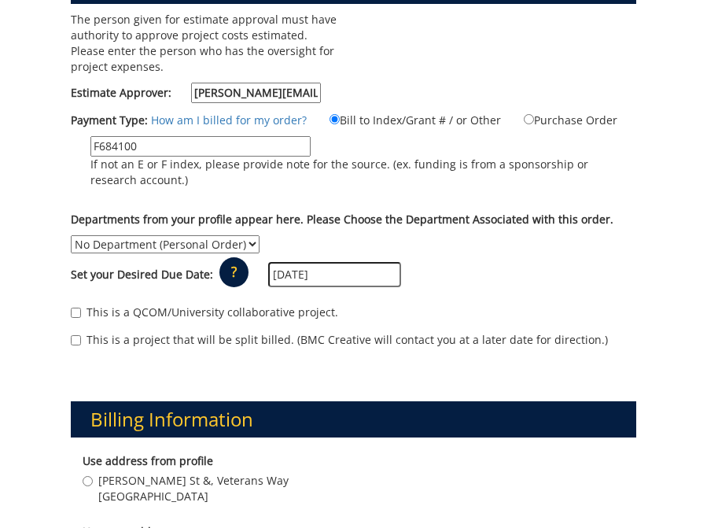
scroll to position [355, 0]
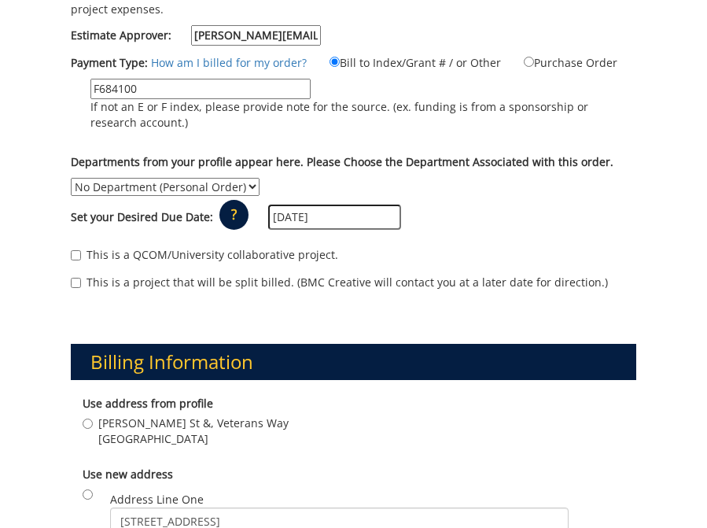
click at [105, 253] on label "This is a QCOM/University collaborative project." at bounding box center [205, 255] width 268 height 16
click at [81, 253] on input "This is a QCOM/University collaborative project." at bounding box center [76, 255] width 10 height 10
checkbox input "true"
click at [146, 190] on select "No Department (Personal Order)" at bounding box center [165, 187] width 189 height 18
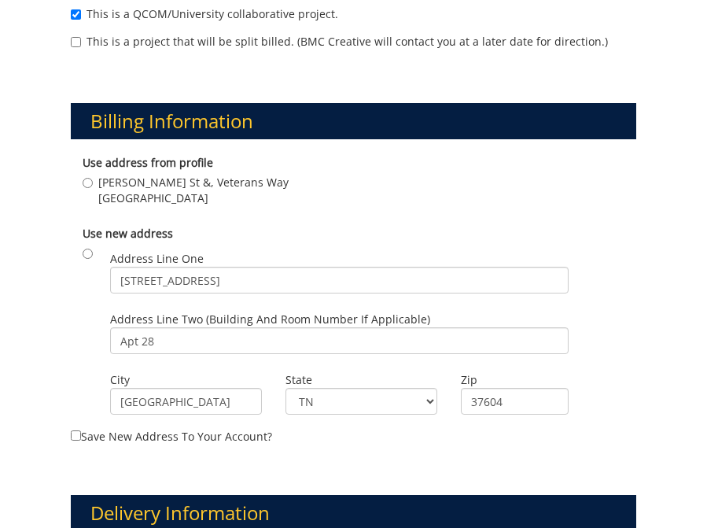
scroll to position [676, 0]
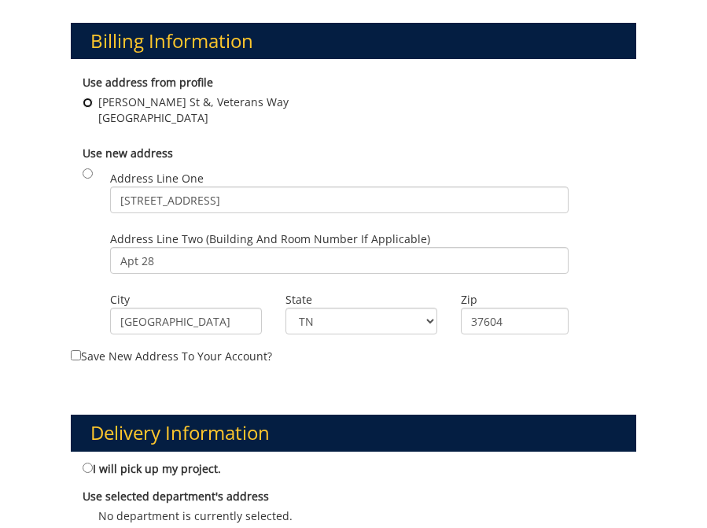
click at [84, 101] on input "Lamont St &, Veterans Way Johnson City , TN 37604" at bounding box center [88, 103] width 10 height 10
radio input "true"
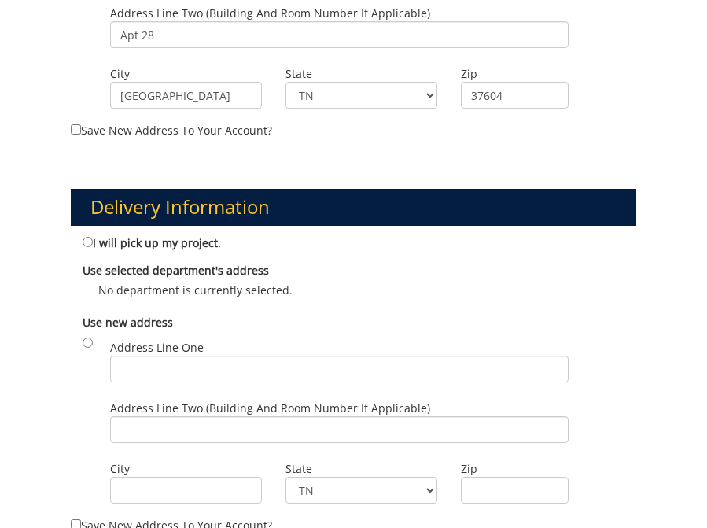
scroll to position [943, 0]
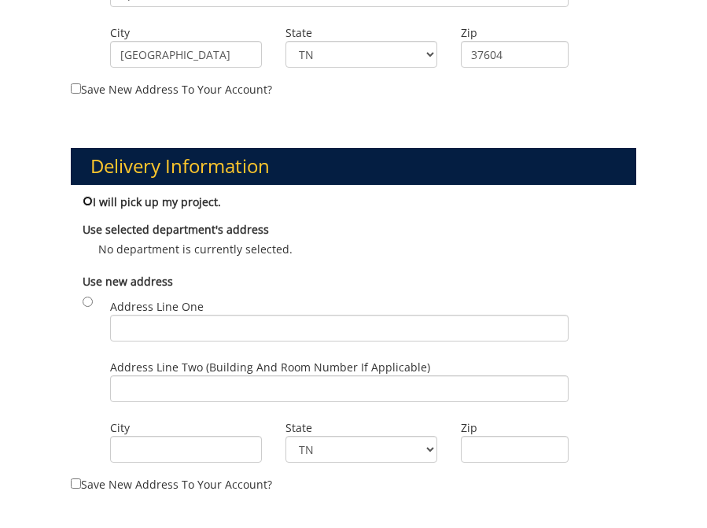
click at [90, 200] on input "I will pick up my project." at bounding box center [88, 201] width 10 height 10
radio input "true"
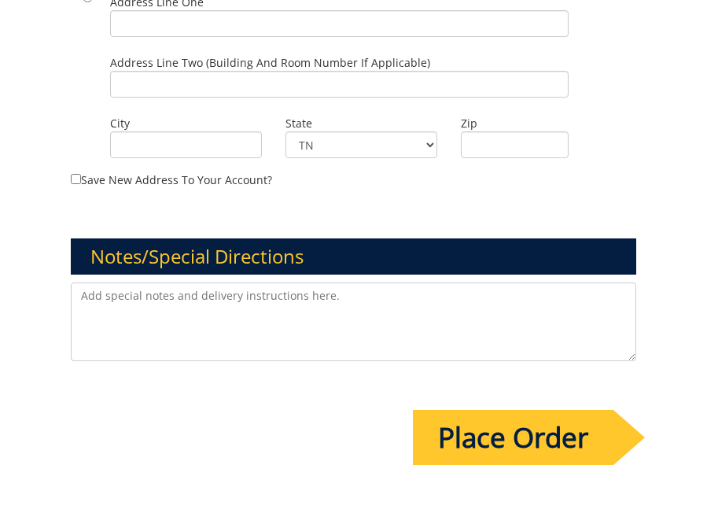
scroll to position [1400, 0]
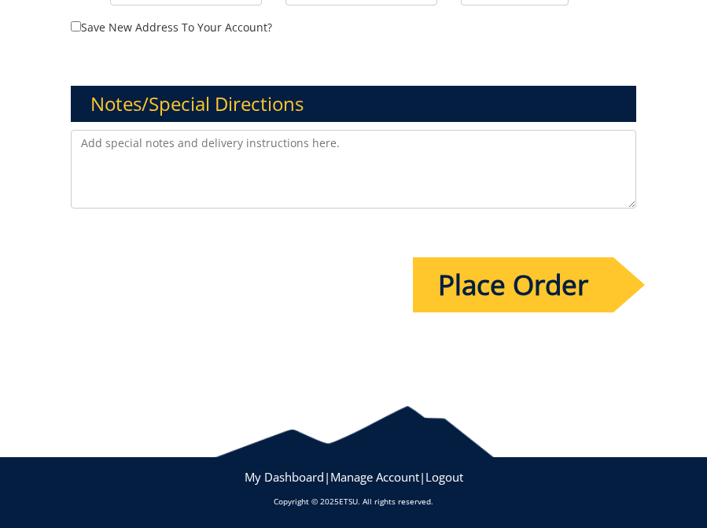
click at [528, 275] on input "Place Order" at bounding box center [513, 284] width 201 height 55
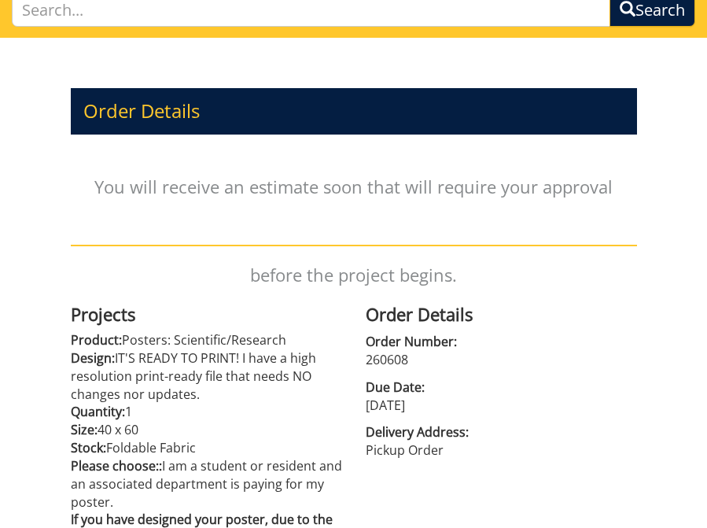
scroll to position [380, 0]
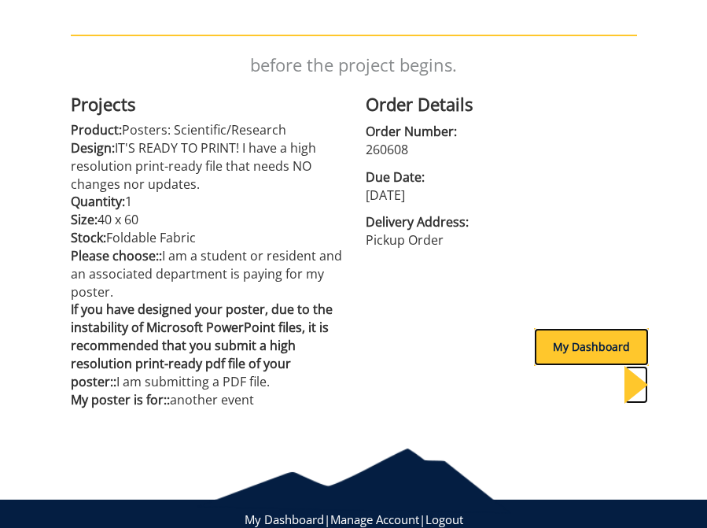
click at [534, 351] on div "My Dashboard" at bounding box center [591, 347] width 115 height 38
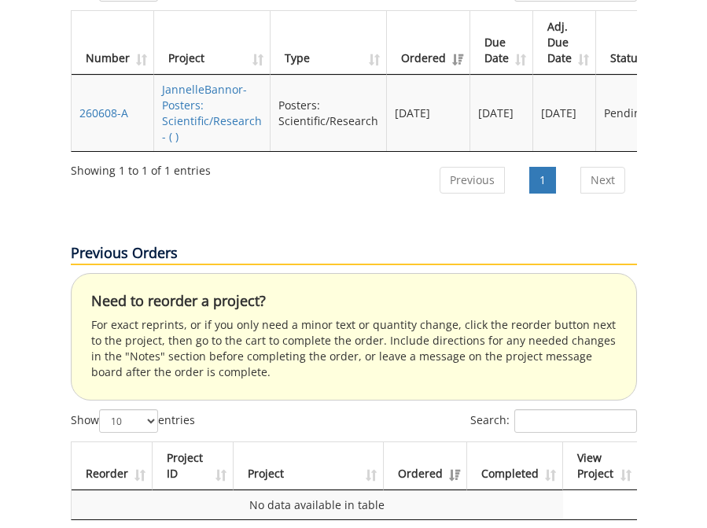
scroll to position [739, 0]
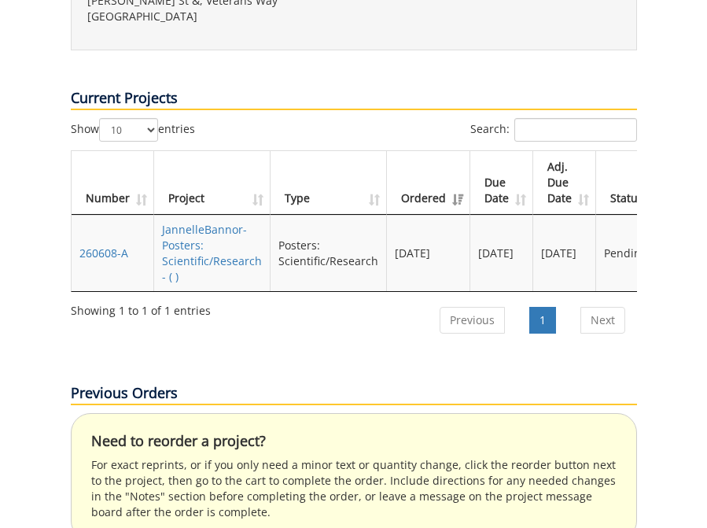
click at [217, 215] on td "JannelleBannor-Posters: Scientific/Research - ( )" at bounding box center [212, 253] width 116 height 76
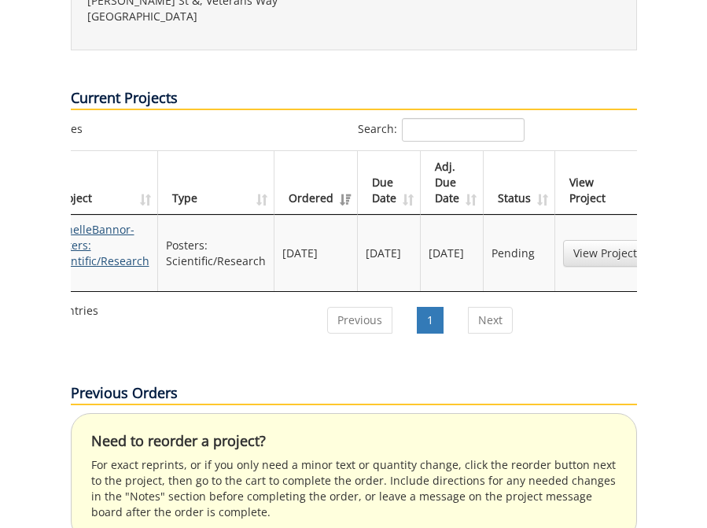
scroll to position [0, 144]
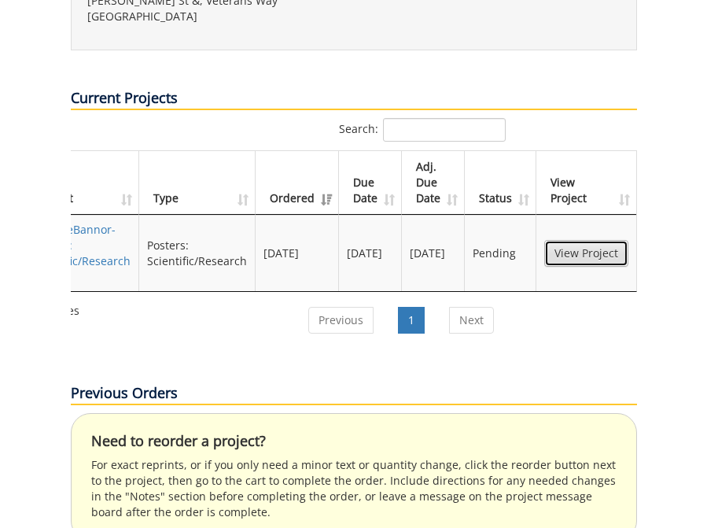
click at [607, 240] on link "View Project" at bounding box center [587, 253] width 84 height 27
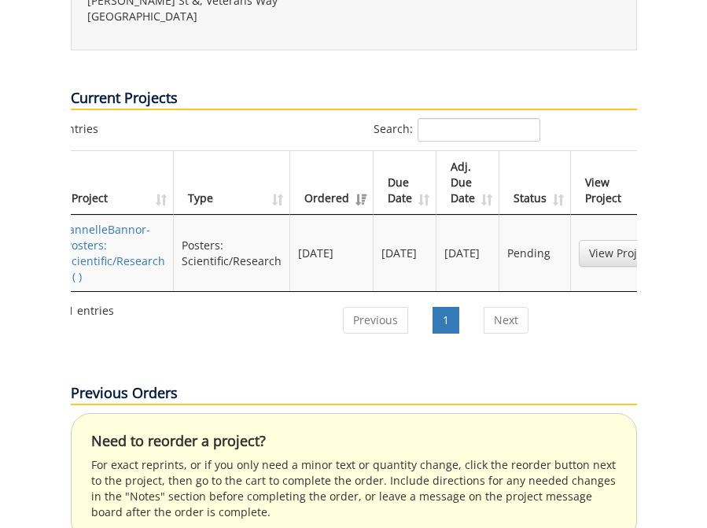
scroll to position [0, 0]
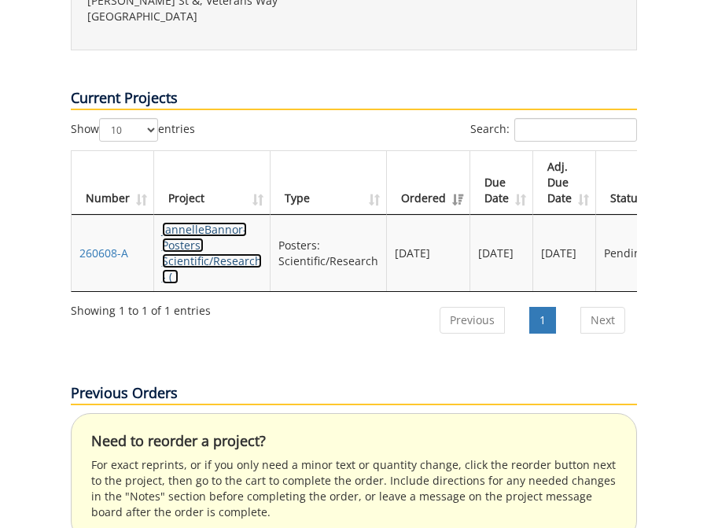
click at [198, 222] on link "JannelleBannor-Posters: Scientific/Research - ( )" at bounding box center [212, 253] width 100 height 62
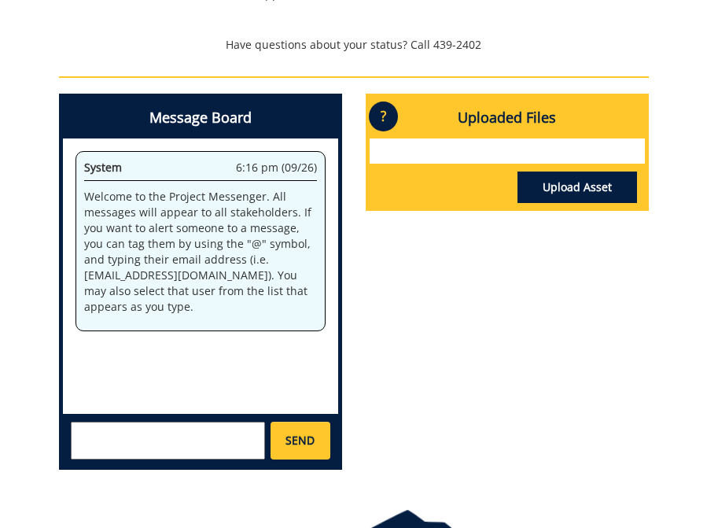
scroll to position [740, 0]
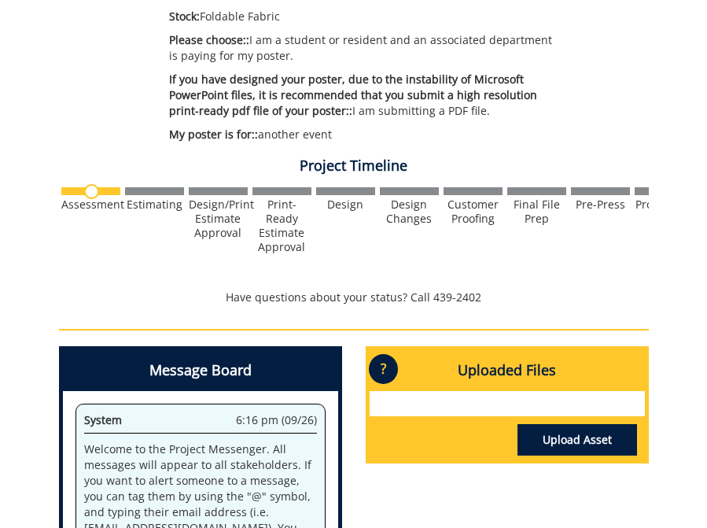
scroll to position [540, 0]
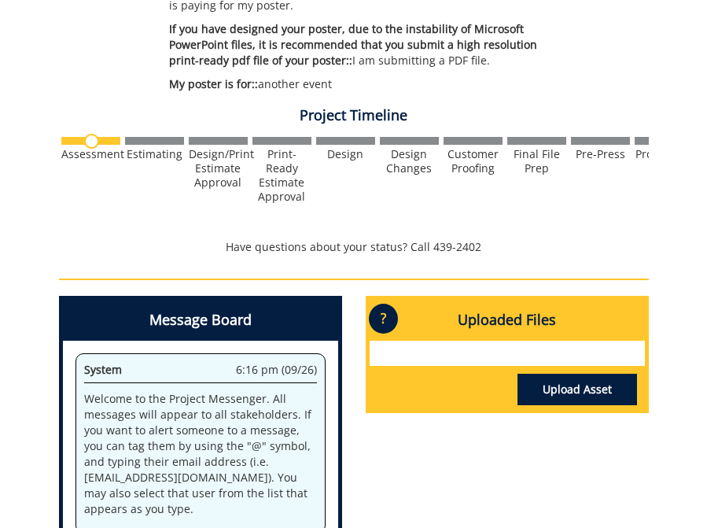
click at [397, 358] on div at bounding box center [507, 353] width 275 height 25
click at [500, 349] on div at bounding box center [507, 353] width 275 height 25
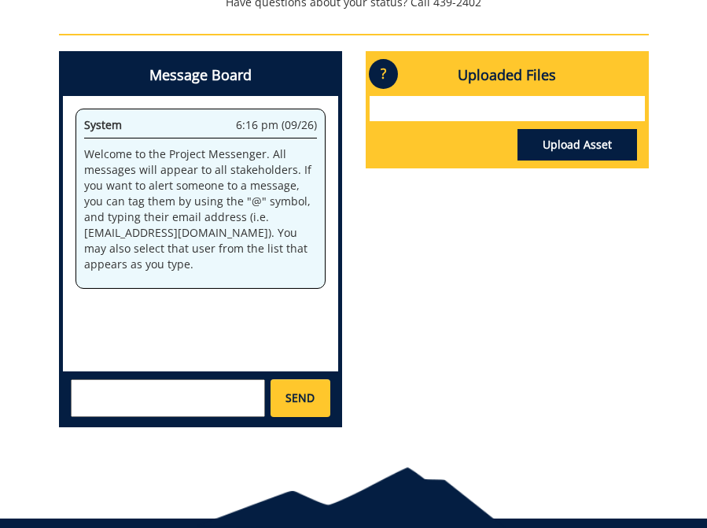
scroll to position [848, 0]
